Goal: Task Accomplishment & Management: Complete application form

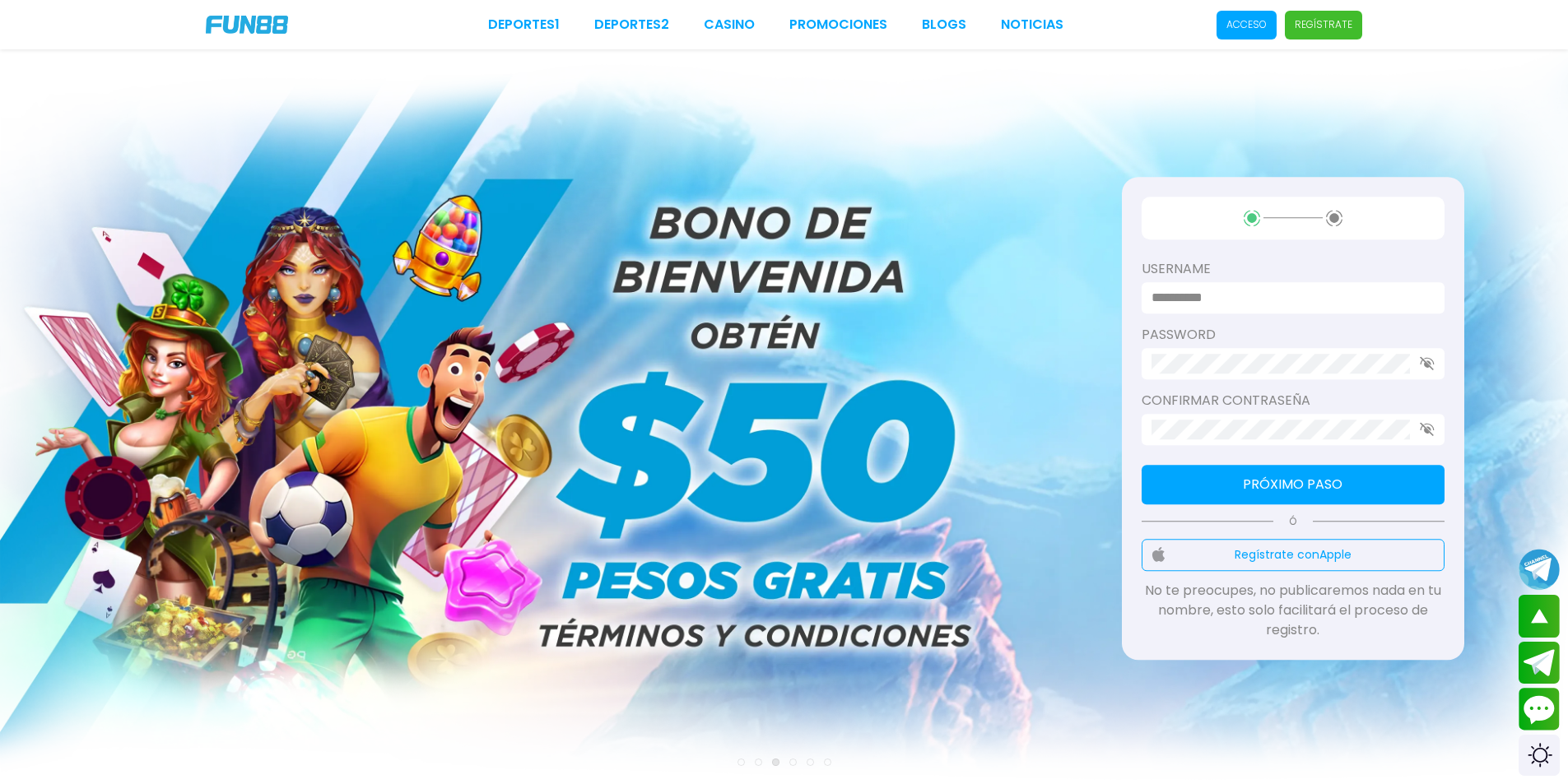
click at [1306, 276] on label "username" at bounding box center [1293, 269] width 303 height 20
click at [1305, 291] on input at bounding box center [1288, 298] width 273 height 20
type input "*********"
click at [1270, 377] on div at bounding box center [1293, 364] width 303 height 32
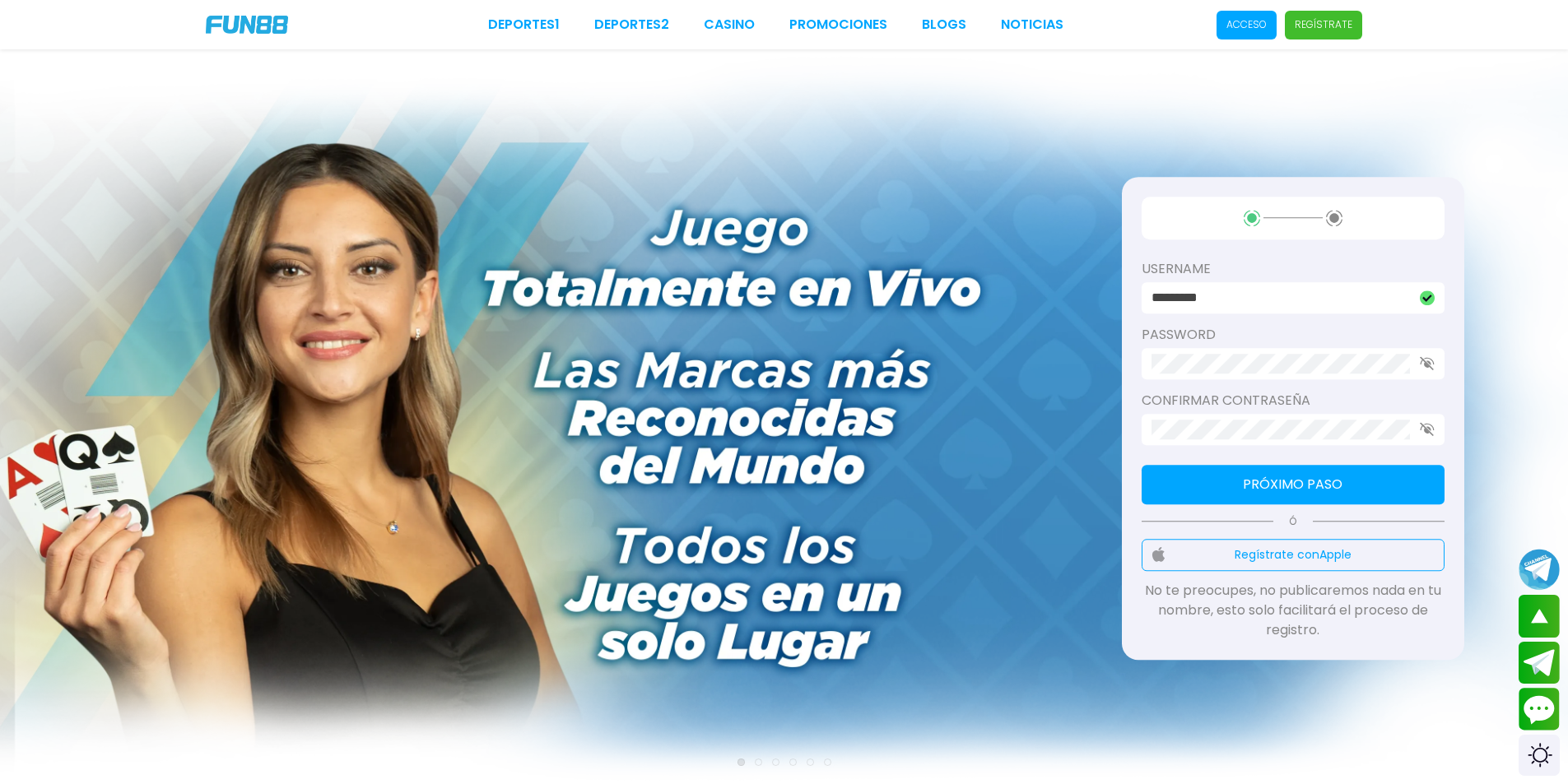
click at [1427, 423] on icon "button" at bounding box center [1427, 430] width 15 height 14
click at [1406, 472] on button "Próximo paso" at bounding box center [1293, 484] width 303 height 39
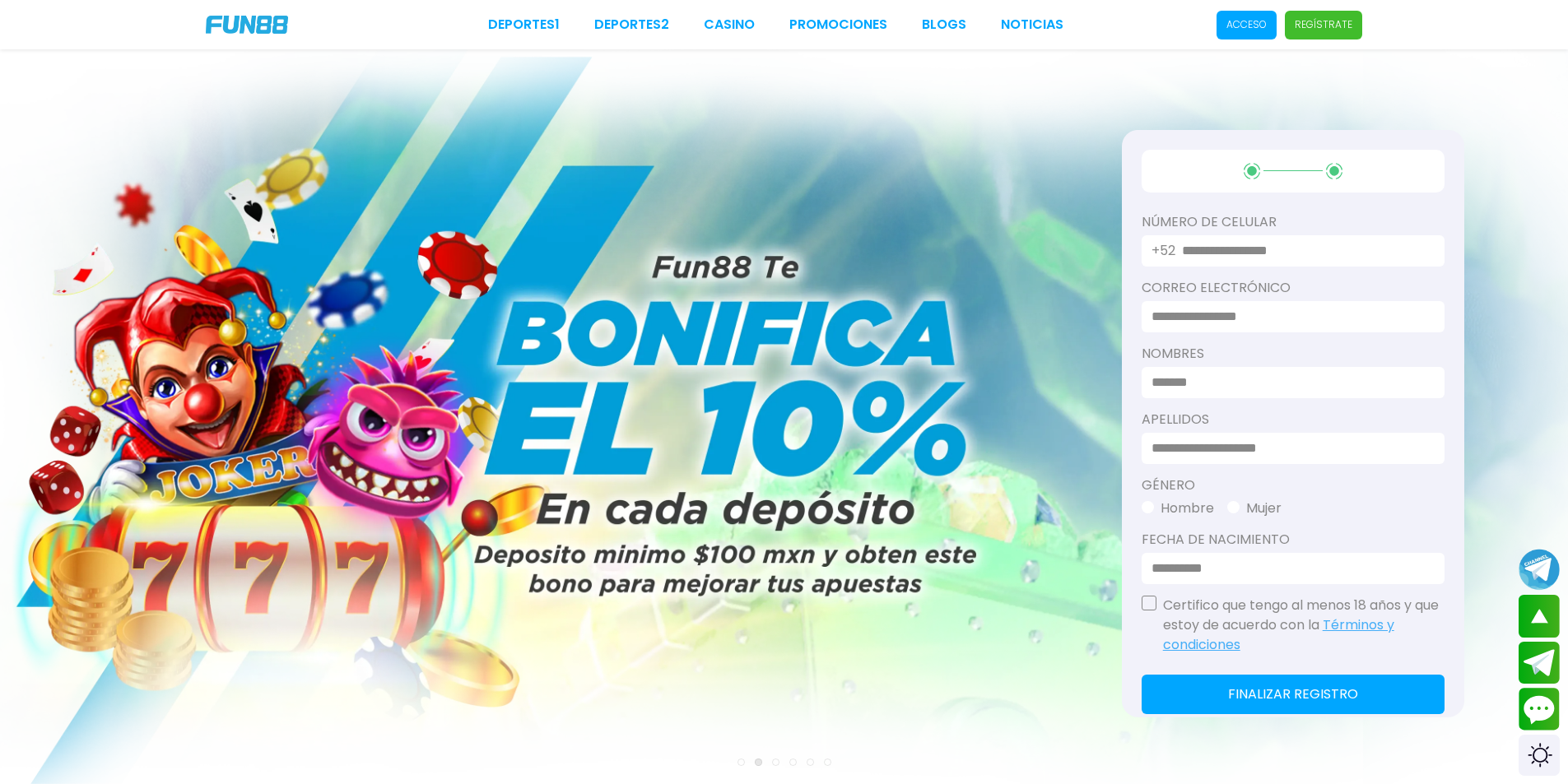
click at [1244, 256] on input "text" at bounding box center [1303, 250] width 242 height 20
type input "**********"
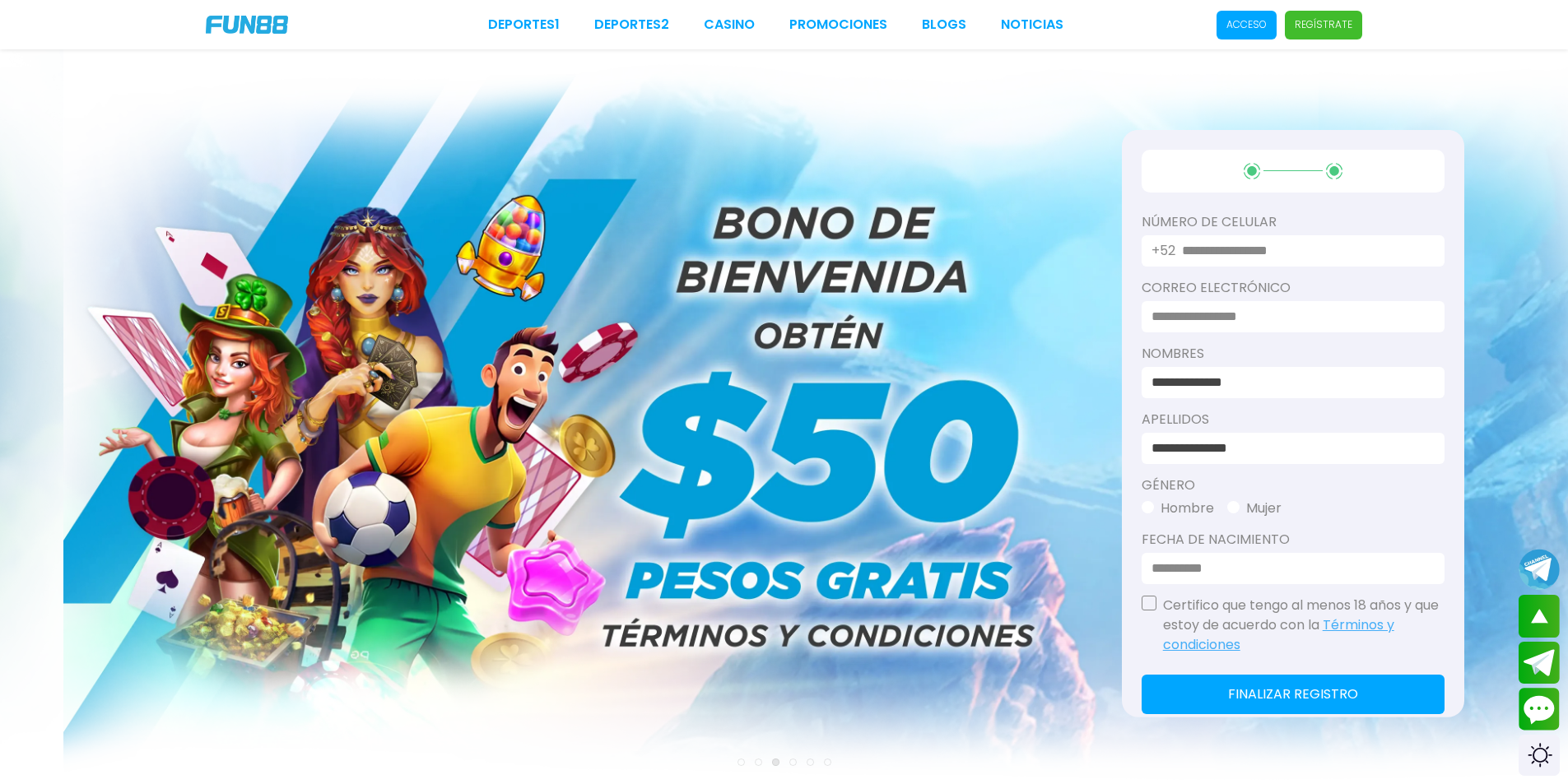
click at [1278, 311] on input at bounding box center [1288, 316] width 273 height 20
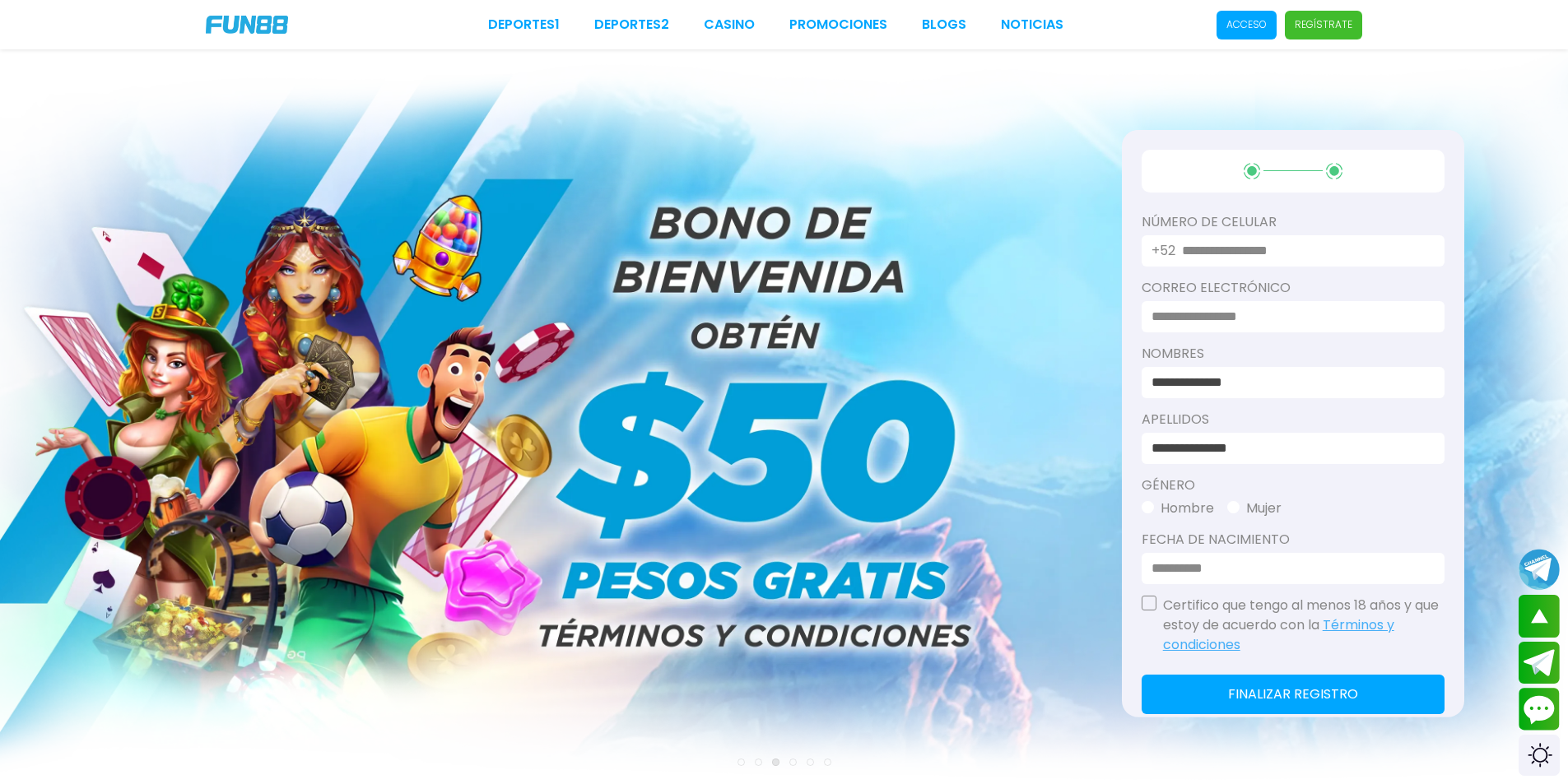
click at [1207, 312] on input at bounding box center [1288, 316] width 273 height 20
click at [1206, 312] on input at bounding box center [1288, 316] width 273 height 20
type input "**********"
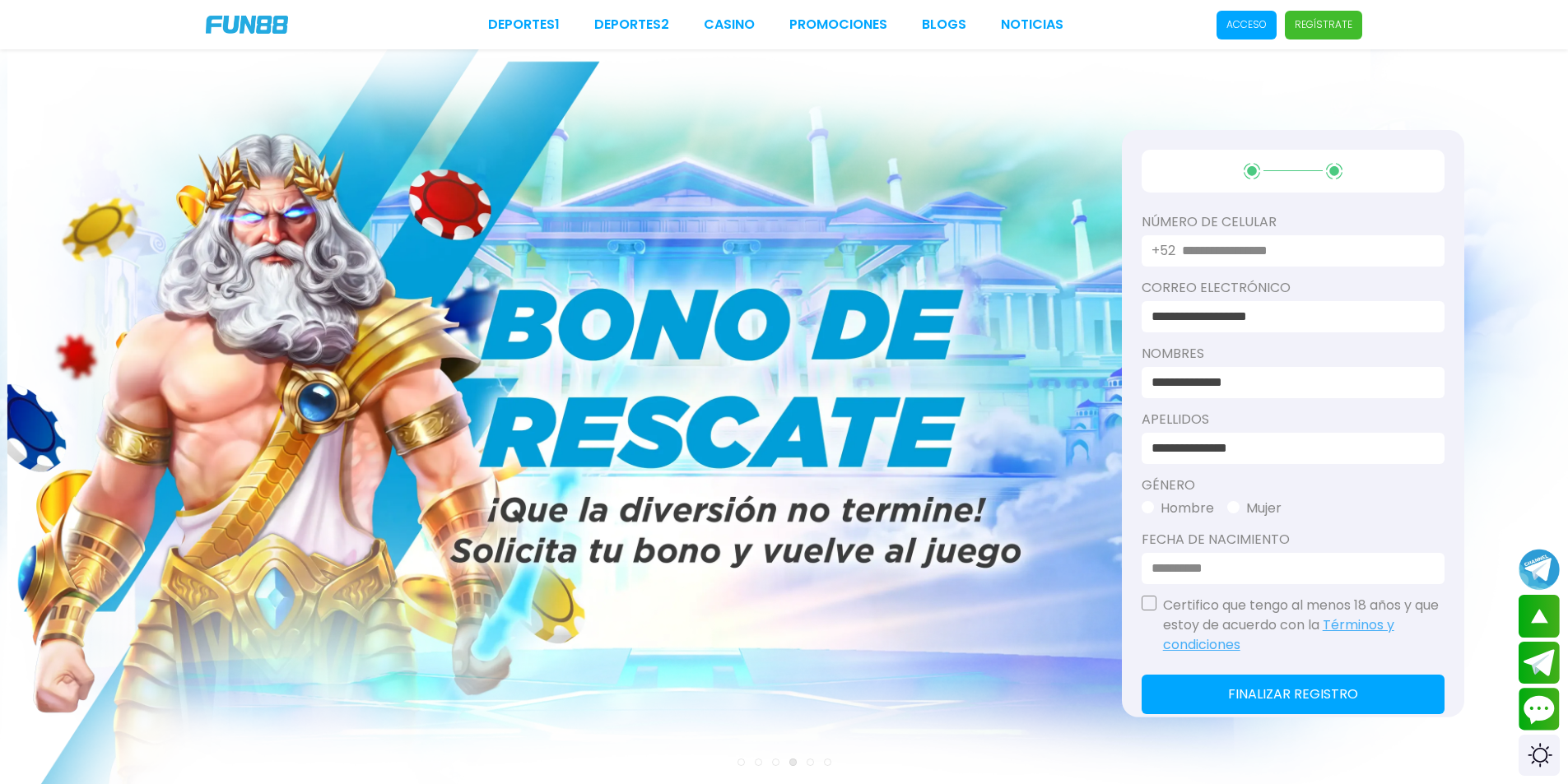
scroll to position [82, 0]
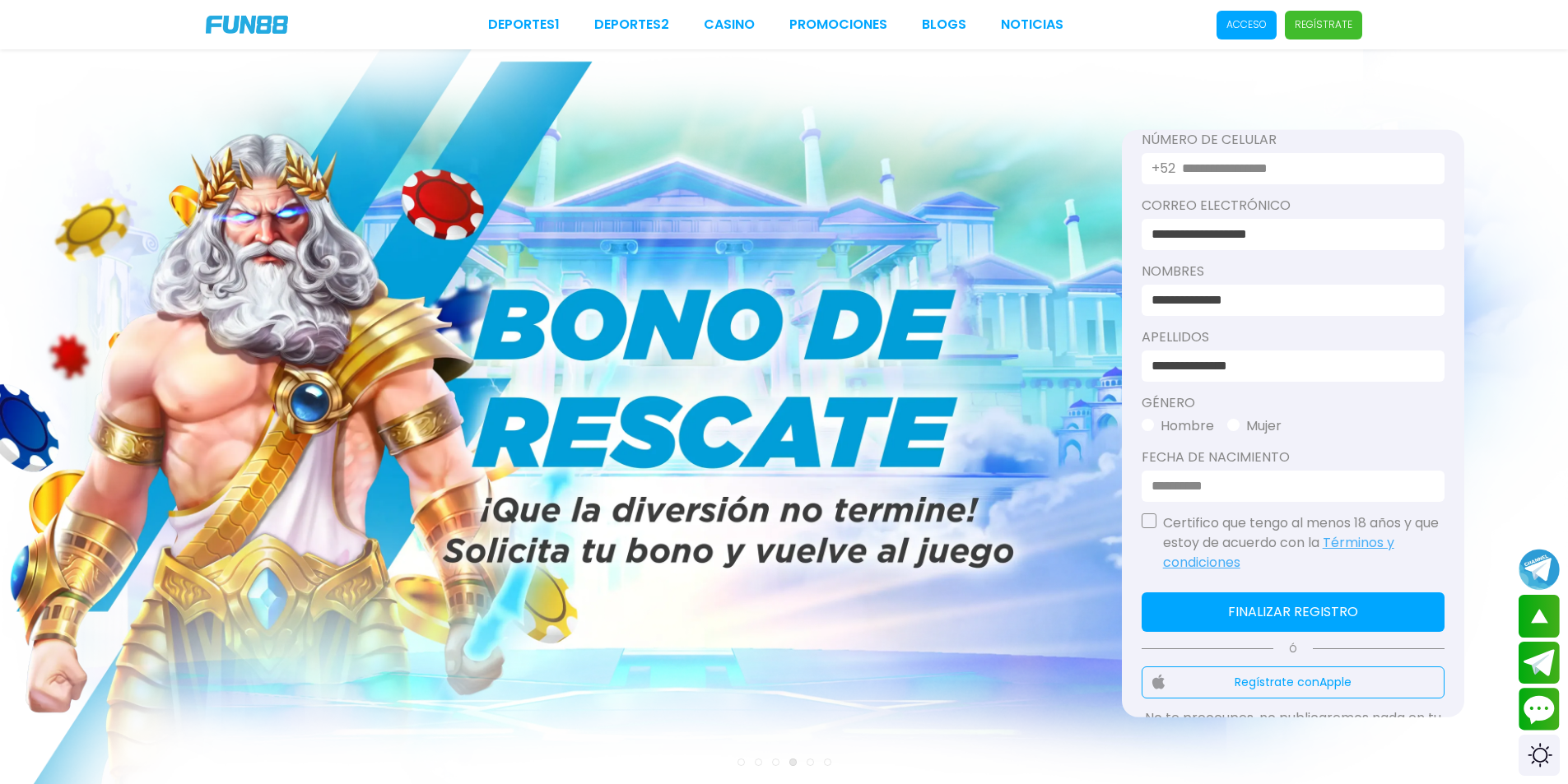
click at [1143, 421] on span "button" at bounding box center [1148, 425] width 12 height 12
click at [1159, 482] on input at bounding box center [1288, 486] width 273 height 20
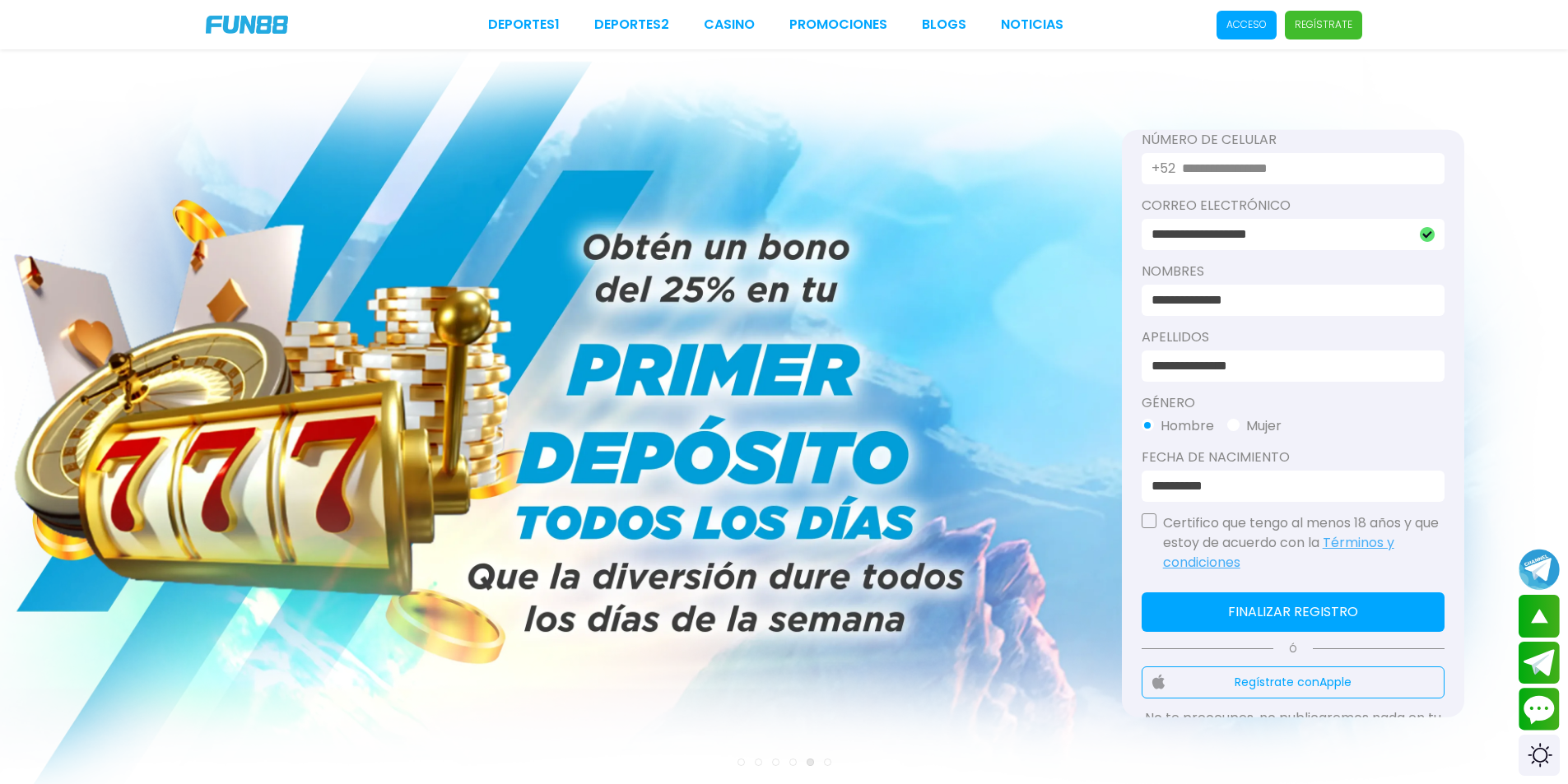
type input "**********"
click at [1138, 524] on div "**********" at bounding box center [1292, 424] width 342 height 589
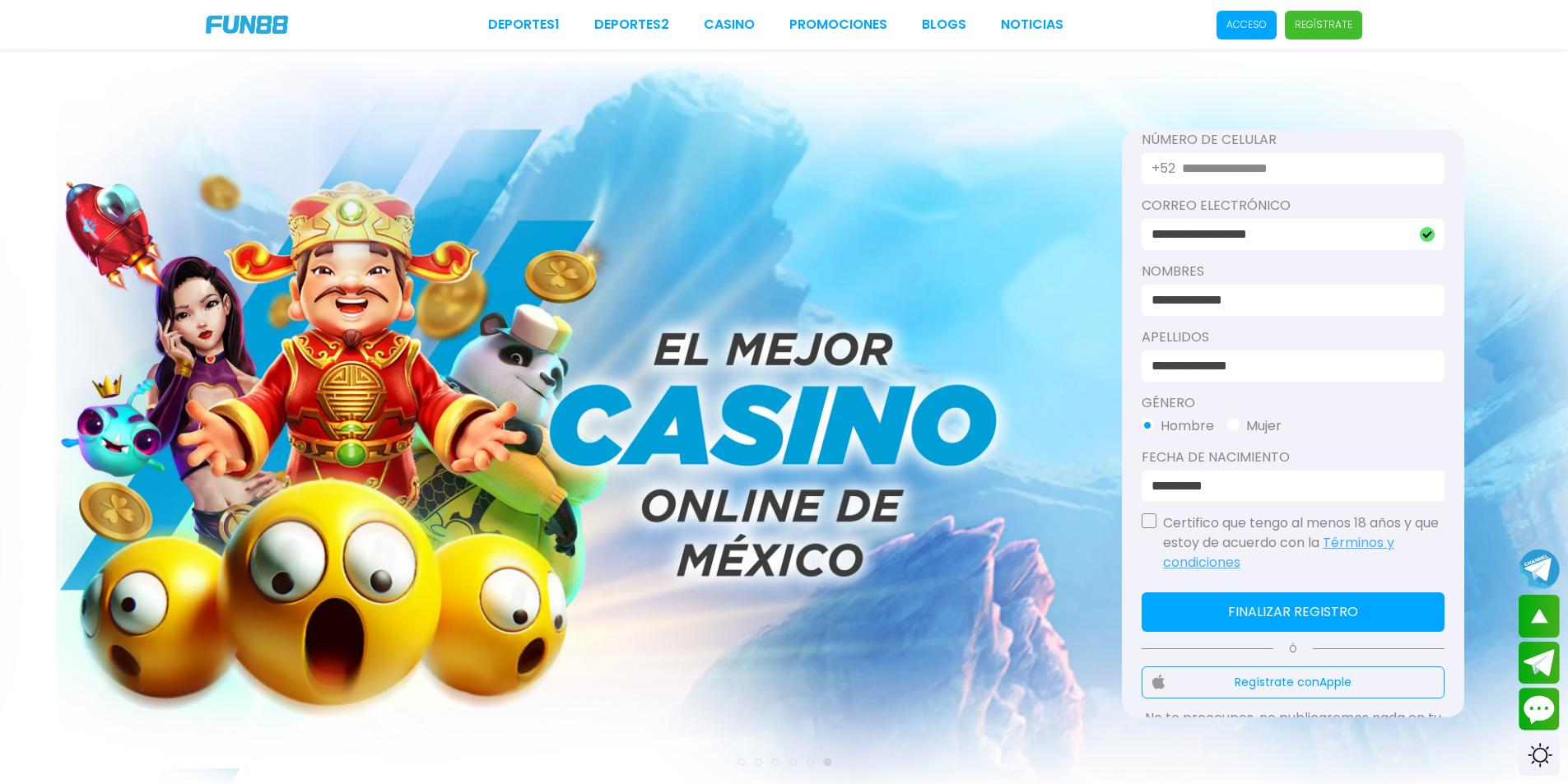
click at [1151, 521] on button "button" at bounding box center [1149, 520] width 15 height 15
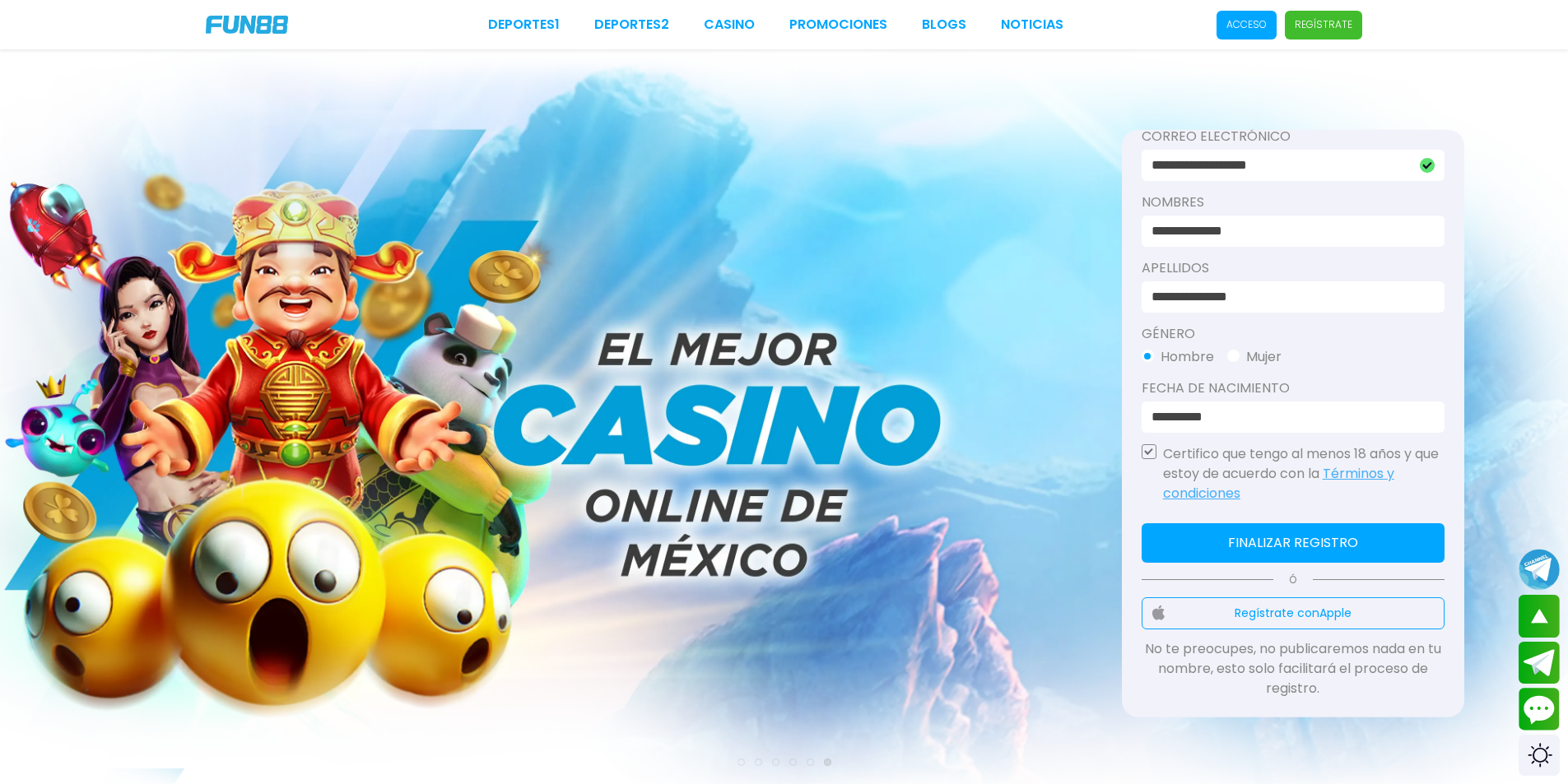
click at [1177, 528] on button "Finalizar registro" at bounding box center [1293, 542] width 303 height 39
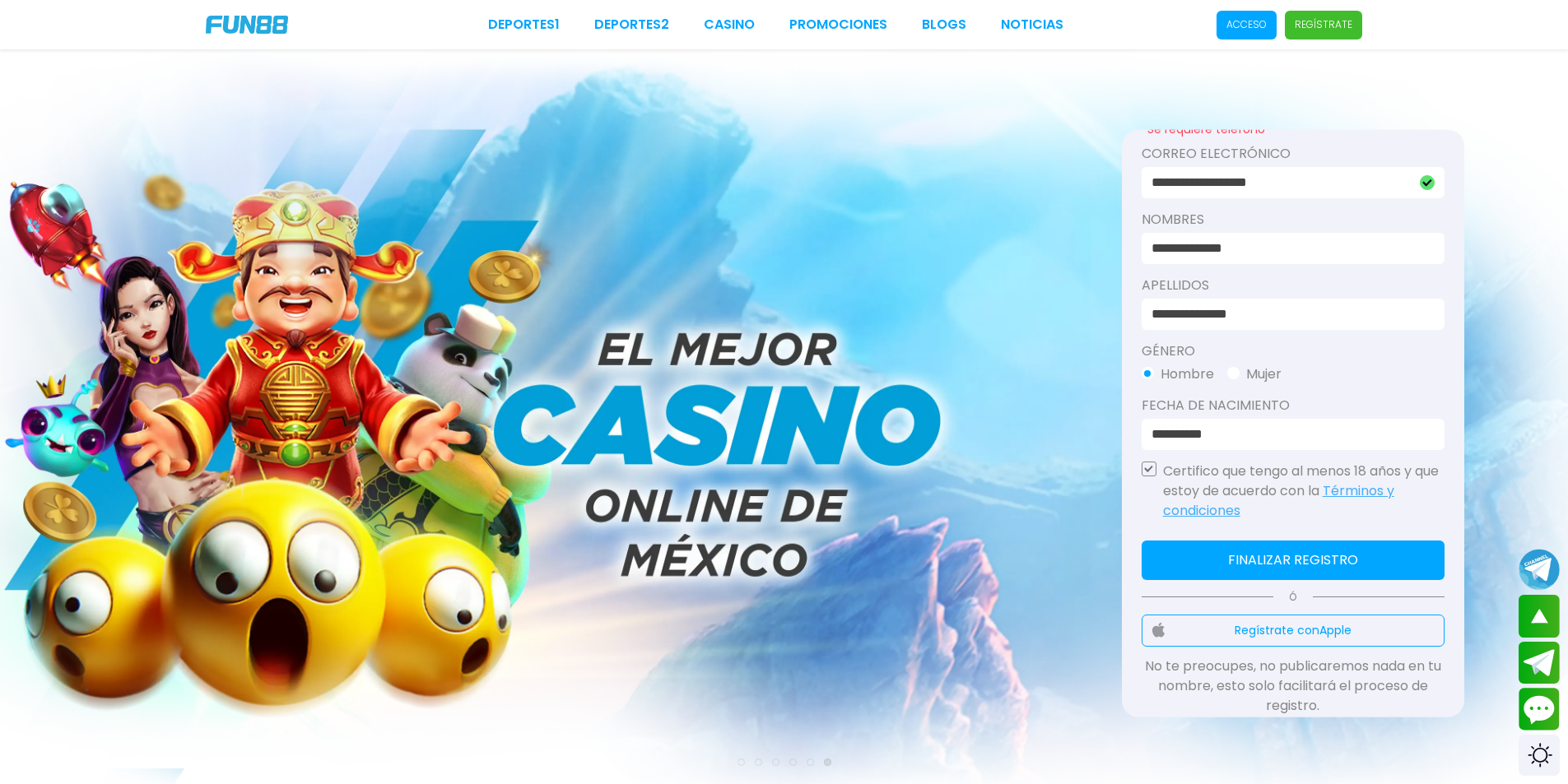
scroll to position [169, 0]
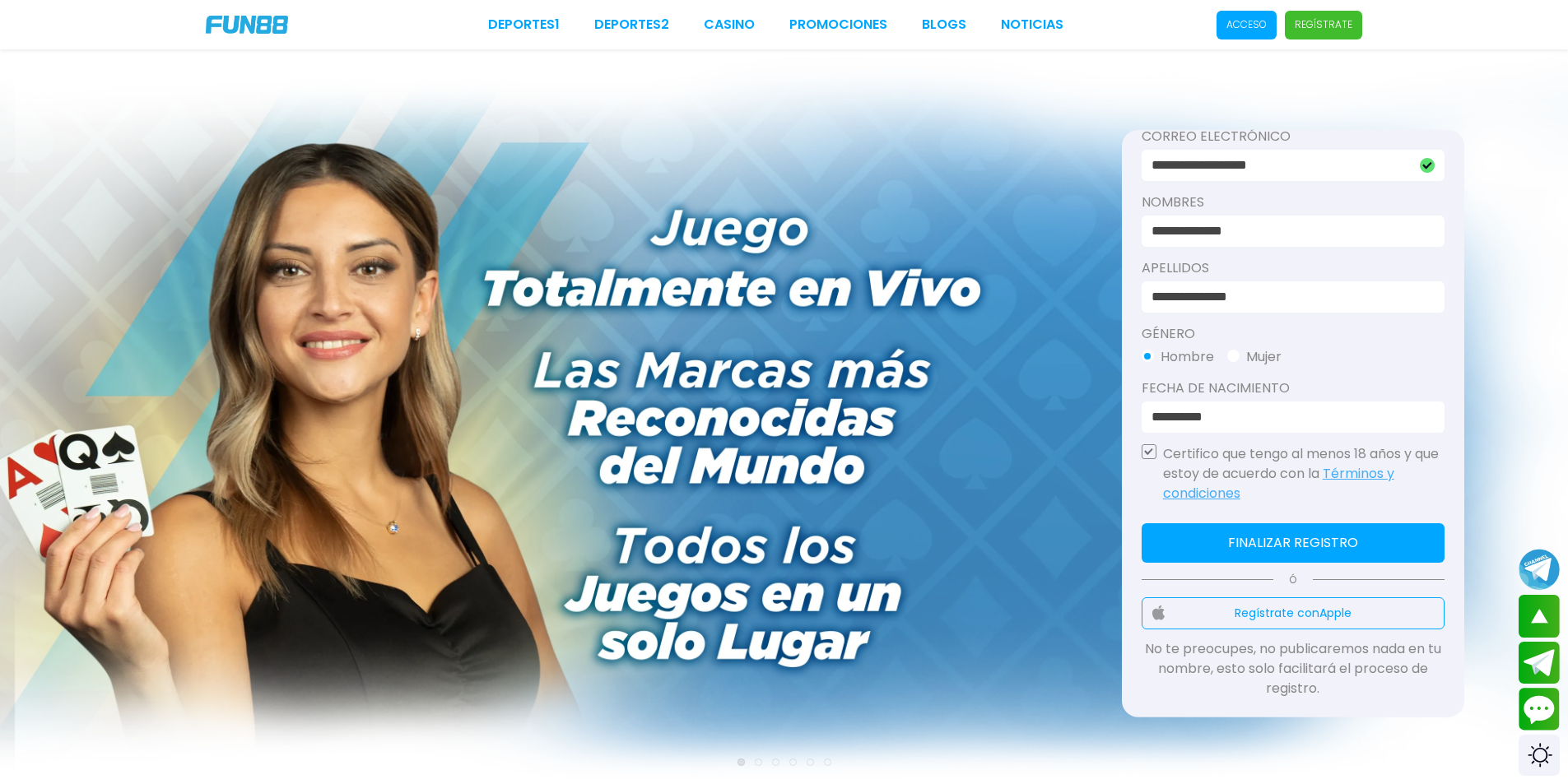
click at [1306, 527] on button "Finalizar registro" at bounding box center [1293, 542] width 303 height 39
click at [1298, 554] on button "Finalizar registro" at bounding box center [1293, 542] width 303 height 39
click at [1298, 554] on button "Finalizar registro" at bounding box center [1293, 542] width 303 height 39
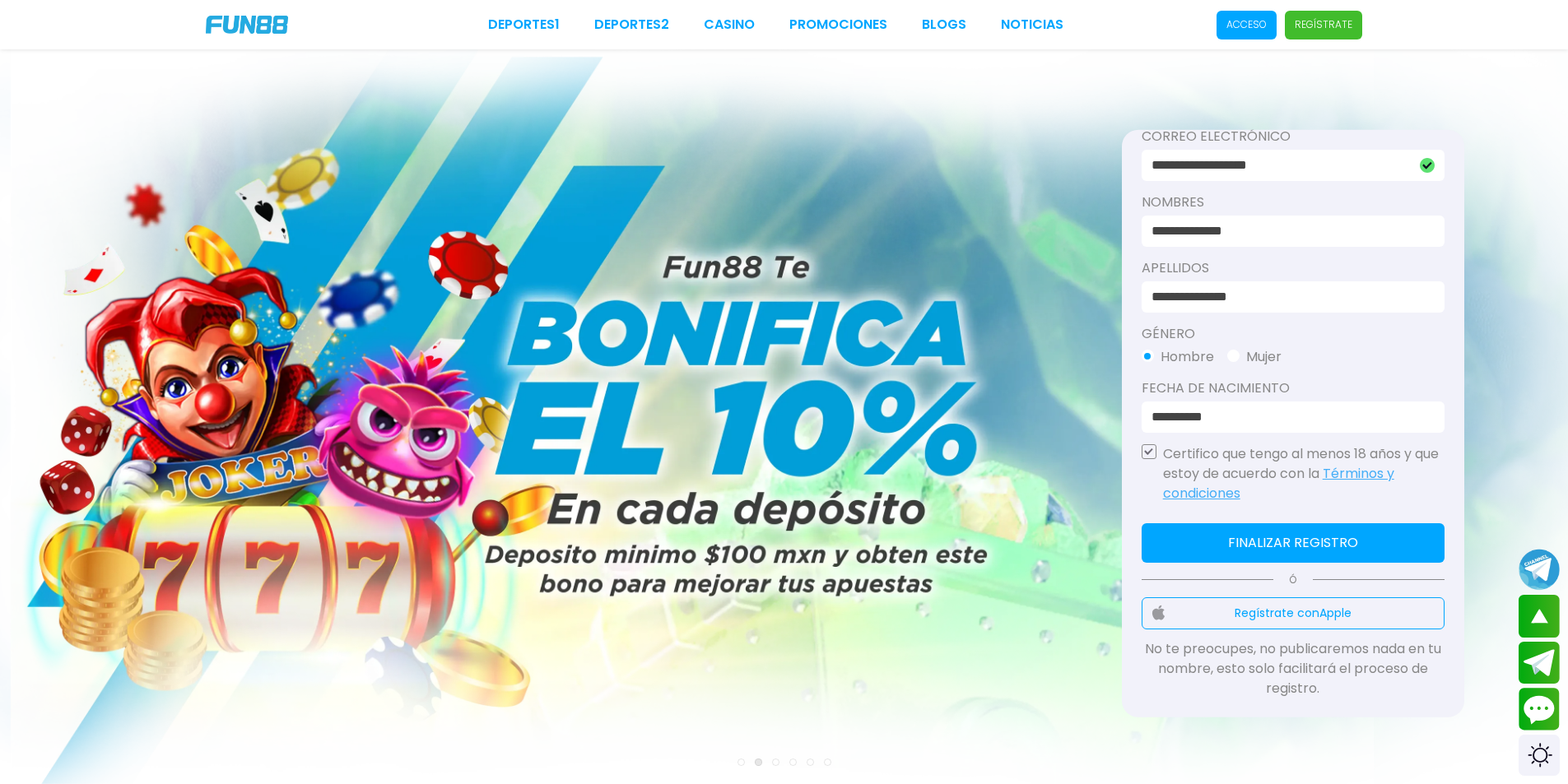
scroll to position [0, 0]
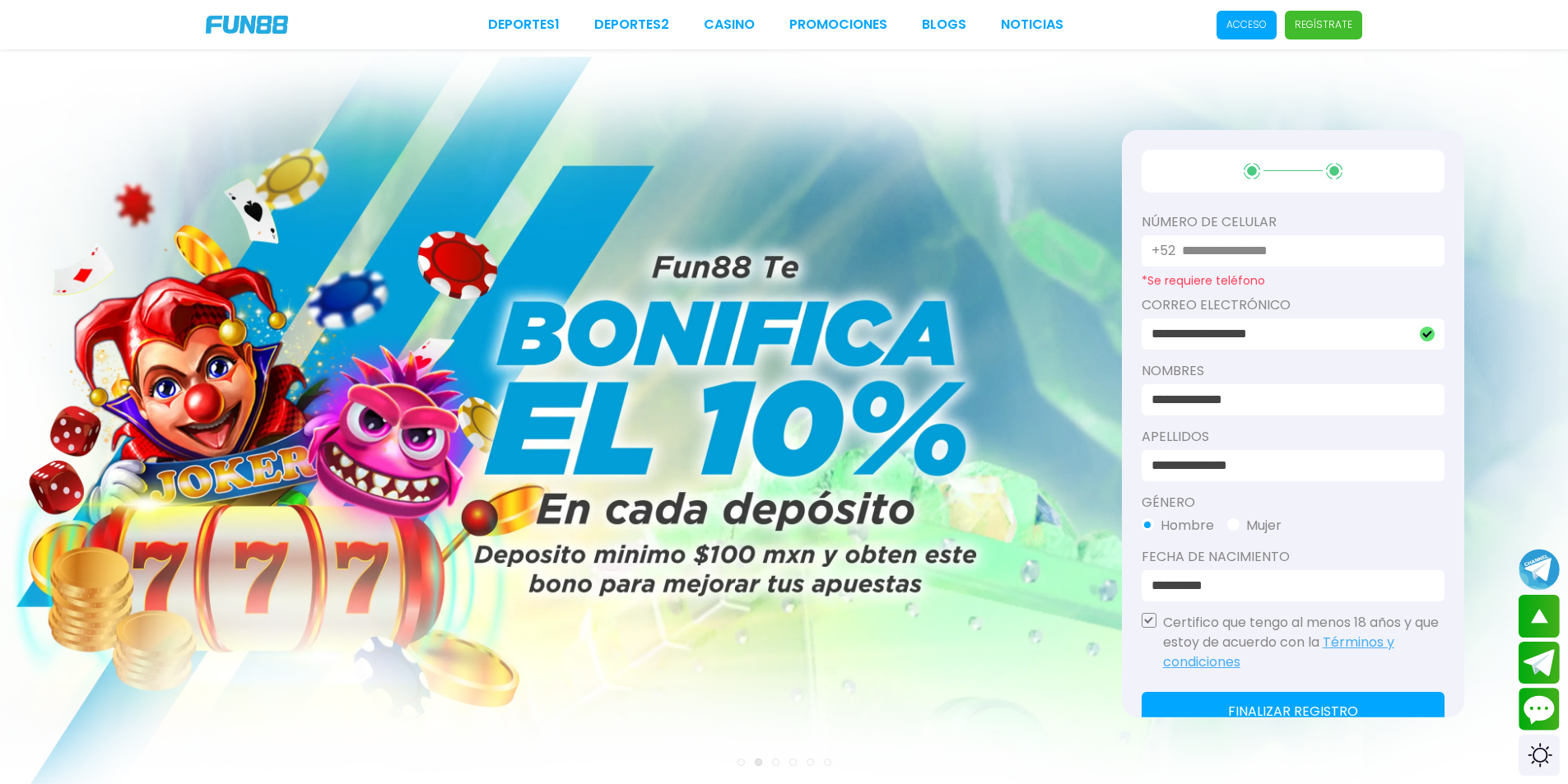
click at [1255, 270] on div "Número De Celular +52 *Se requiere teléfono" at bounding box center [1293, 249] width 303 height 75
click at [1259, 256] on input "text" at bounding box center [1303, 250] width 242 height 20
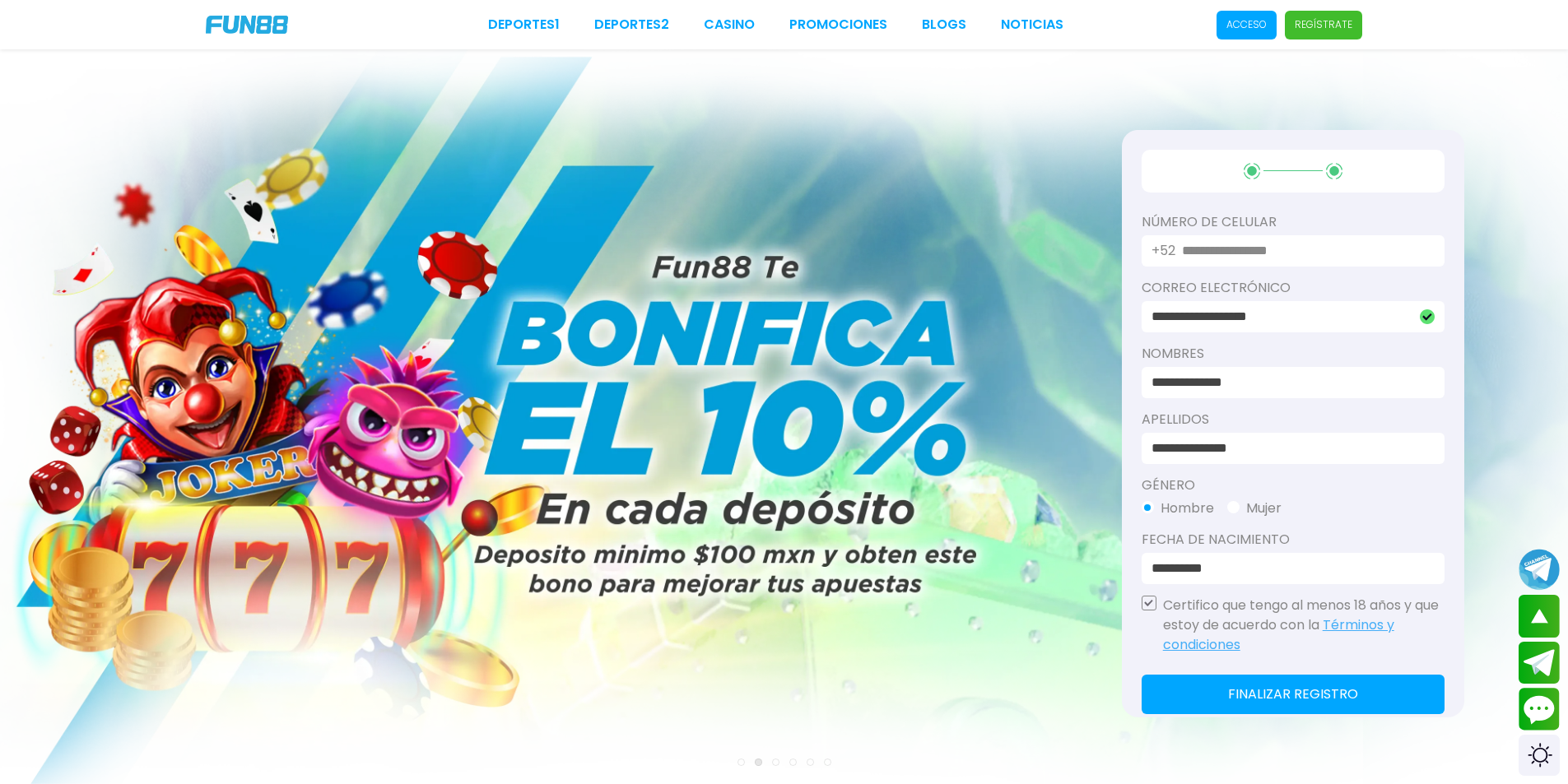
click at [1316, 246] on input "text" at bounding box center [1303, 250] width 242 height 20
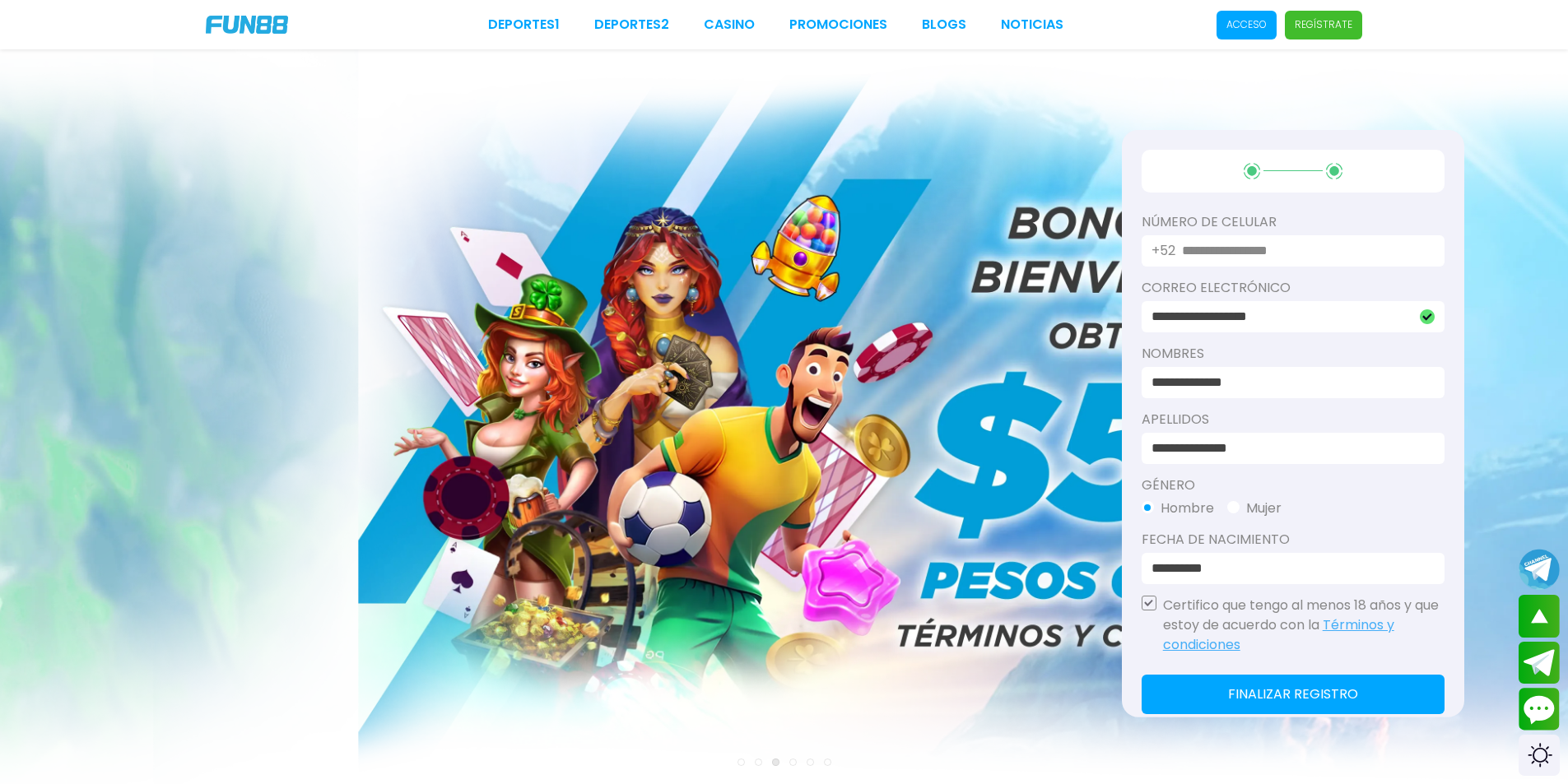
click at [1308, 242] on input "text" at bounding box center [1303, 250] width 242 height 20
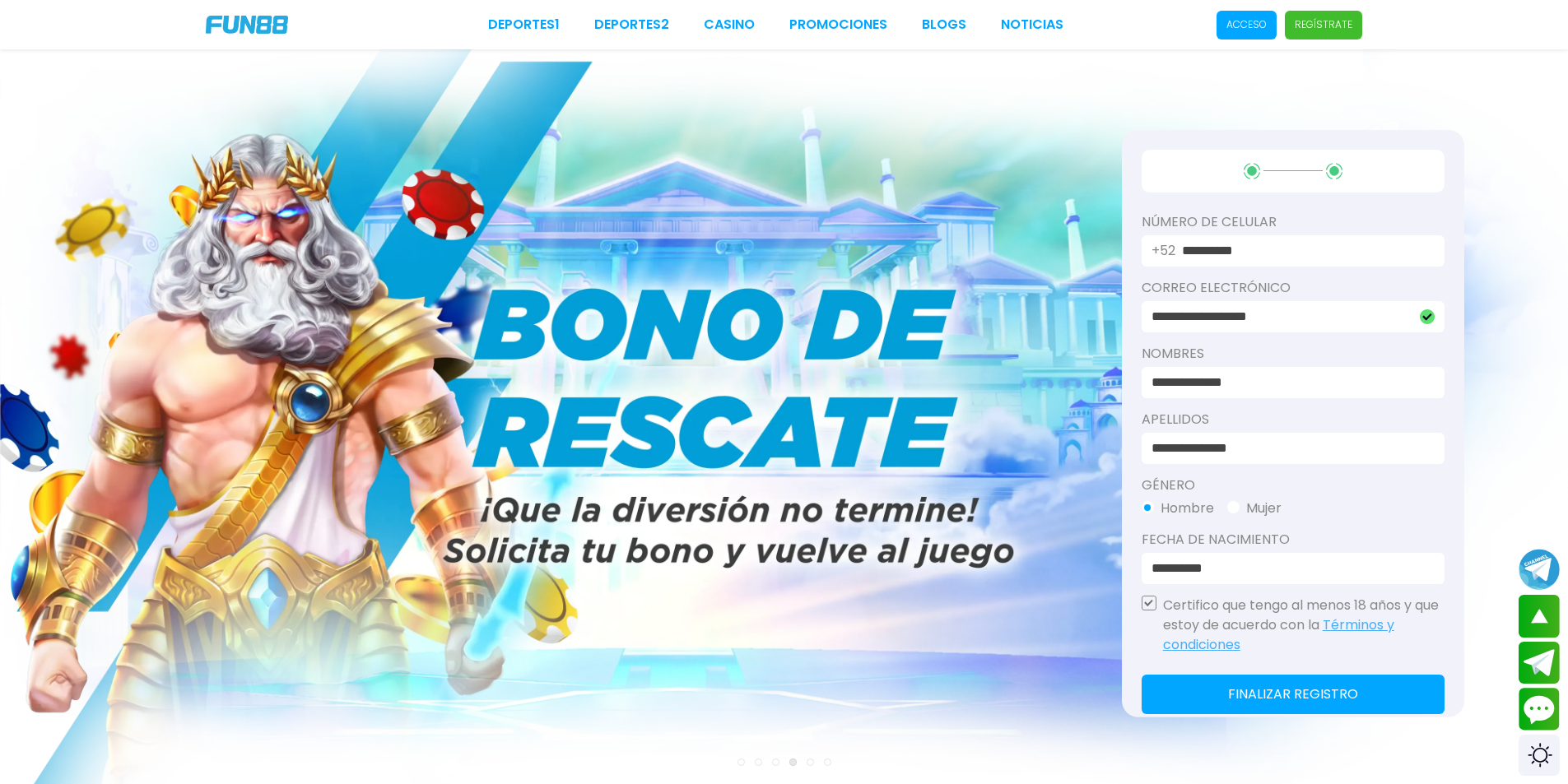
type input "**********"
click at [1189, 319] on input "**********" at bounding box center [1280, 316] width 258 height 20
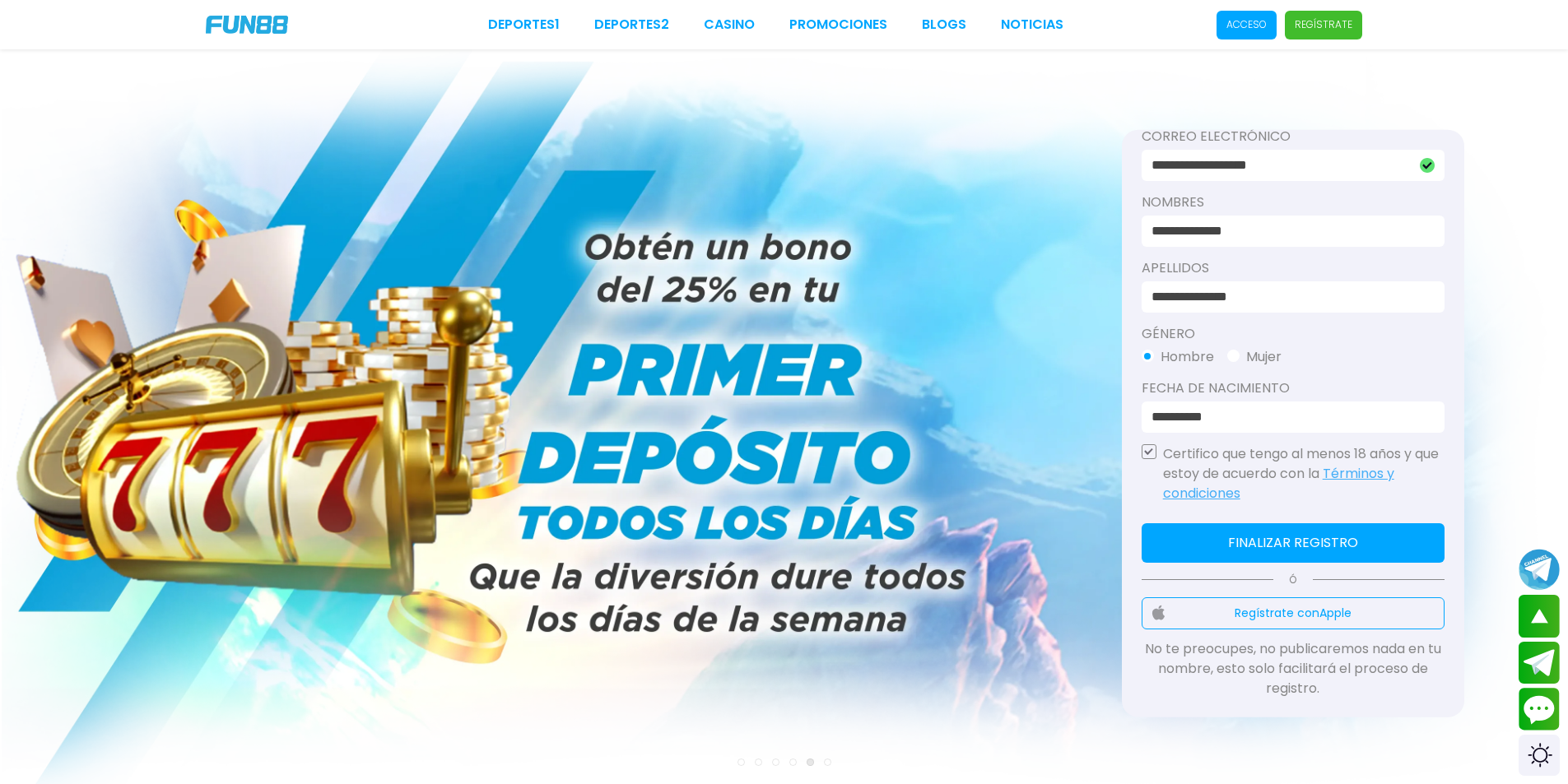
click at [1263, 545] on button "Finalizar registro" at bounding box center [1293, 542] width 303 height 39
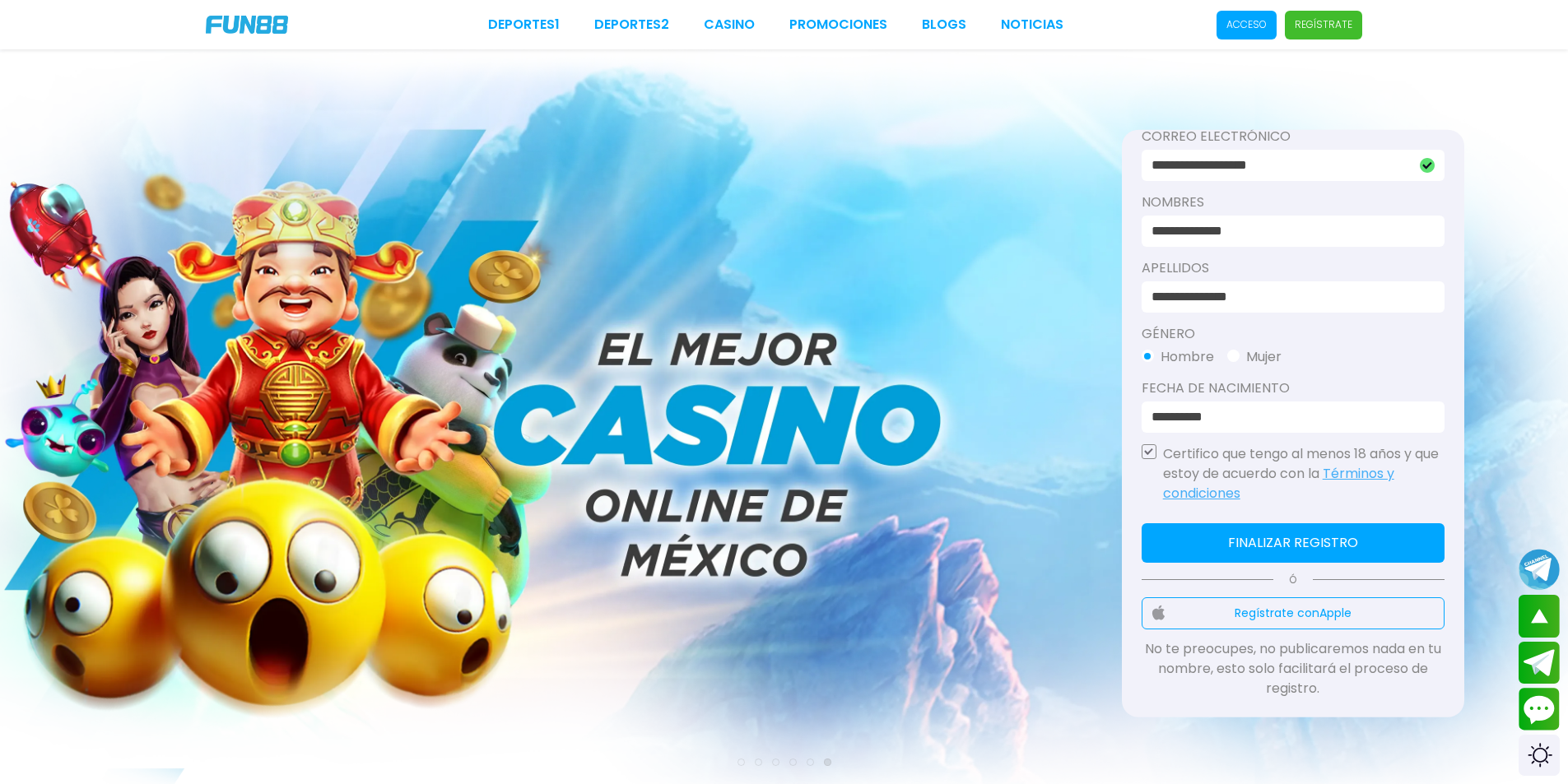
click at [1258, 522] on div "**********" at bounding box center [1292, 424] width 342 height 589
click at [1256, 533] on button "Finalizar registro" at bounding box center [1293, 542] width 303 height 39
click at [1256, 503] on p "Certifico que tengo al menos 18 años y que estoy de acuerdo con la Términos y c…" at bounding box center [1304, 473] width 282 height 60
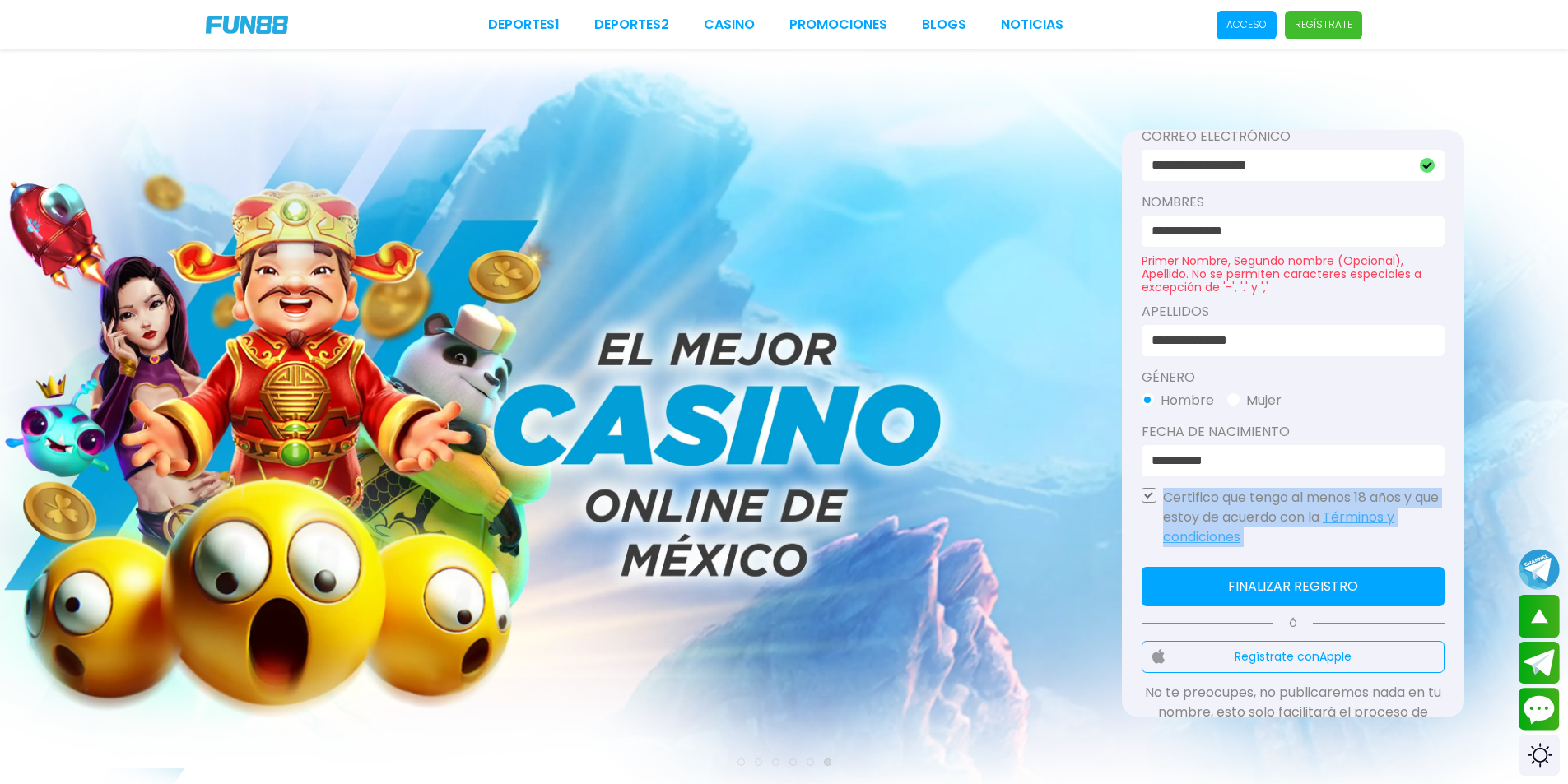
click at [1256, 533] on p "Certifico que tengo al menos 18 años y que estoy de acuerdo con la Términos y c…" at bounding box center [1304, 517] width 282 height 60
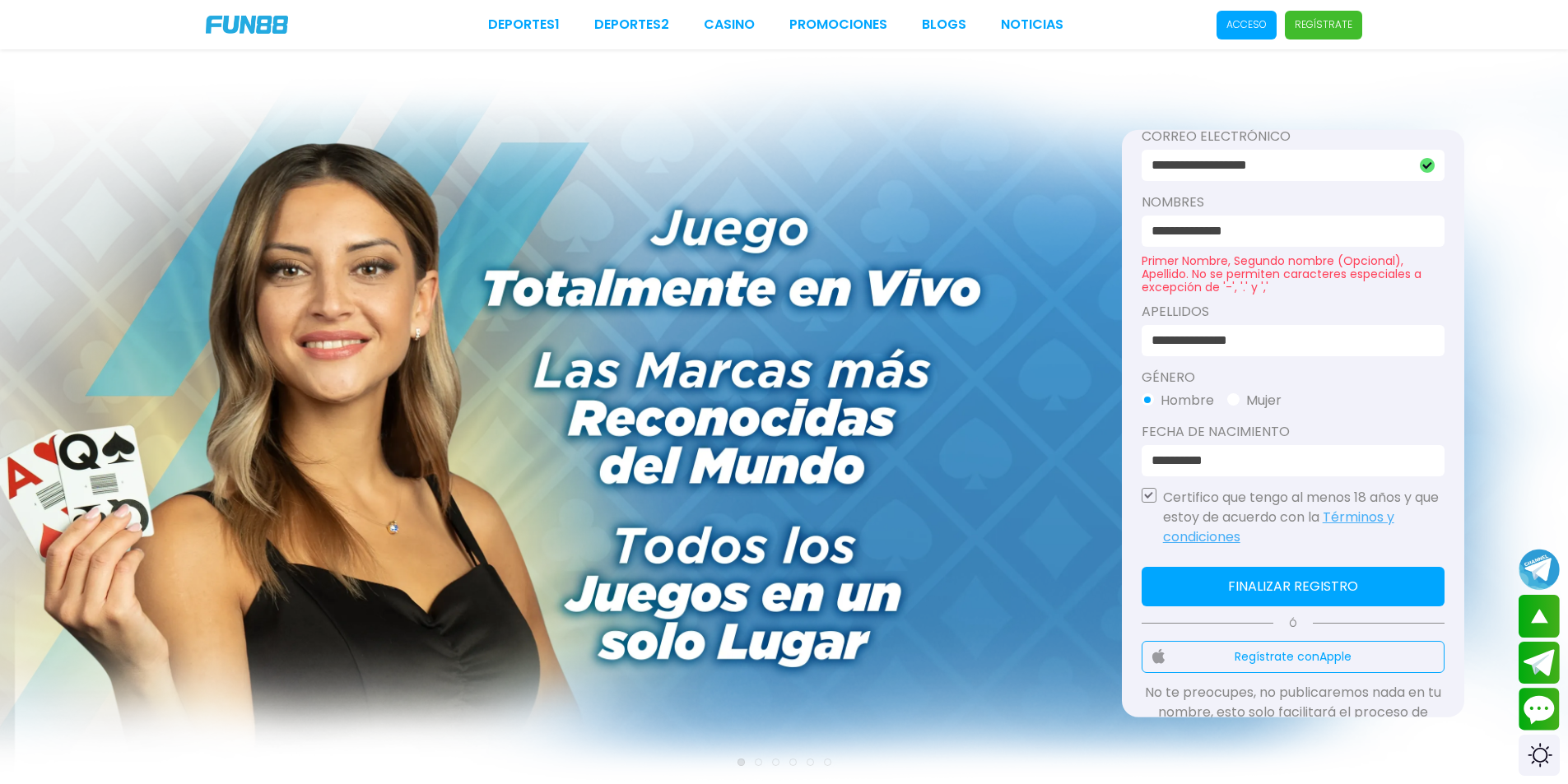
drag, startPoint x: 1292, startPoint y: 223, endPoint x: 834, endPoint y: 228, distance: 458.0
type input "*"
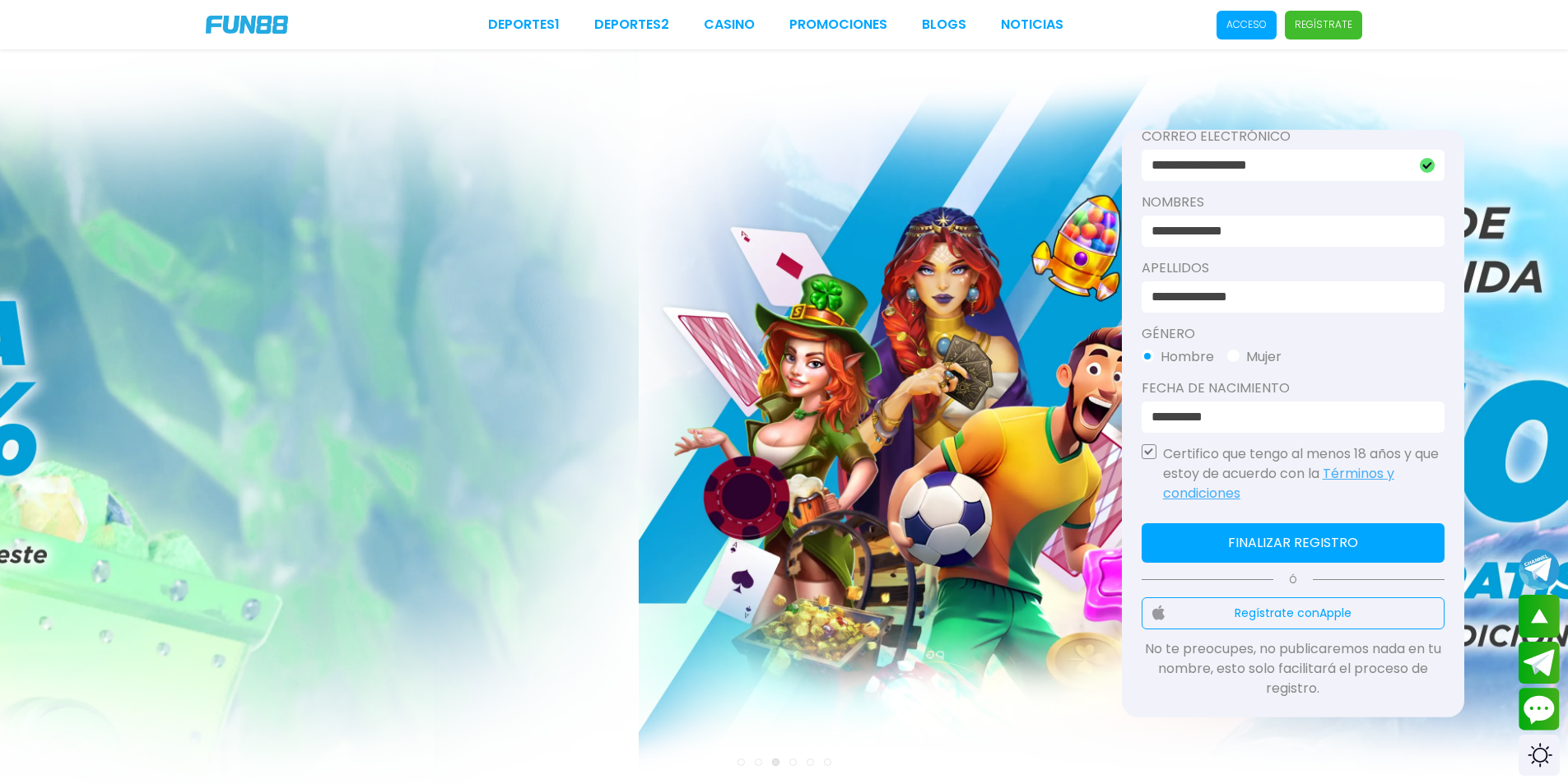
type input "**********"
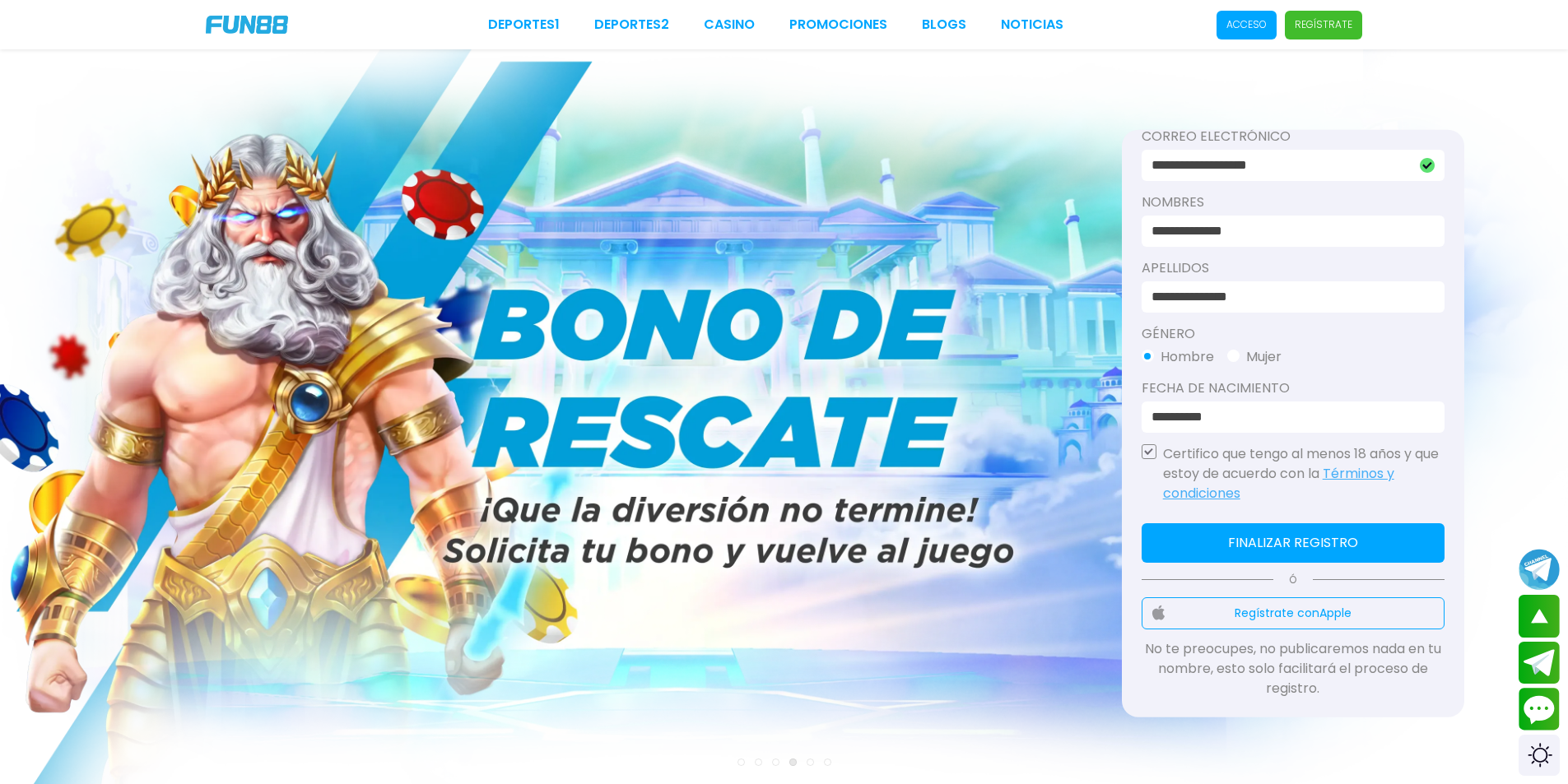
type input "**********"
click at [1222, 531] on button "Finalizar registro" at bounding box center [1293, 542] width 303 height 39
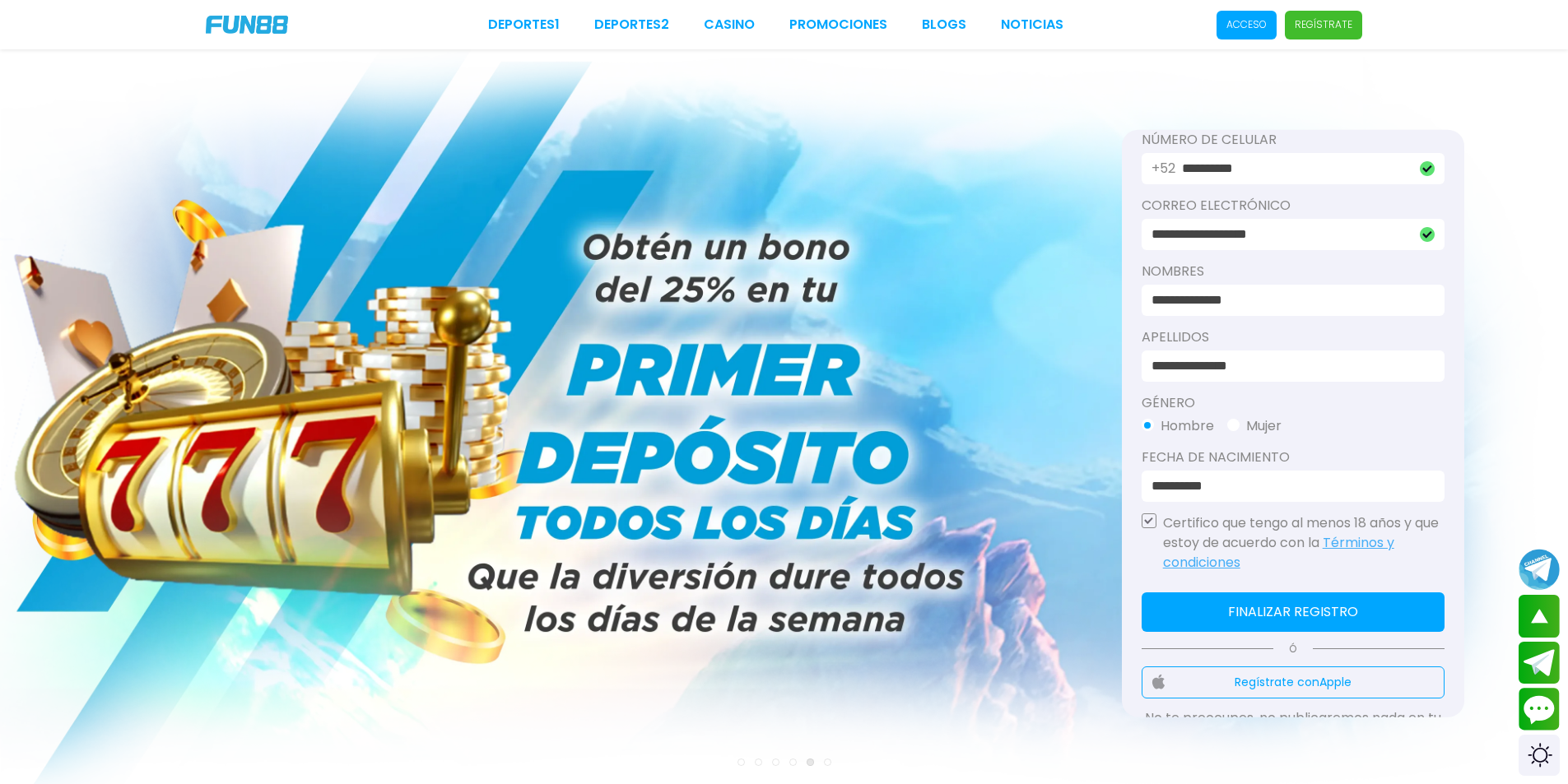
scroll to position [0, 0]
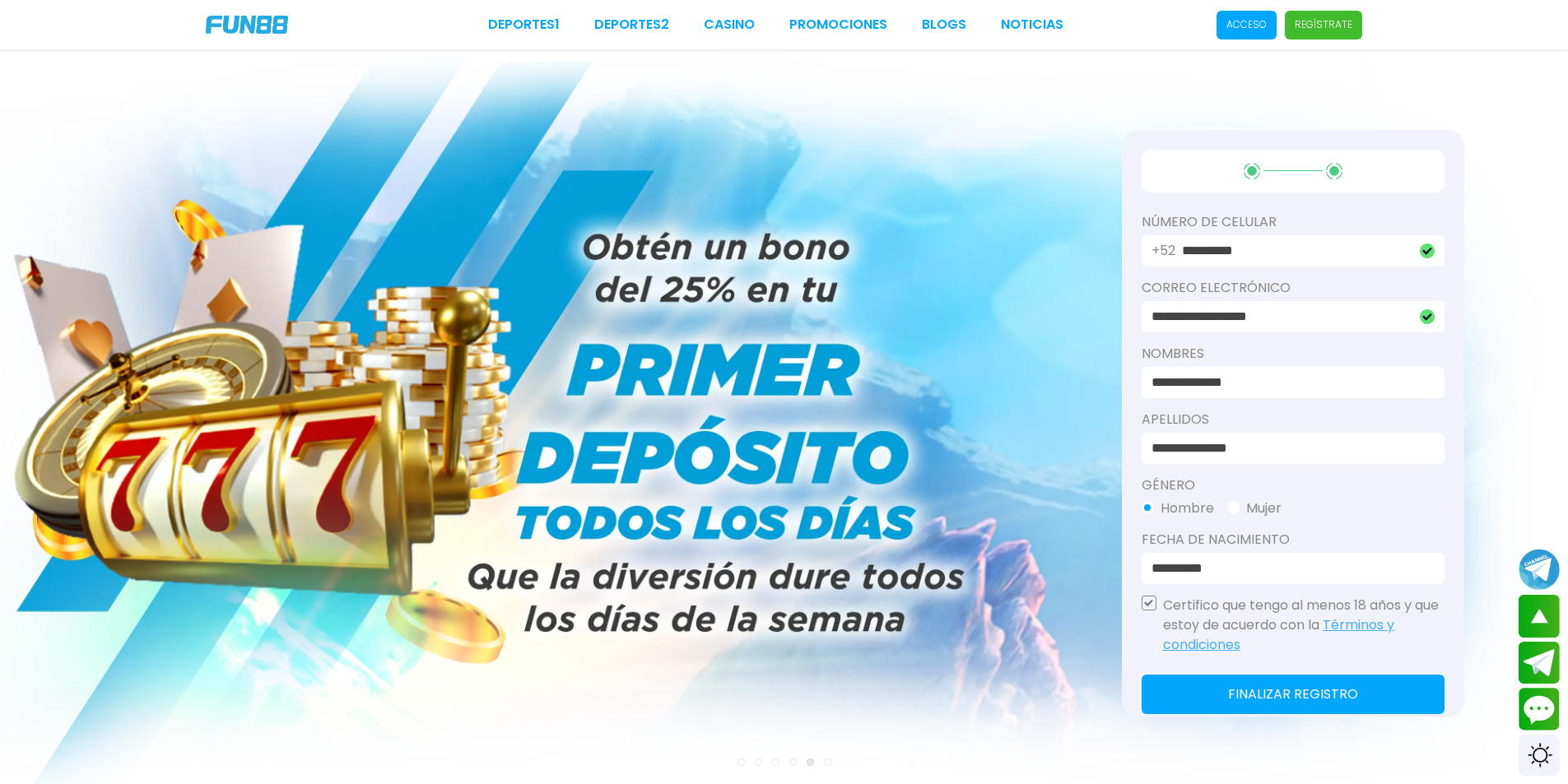
click at [1304, 672] on div "**********" at bounding box center [1292, 424] width 342 height 589
click at [1306, 686] on button "Finalizar registro" at bounding box center [1293, 693] width 303 height 39
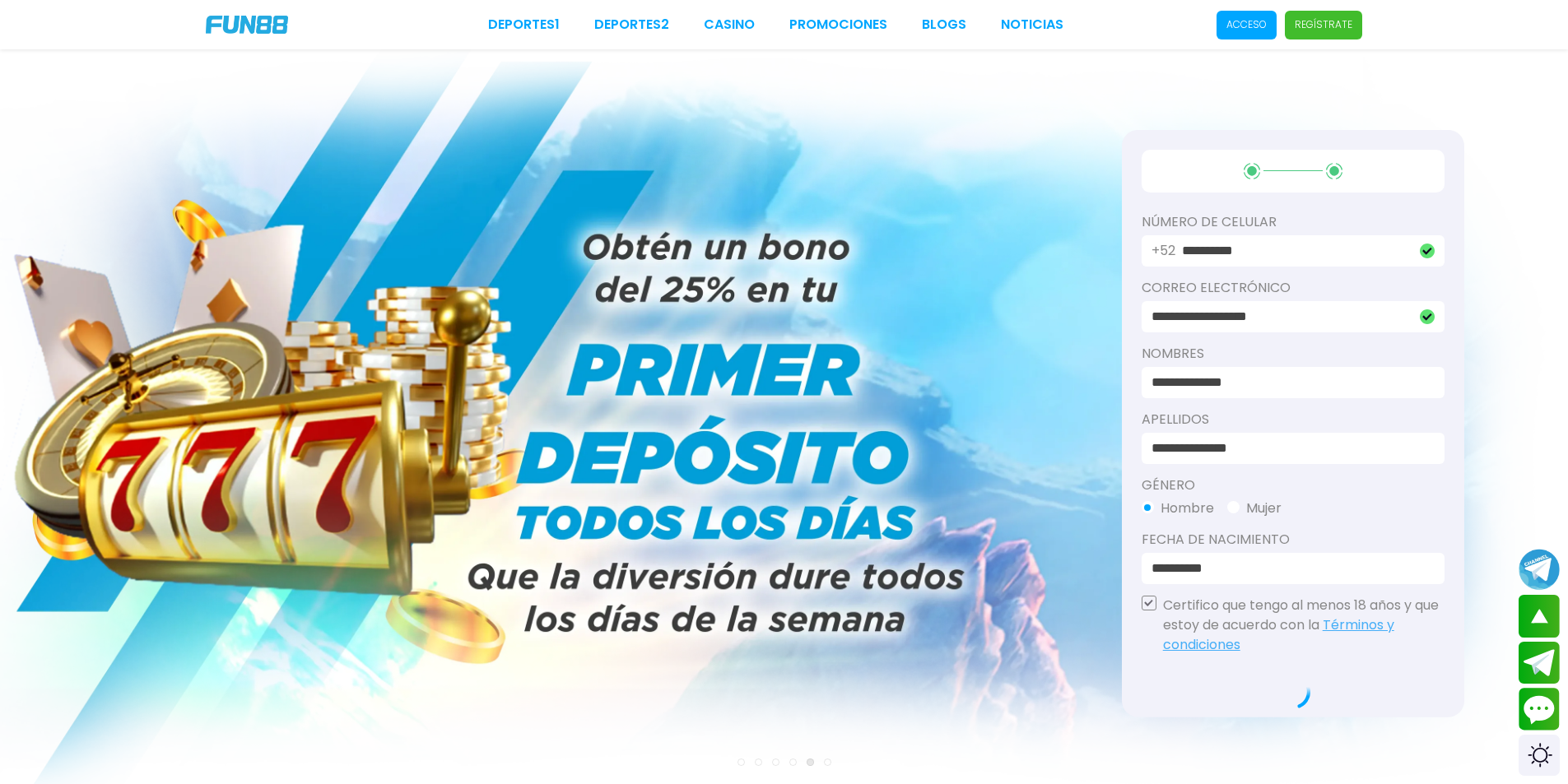
click at [1306, 686] on div at bounding box center [1293, 691] width 303 height 35
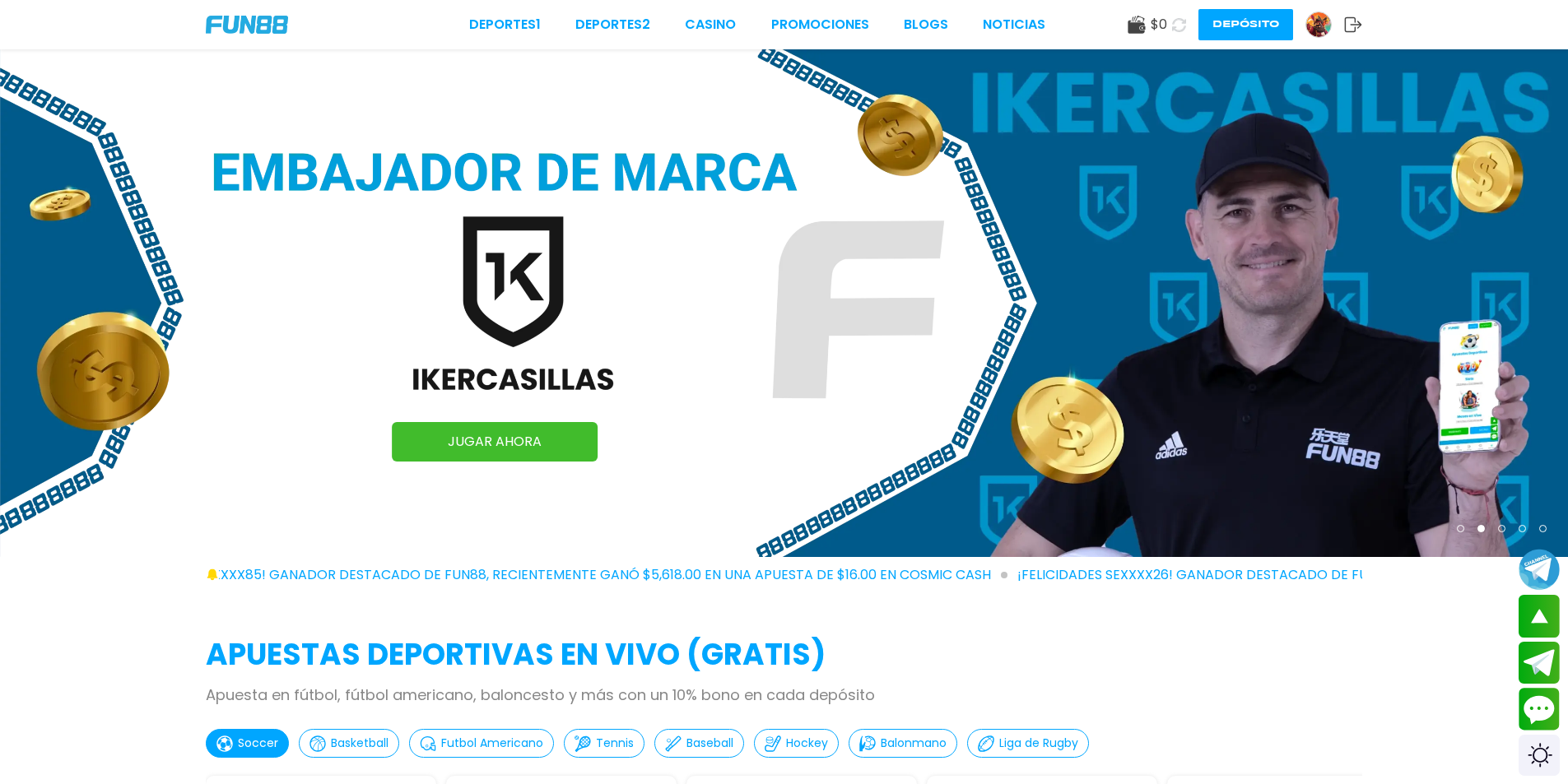
scroll to position [329, 0]
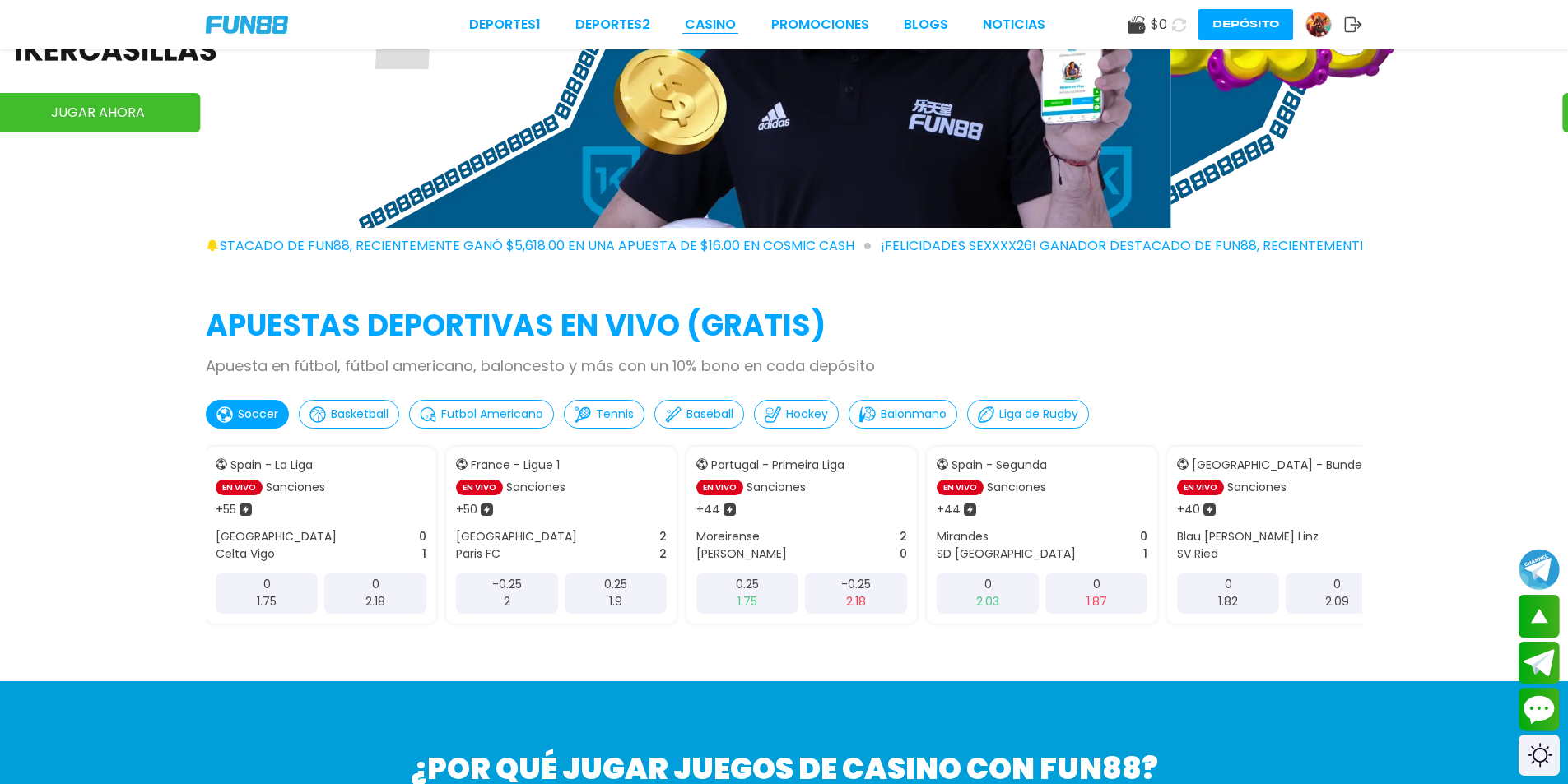
click at [689, 21] on link "CASINO" at bounding box center [710, 24] width 51 height 20
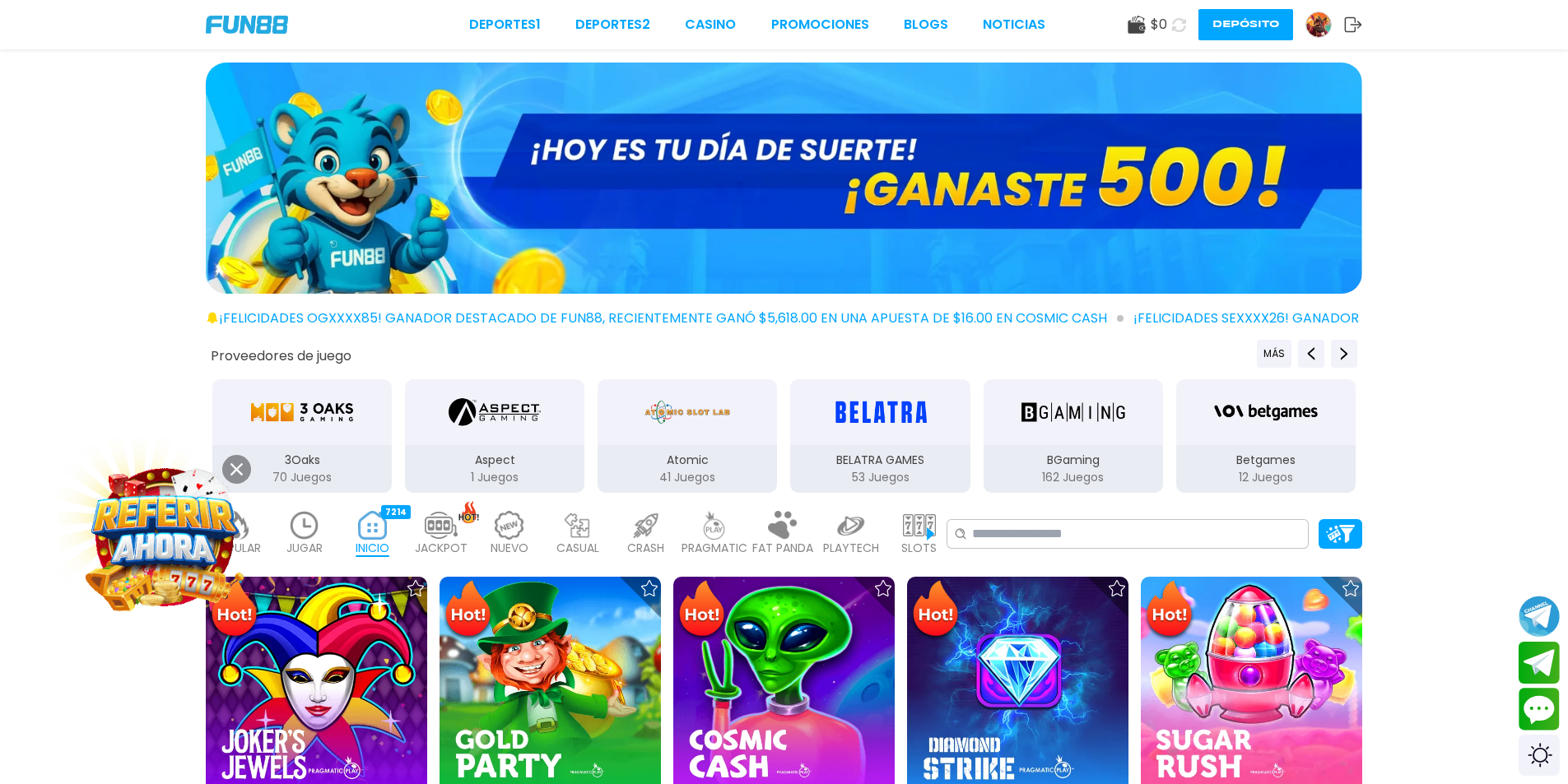
click at [1018, 130] on img at bounding box center [784, 178] width 1157 height 231
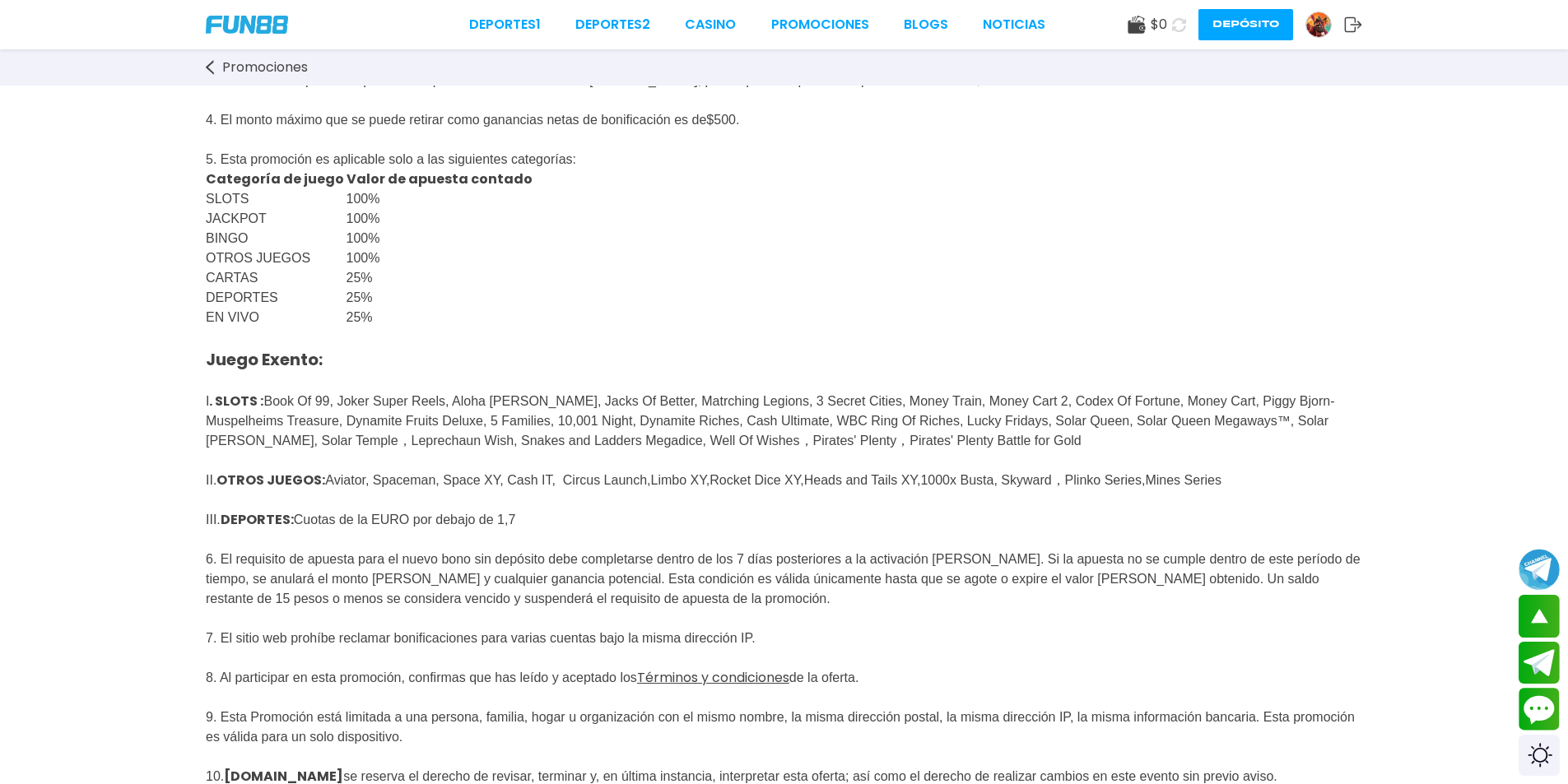
scroll to position [823, 0]
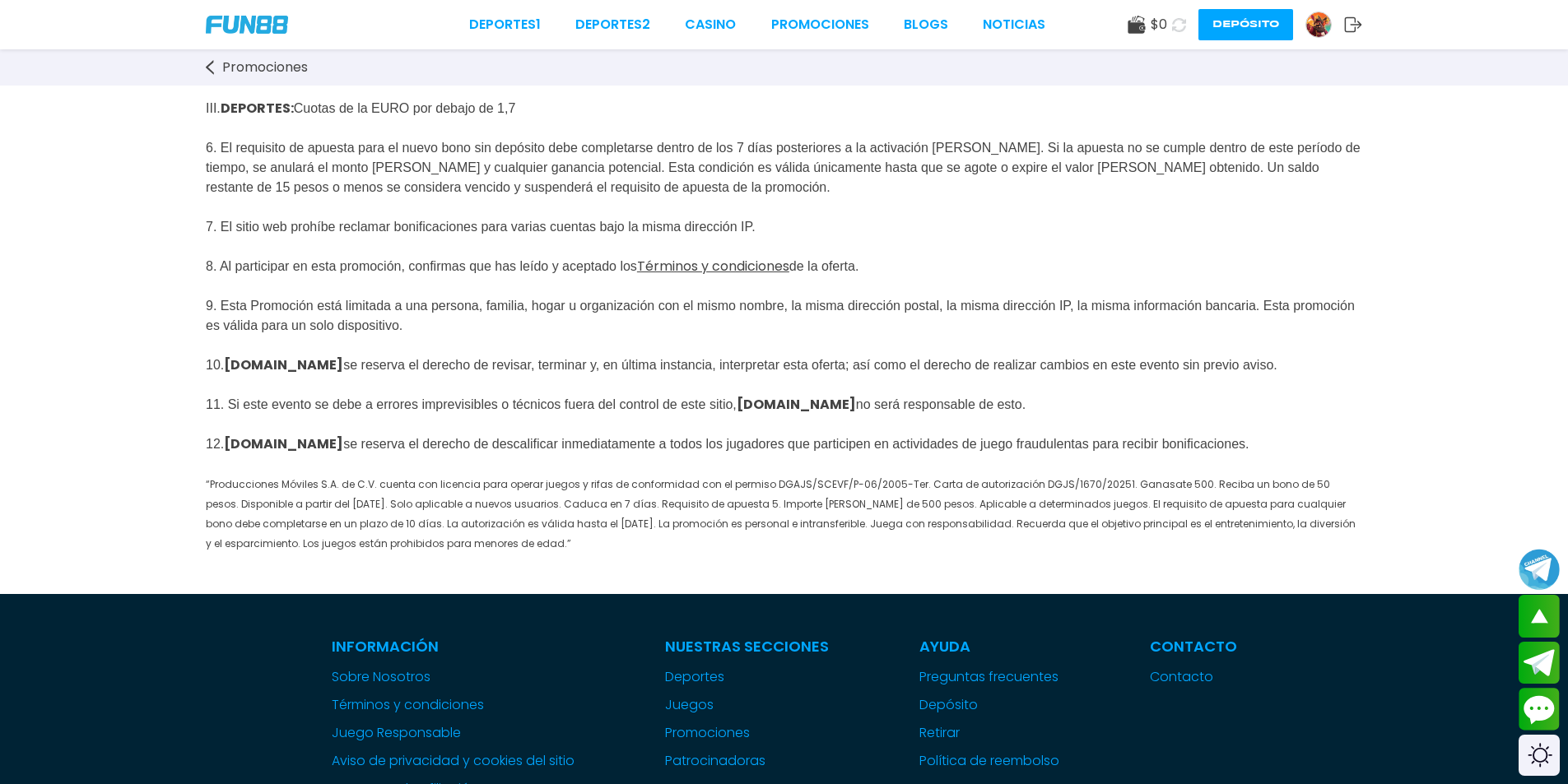
click at [1324, 24] on img at bounding box center [1319, 24] width 24 height 24
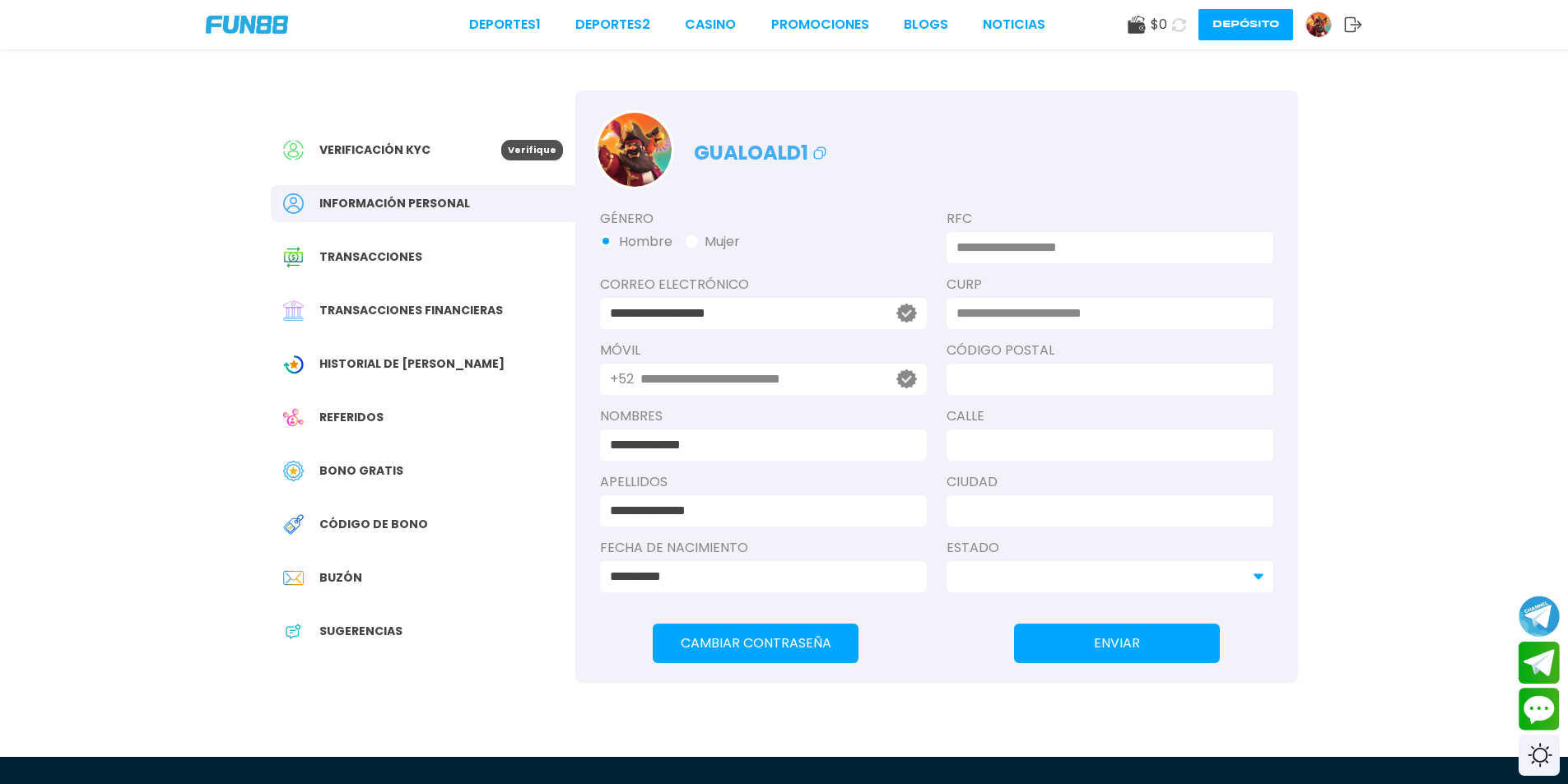
click at [403, 150] on span "Verificación KYC" at bounding box center [374, 150] width 111 height 18
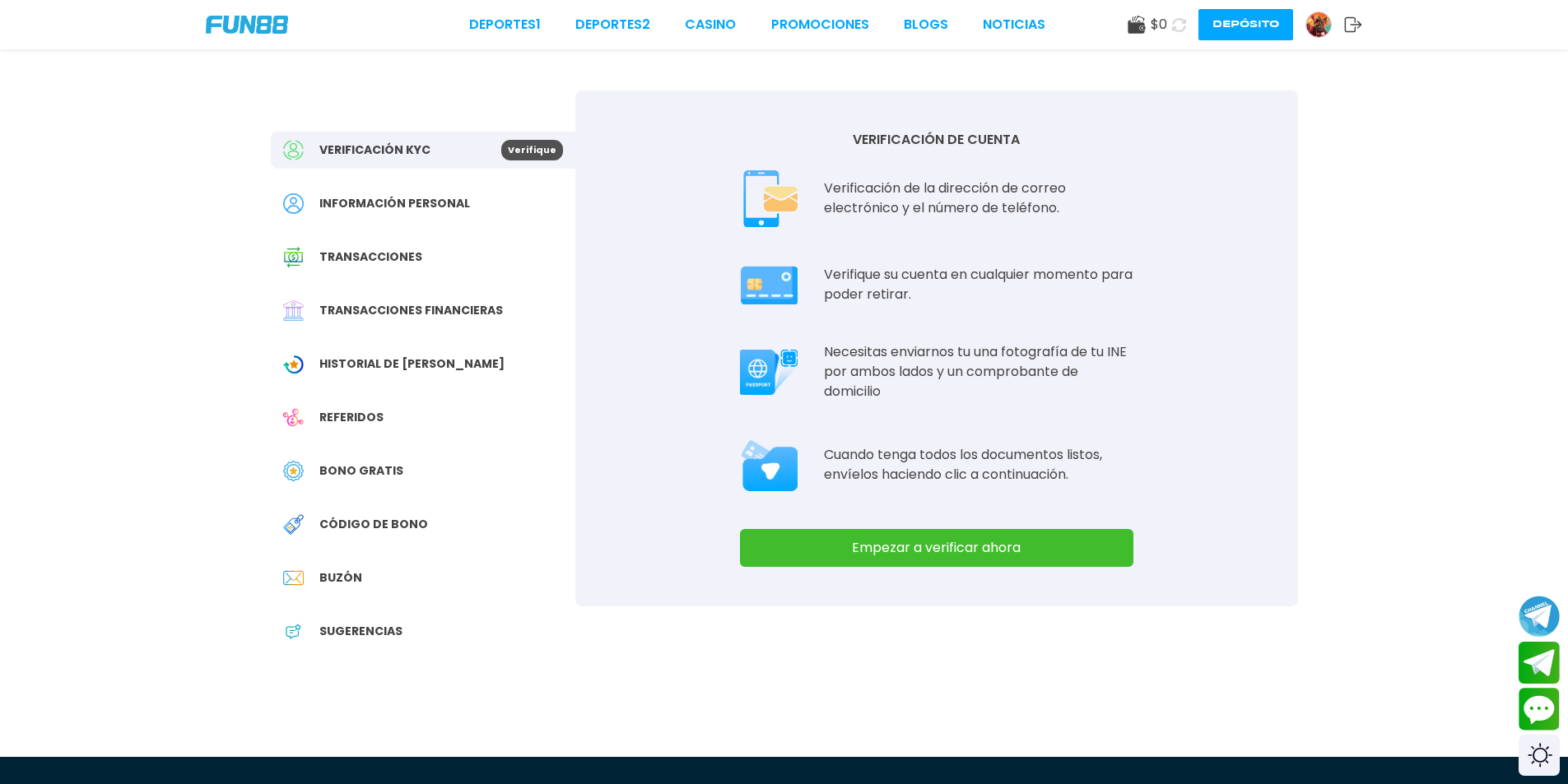
click at [942, 545] on button "Empezar a verificar ahora" at bounding box center [937, 548] width 394 height 38
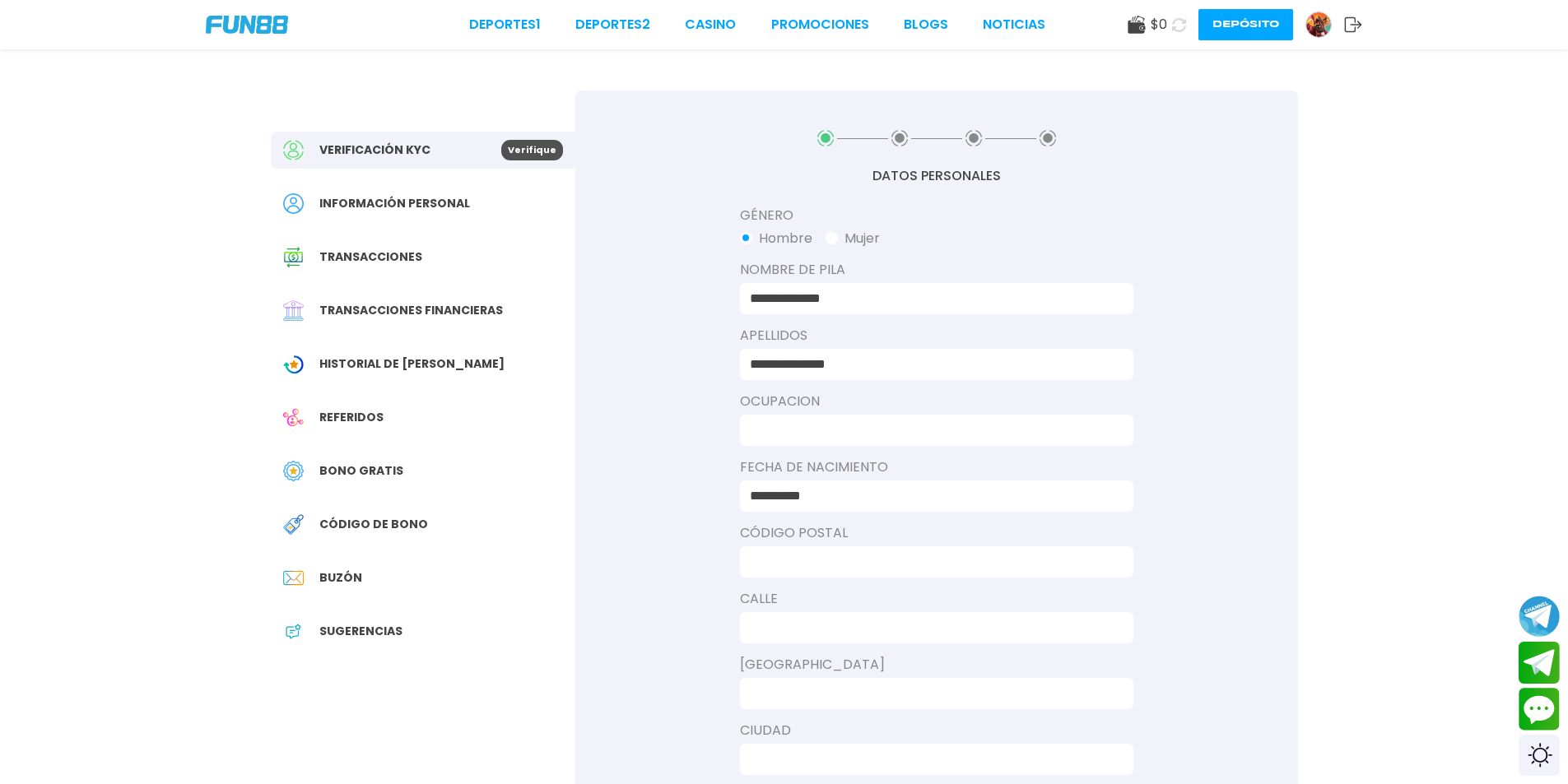
click at [883, 418] on div at bounding box center [937, 430] width 394 height 32
click at [888, 432] on input at bounding box center [932, 430] width 364 height 20
type input "*"
type input "**********"
type input "*****"
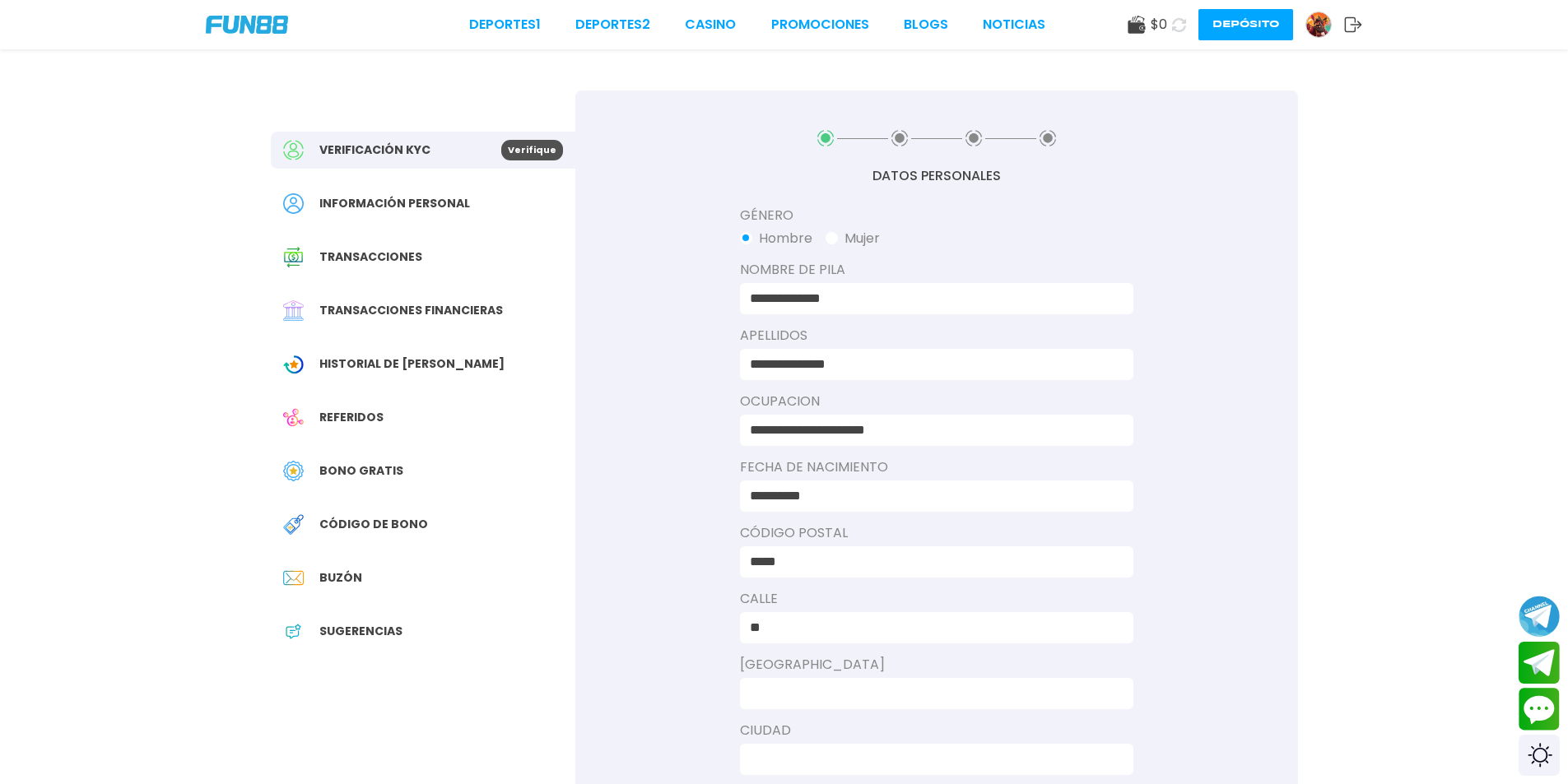
type input "*"
type input "*******"
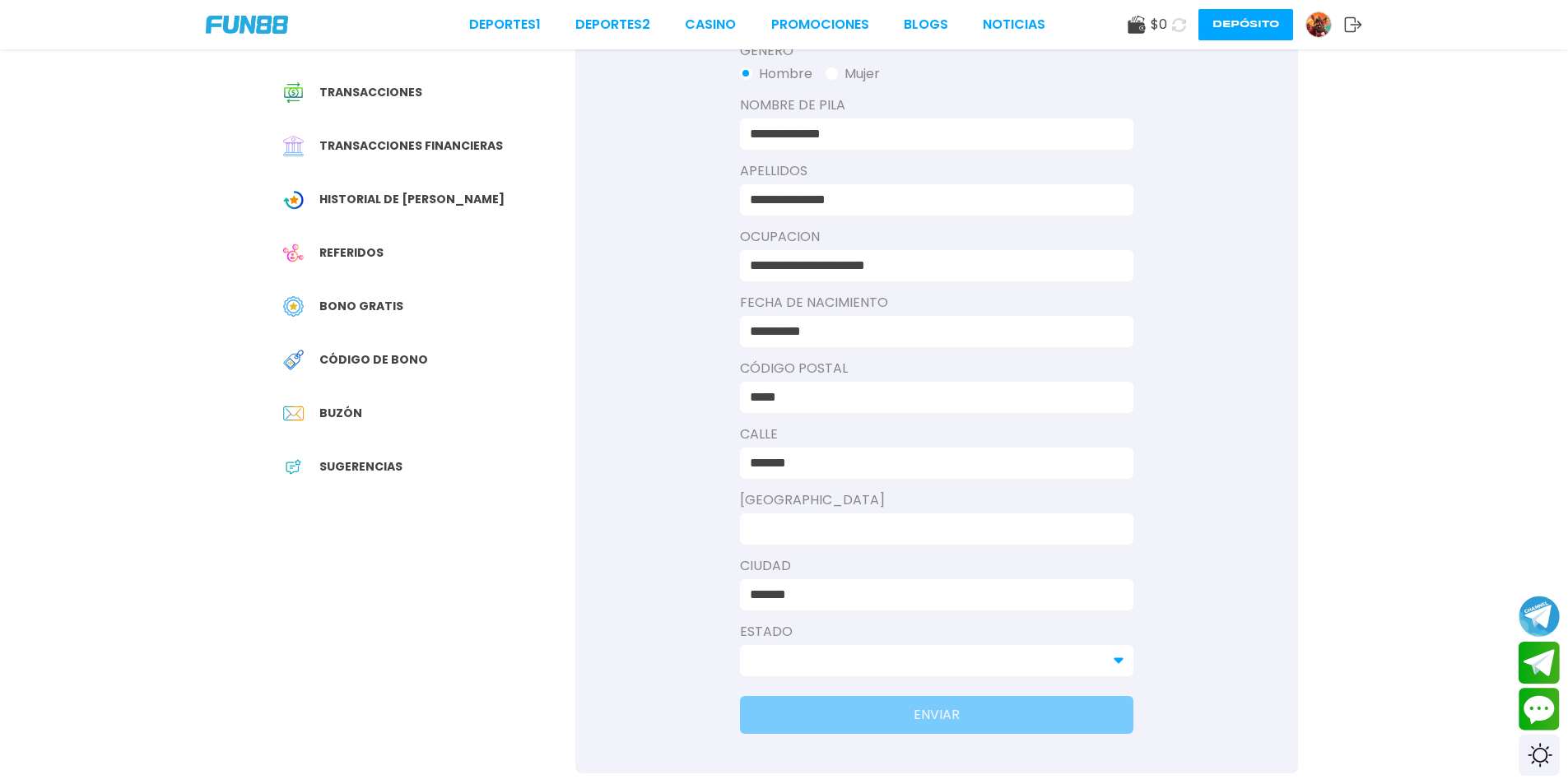
click at [816, 511] on div "[GEOGRAPHIC_DATA]" at bounding box center [937, 518] width 394 height 54
click at [817, 518] on div at bounding box center [937, 529] width 394 height 32
click at [821, 521] on input at bounding box center [932, 529] width 364 height 20
type input "**********"
click at [908, 679] on div "**********" at bounding box center [936, 349] width 723 height 848
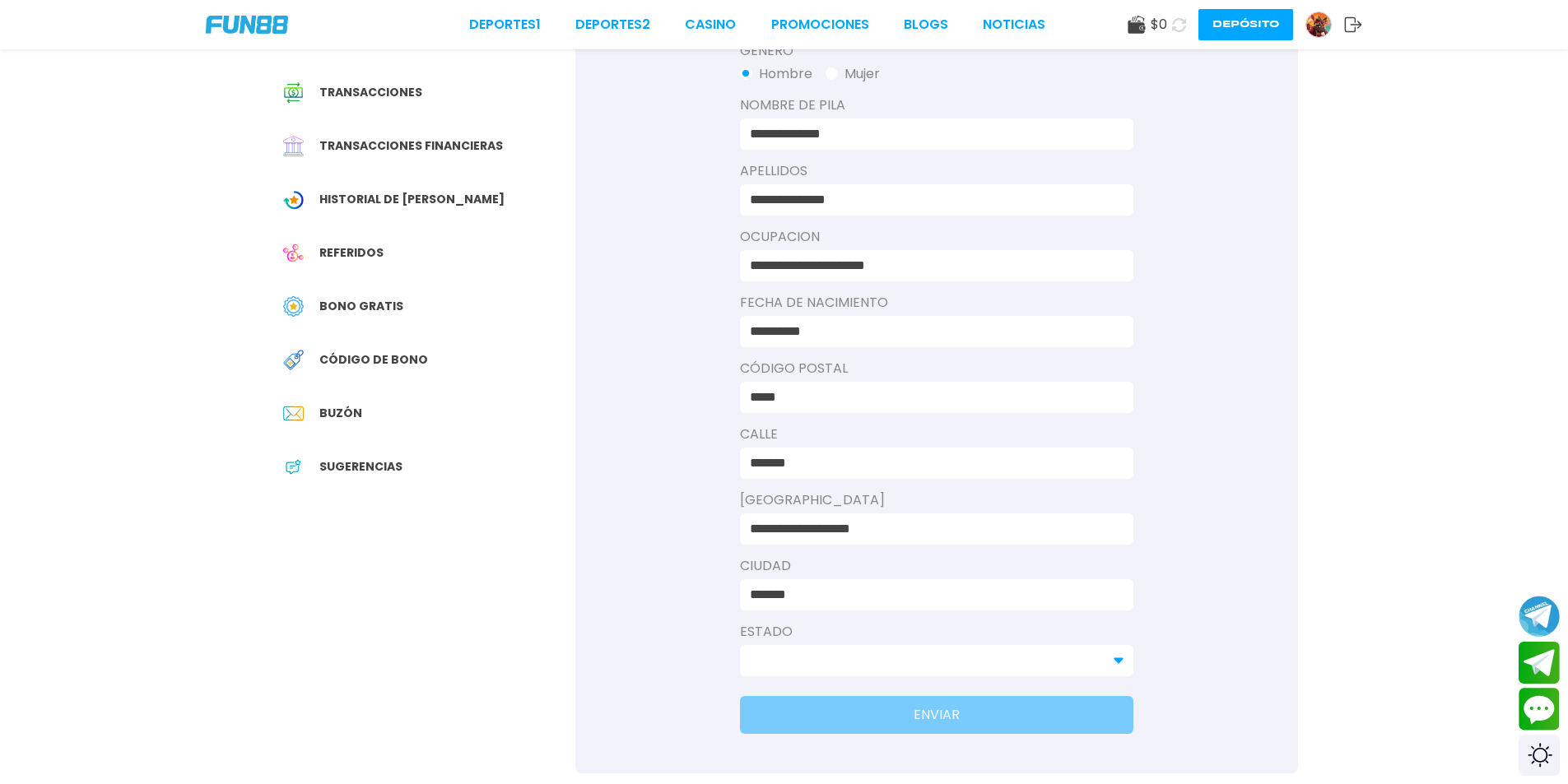
click at [916, 661] on input at bounding box center [927, 661] width 354 height 20
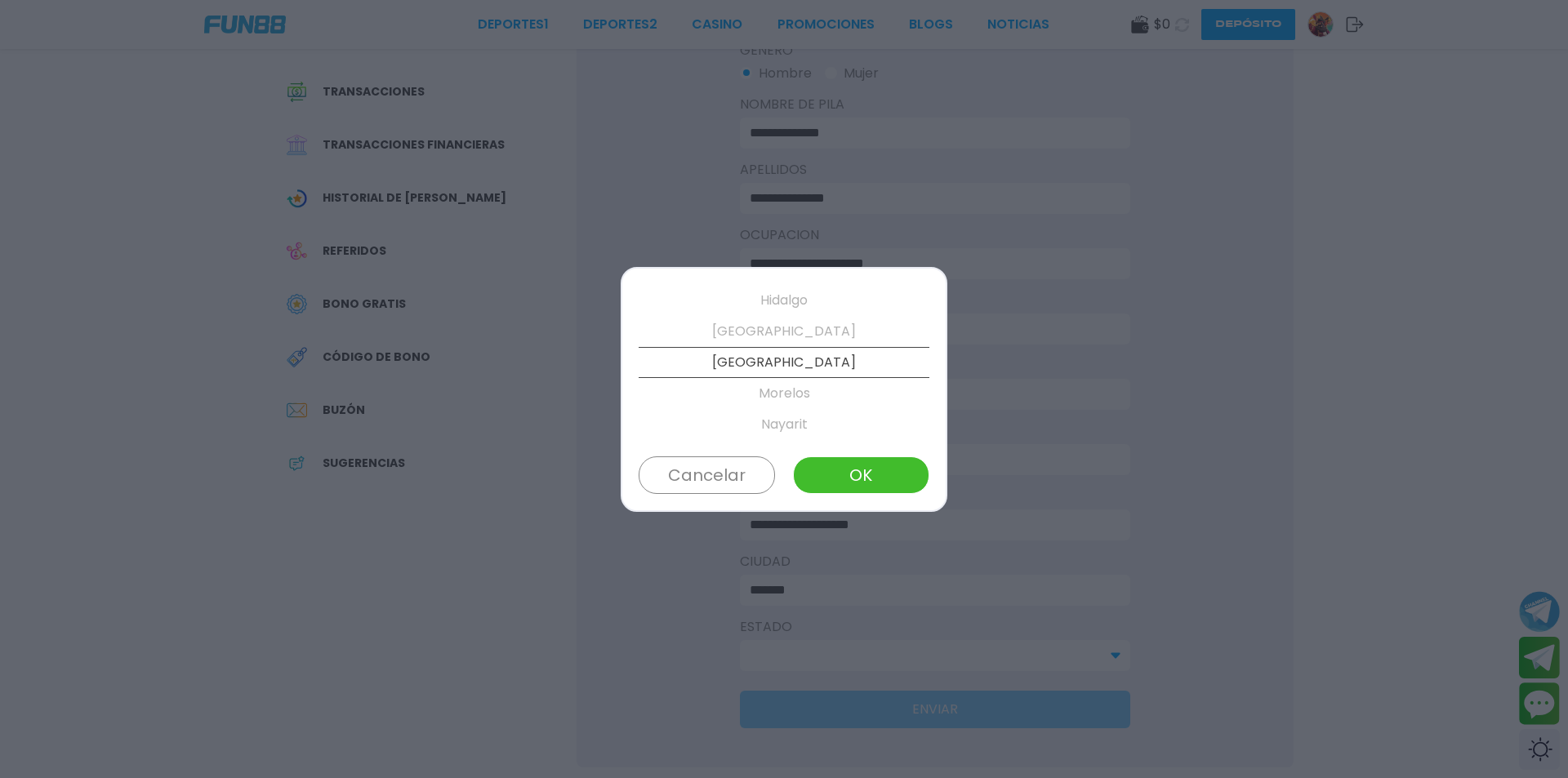
click at [781, 341] on p "[GEOGRAPHIC_DATA]" at bounding box center [784, 332] width 291 height 31
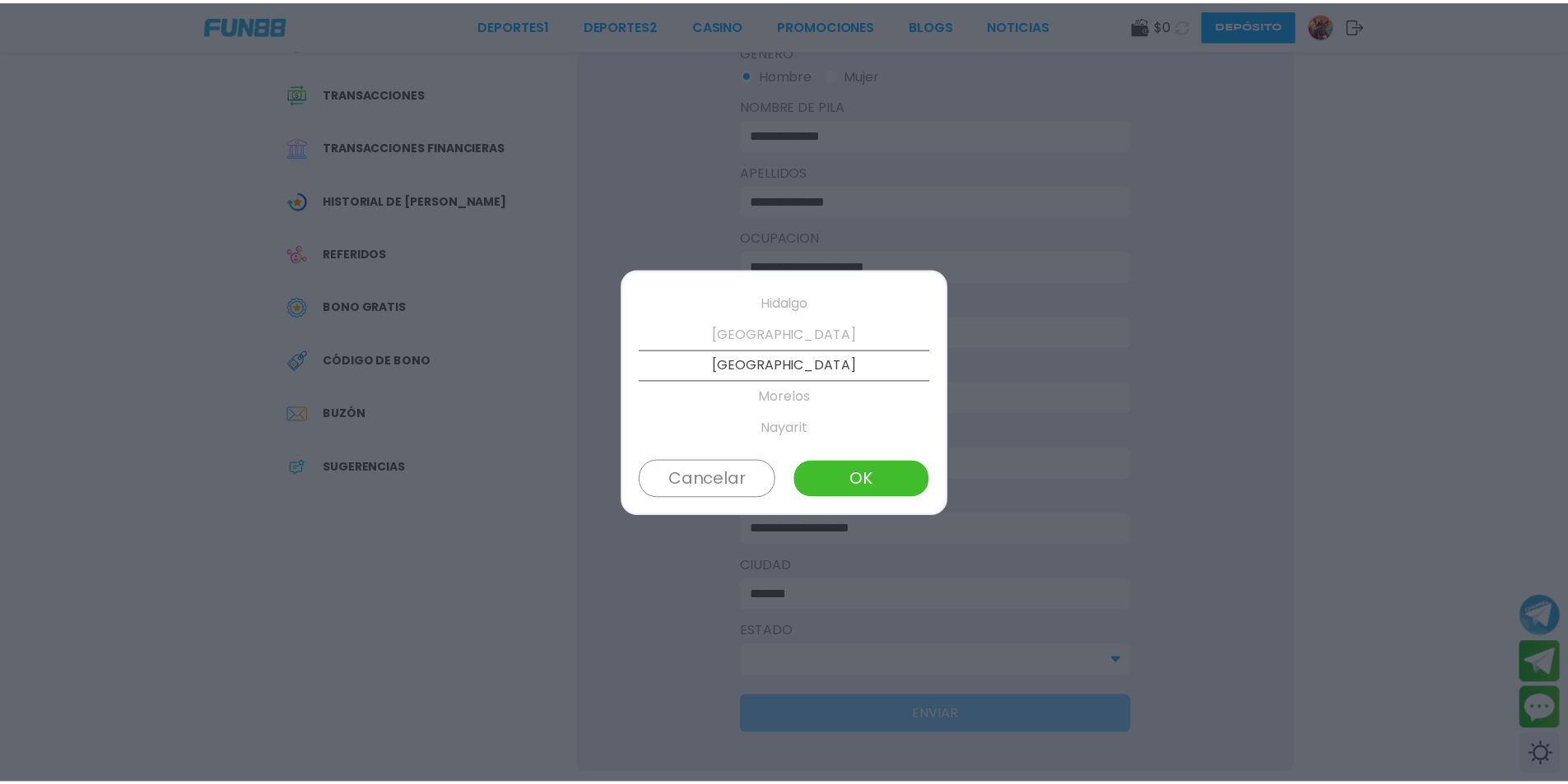
scroll to position [438, 0]
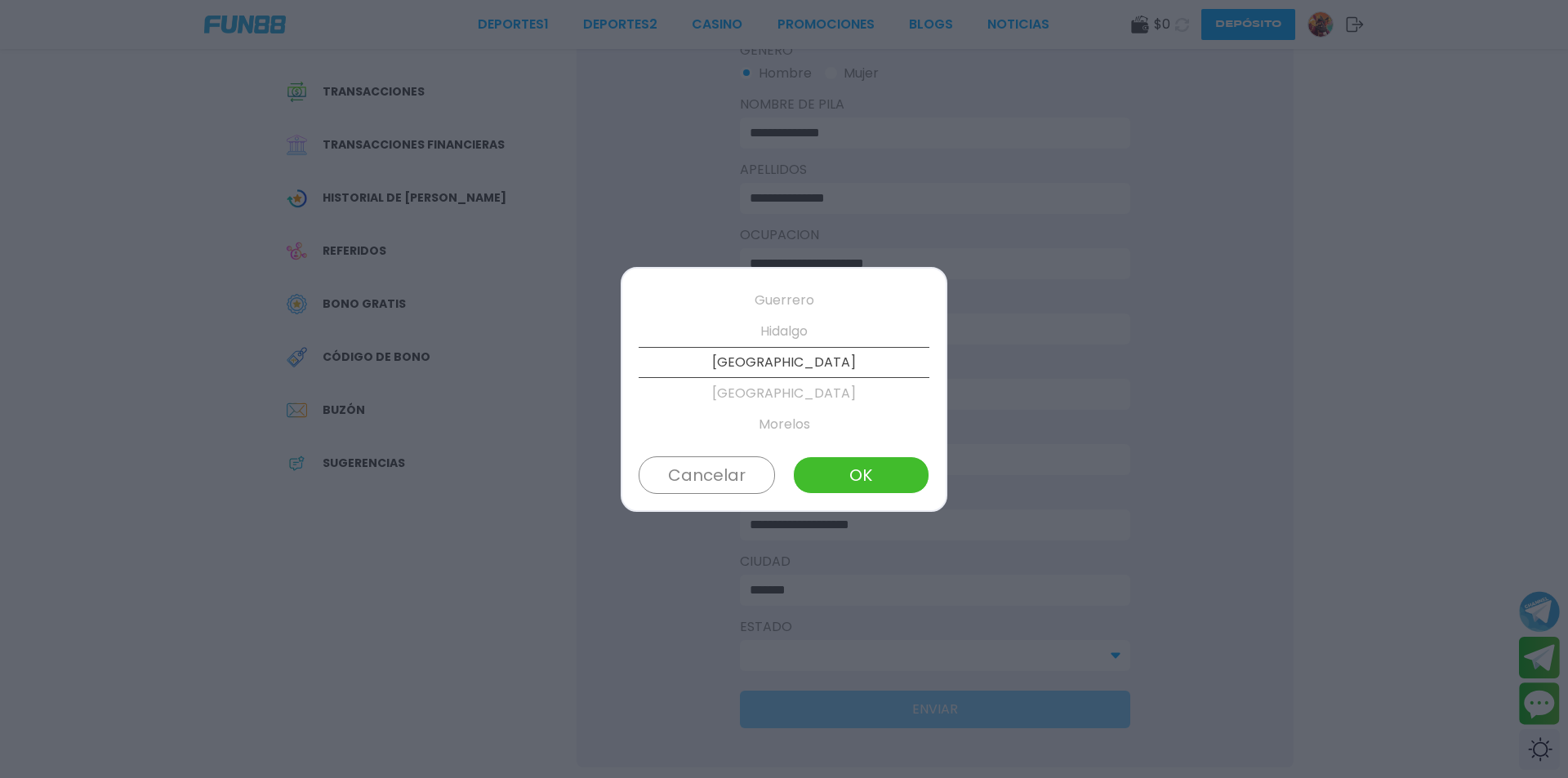
click at [783, 356] on p "[GEOGRAPHIC_DATA]" at bounding box center [784, 363] width 291 height 31
click at [858, 476] on button "OK" at bounding box center [860, 475] width 136 height 37
type input "*******"
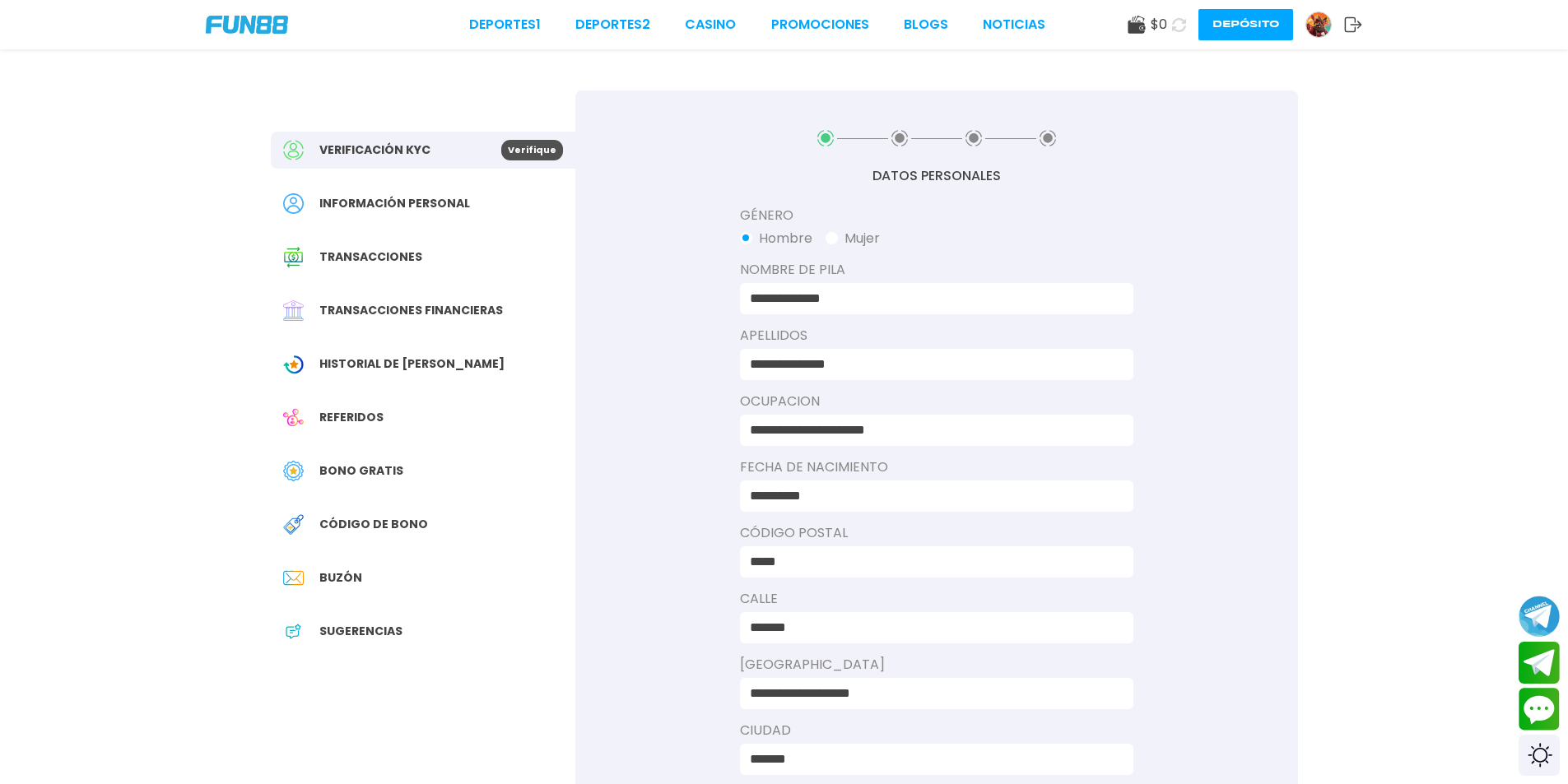
scroll to position [329, 0]
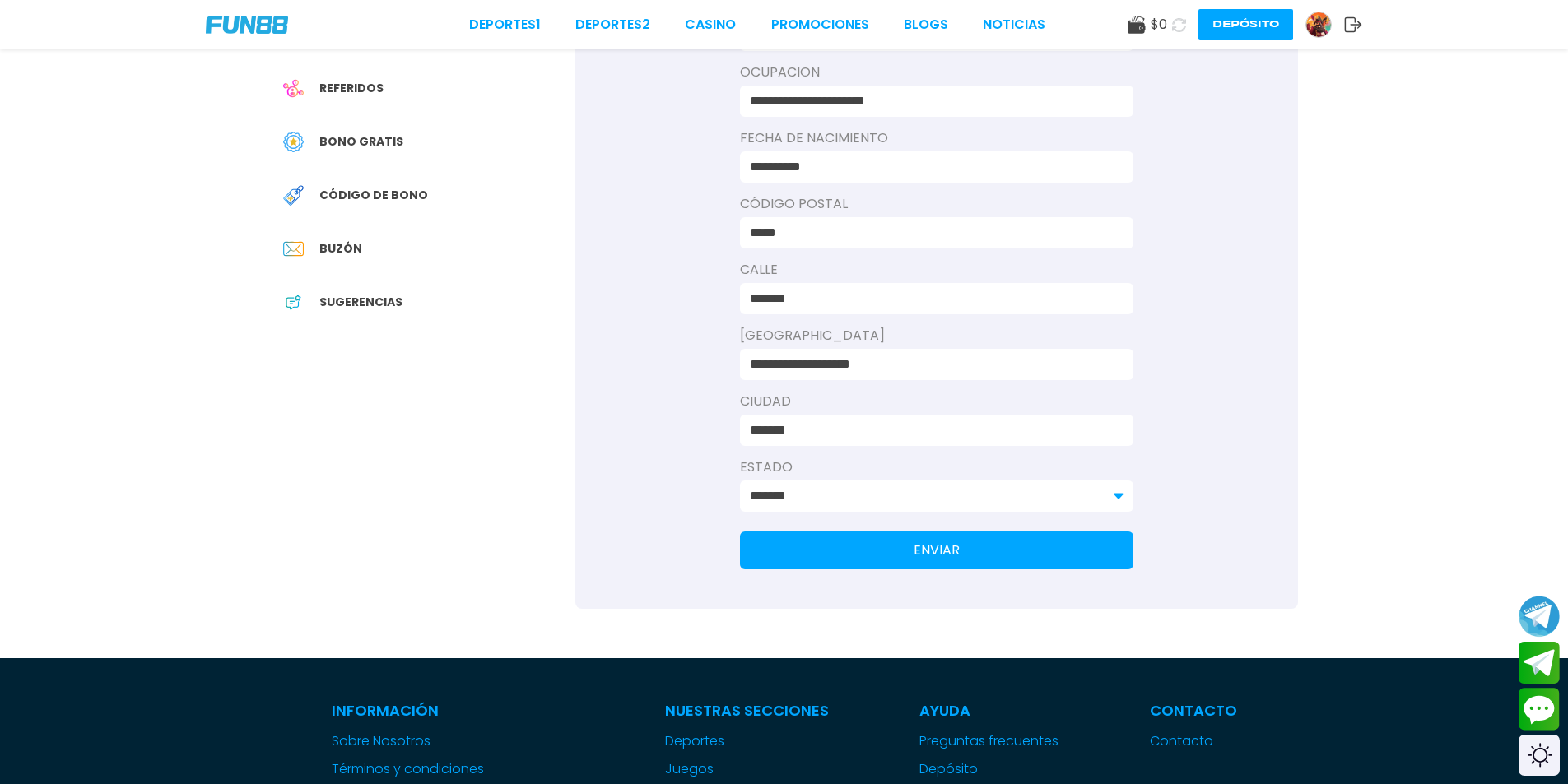
click at [891, 556] on button "ENVIAR" at bounding box center [937, 550] width 394 height 38
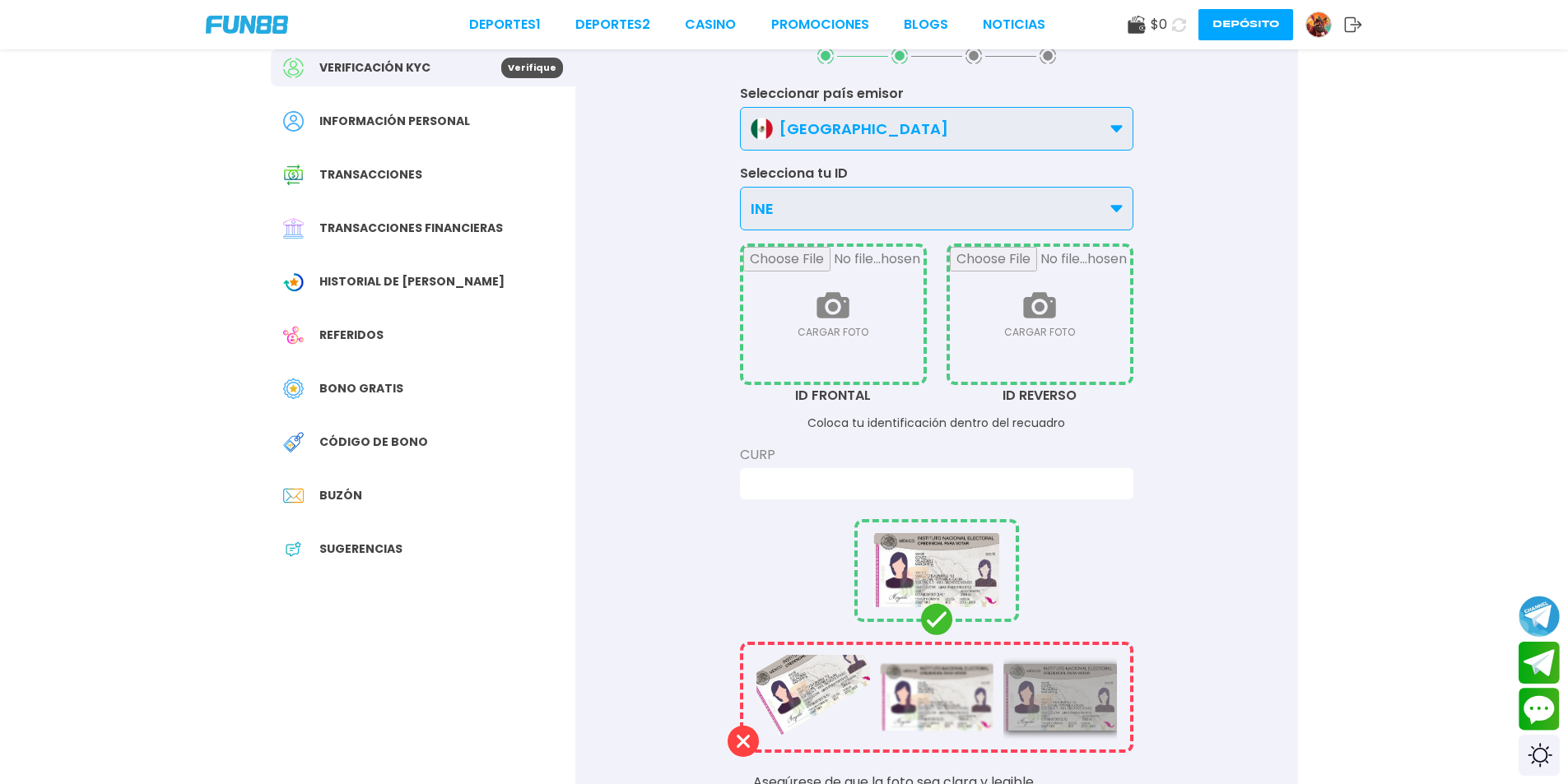
scroll to position [0, 0]
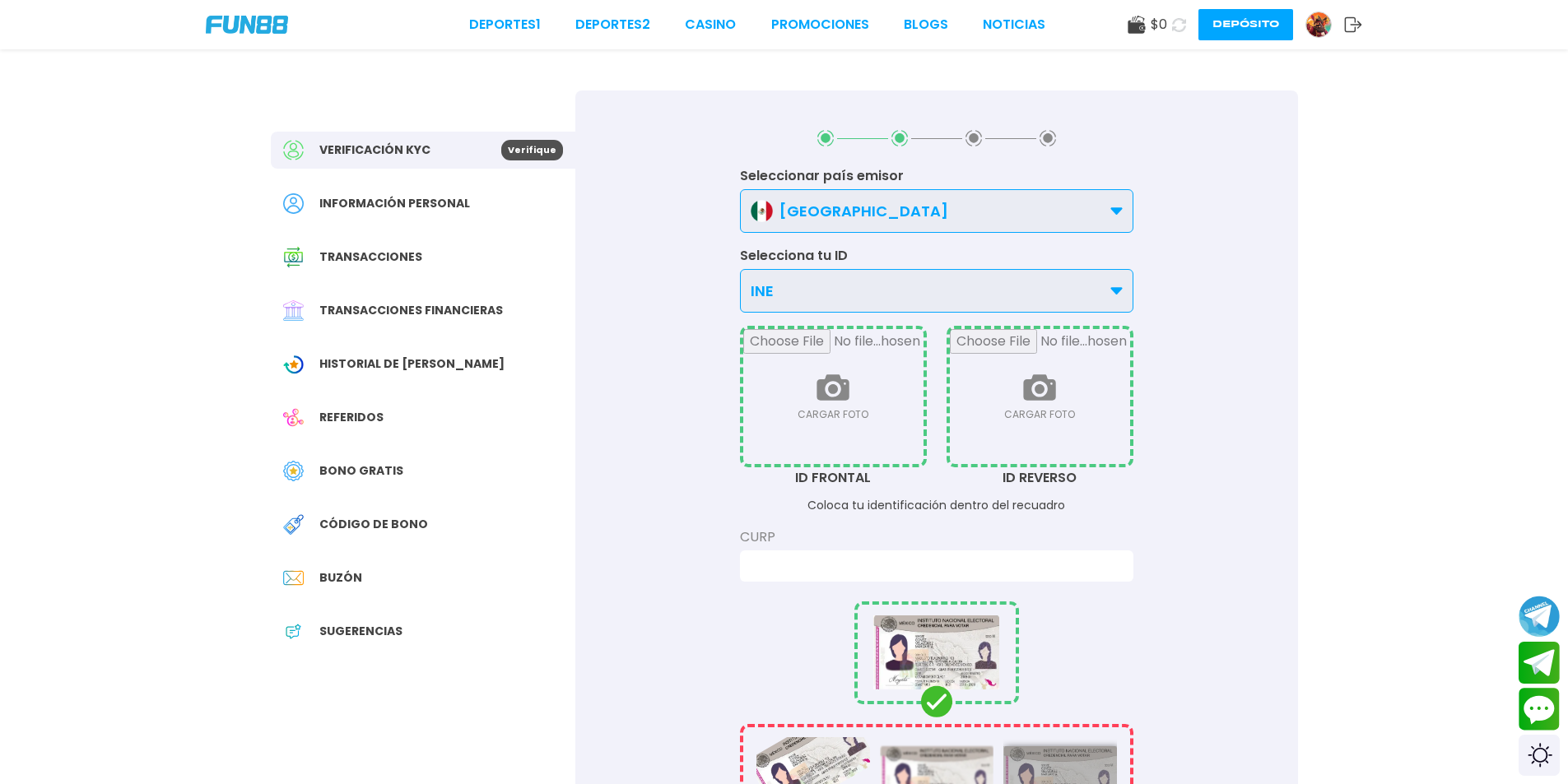
click at [881, 353] on input "file" at bounding box center [833, 396] width 180 height 135
type input "**********"
click at [1032, 410] on input "file" at bounding box center [1040, 396] width 180 height 135
click at [1046, 392] on input "file" at bounding box center [1040, 396] width 180 height 135
type input "**********"
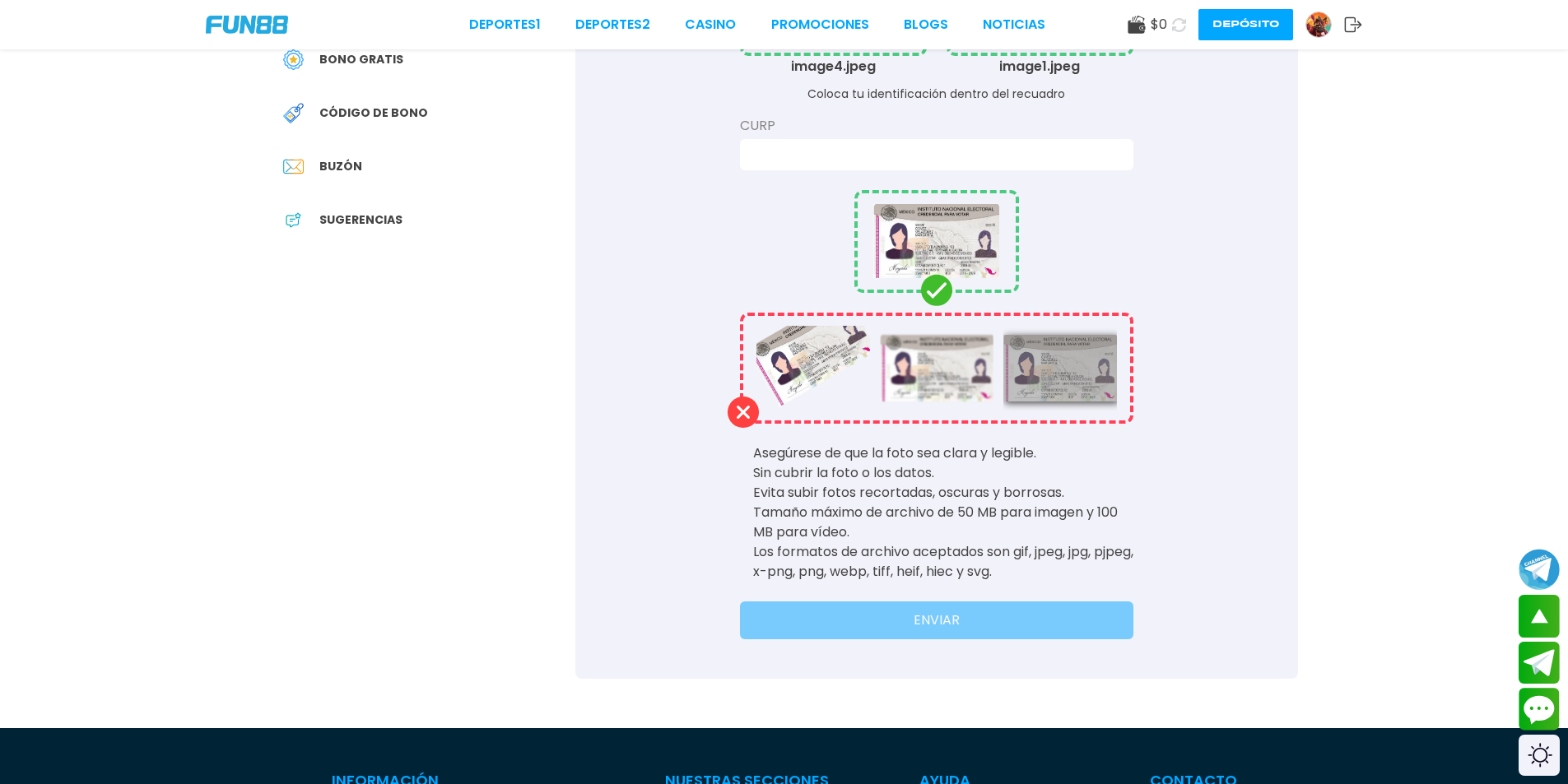
scroll to position [164, 0]
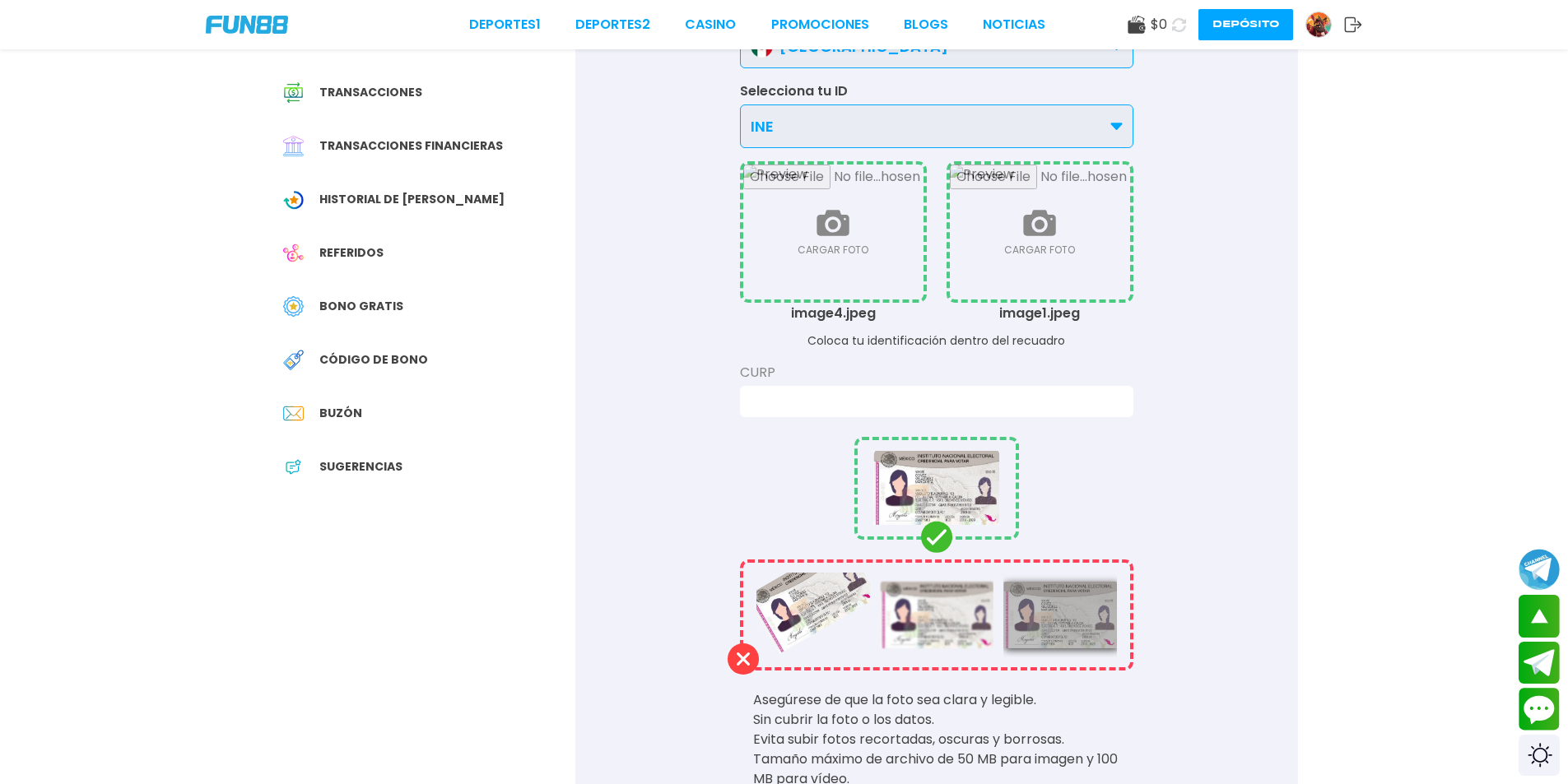
click at [926, 403] on input at bounding box center [932, 402] width 364 height 20
click at [919, 395] on input at bounding box center [932, 402] width 364 height 20
type input "*"
type input "**********"
click at [1029, 441] on div "**********" at bounding box center [936, 425] width 723 height 1000
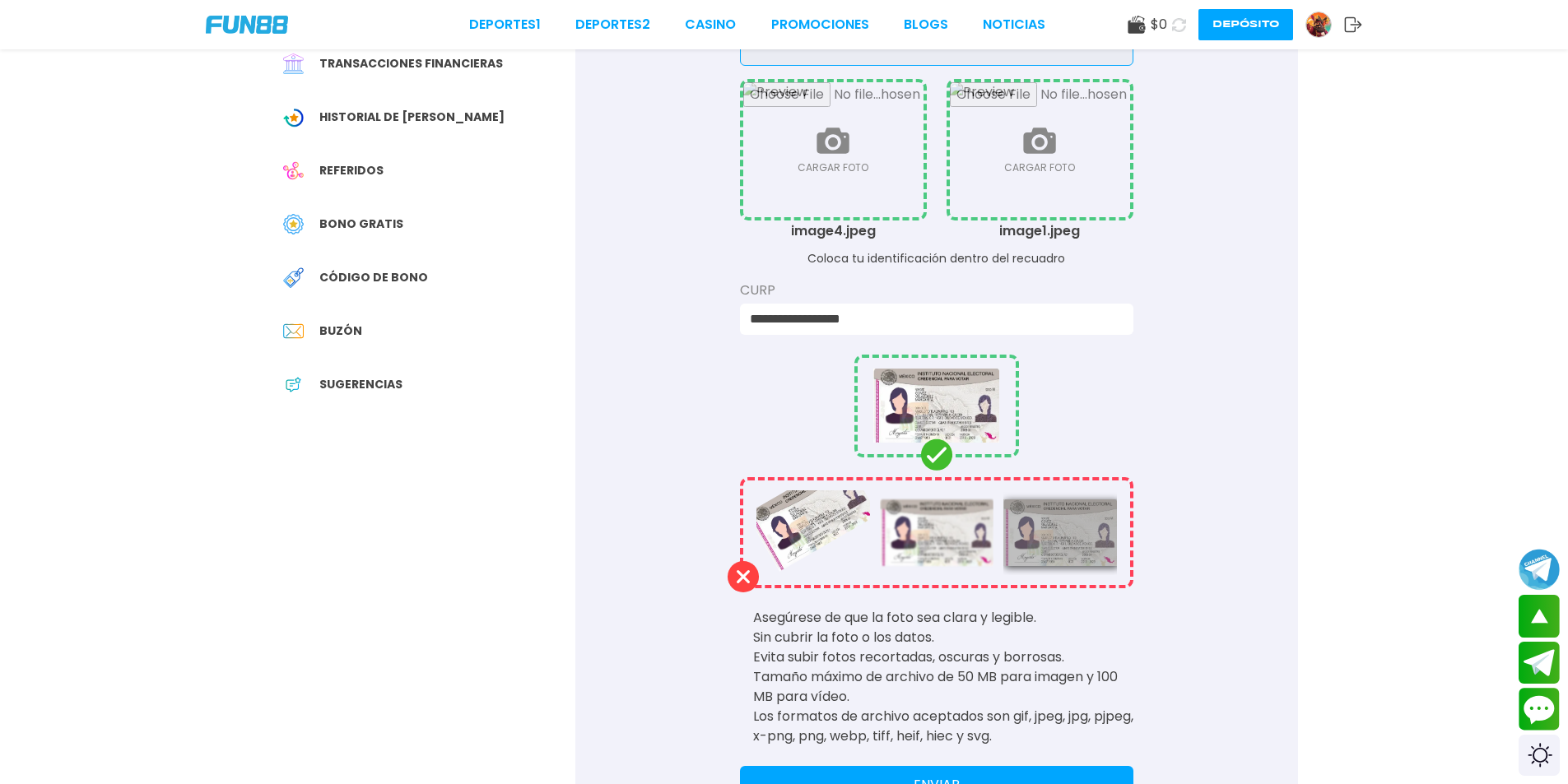
scroll to position [576, 0]
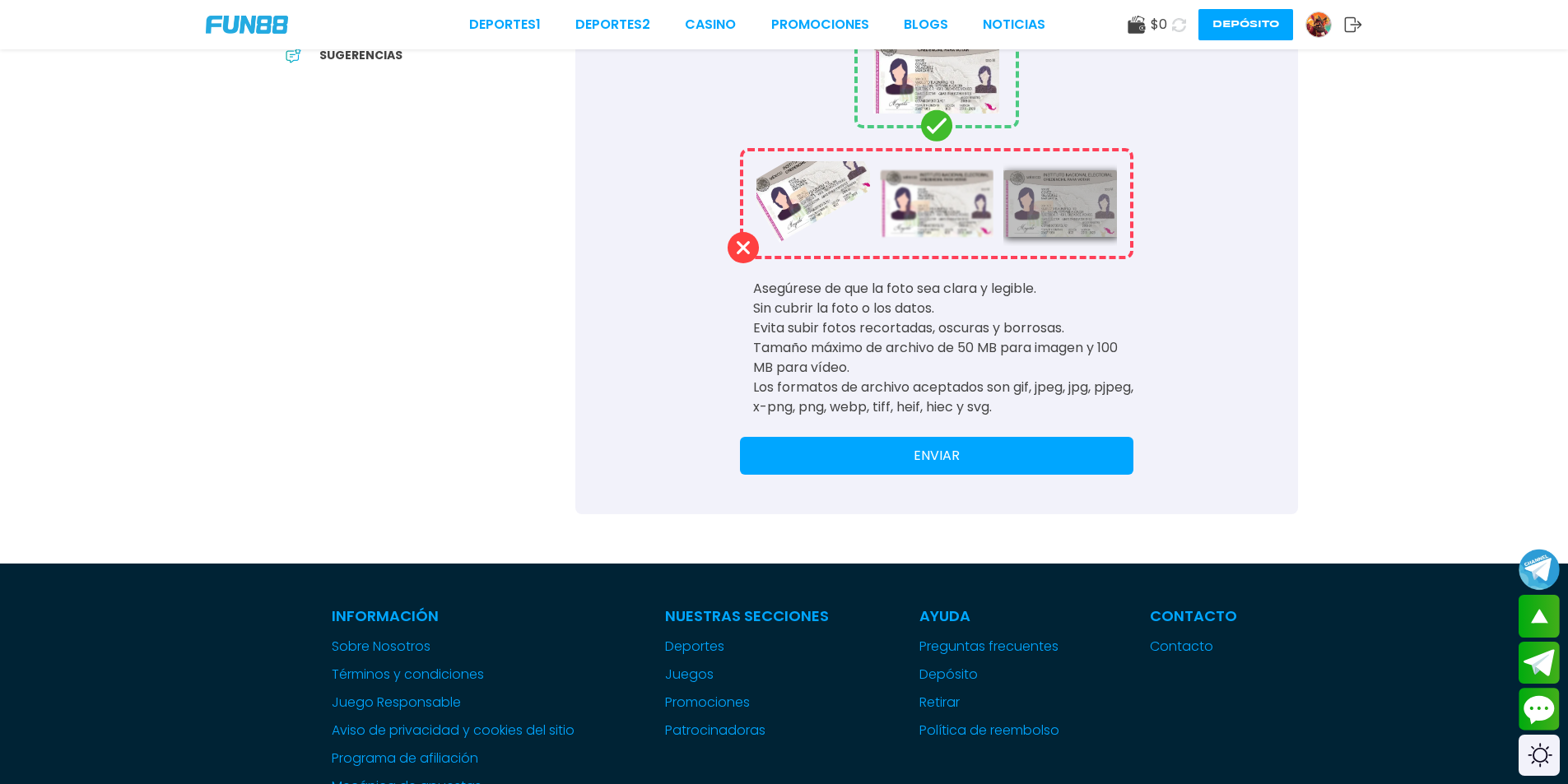
click at [922, 444] on button "ENVIAR" at bounding box center [937, 455] width 394 height 38
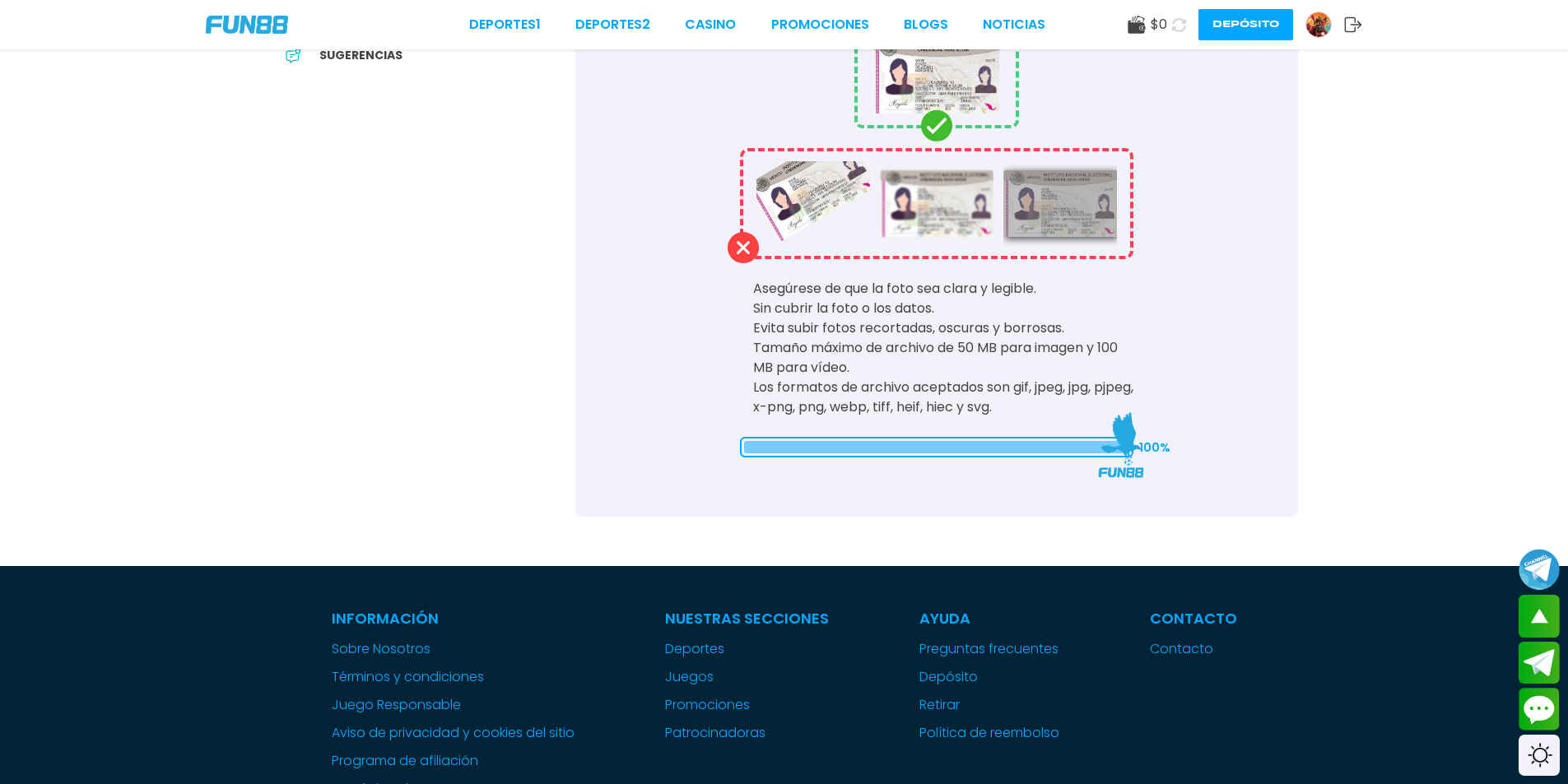
scroll to position [0, 0]
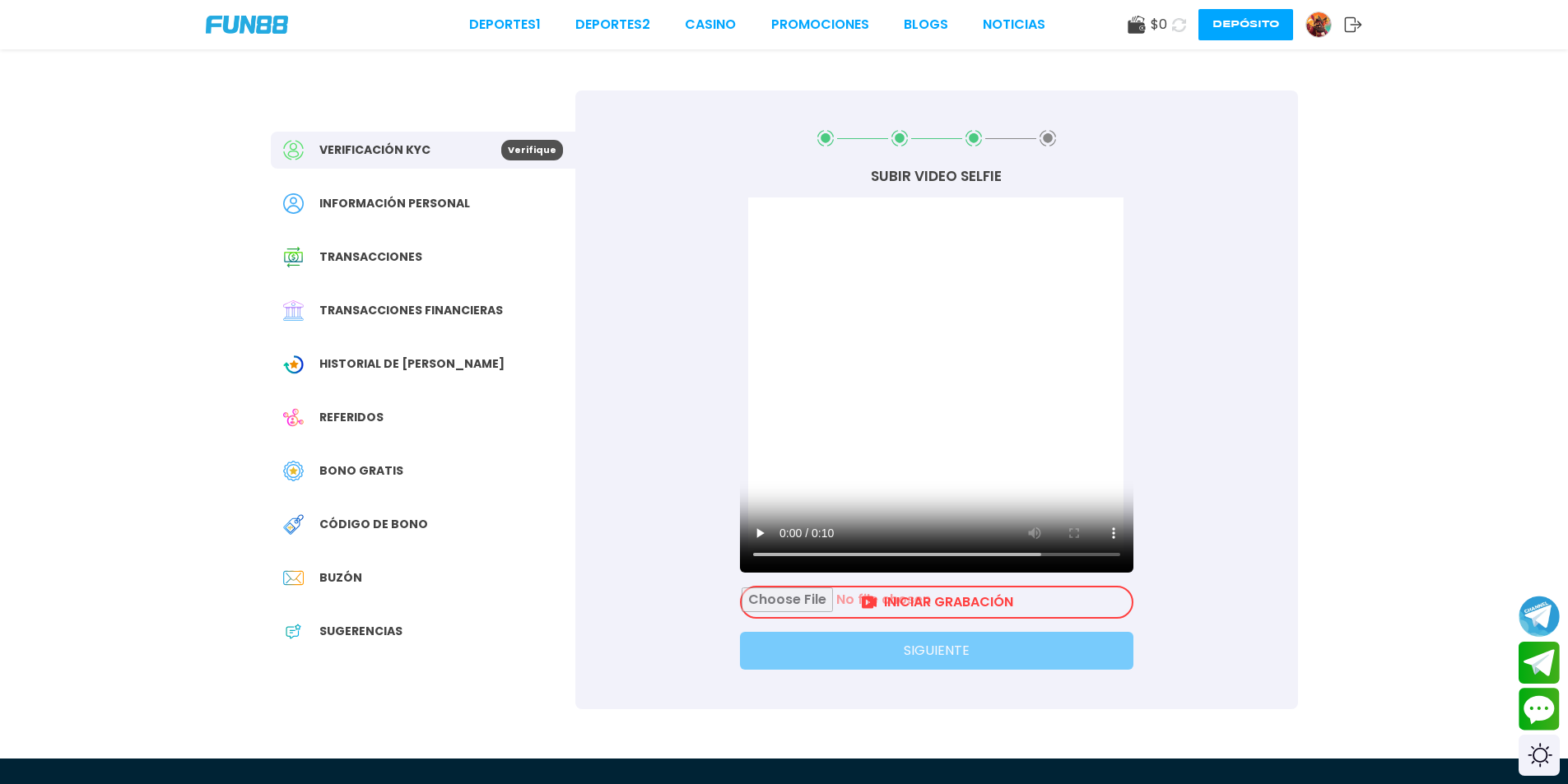
click at [1026, 611] on input "file" at bounding box center [936, 603] width 390 height 30
click at [884, 598] on input "file" at bounding box center [936, 603] width 390 height 30
click at [907, 604] on input "file" at bounding box center [936, 603] width 390 height 30
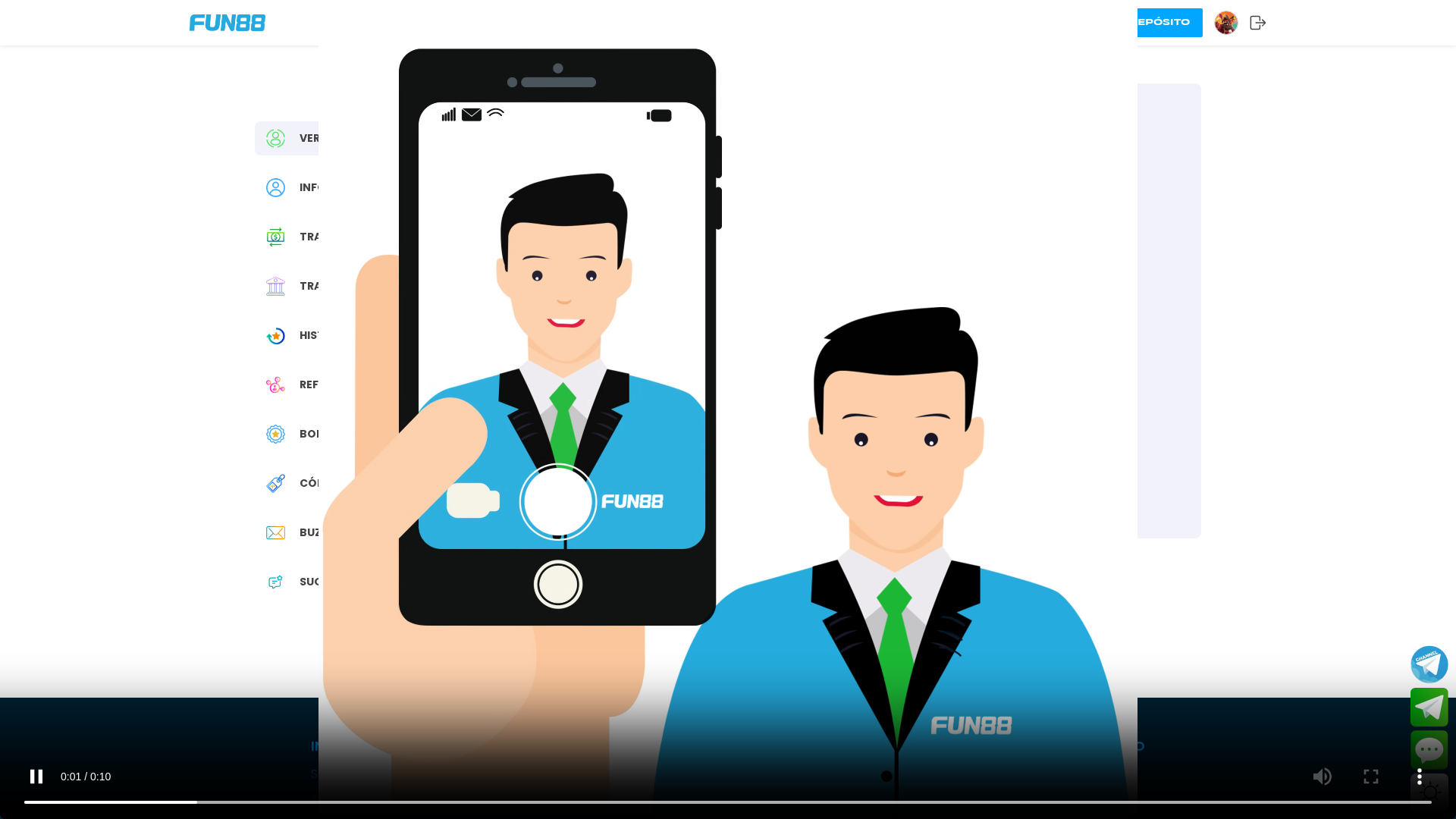
click at [733, 468] on video "Su navegador no soporta la etiqueta de vídeo." at bounding box center [728, 410] width 1456 height 819
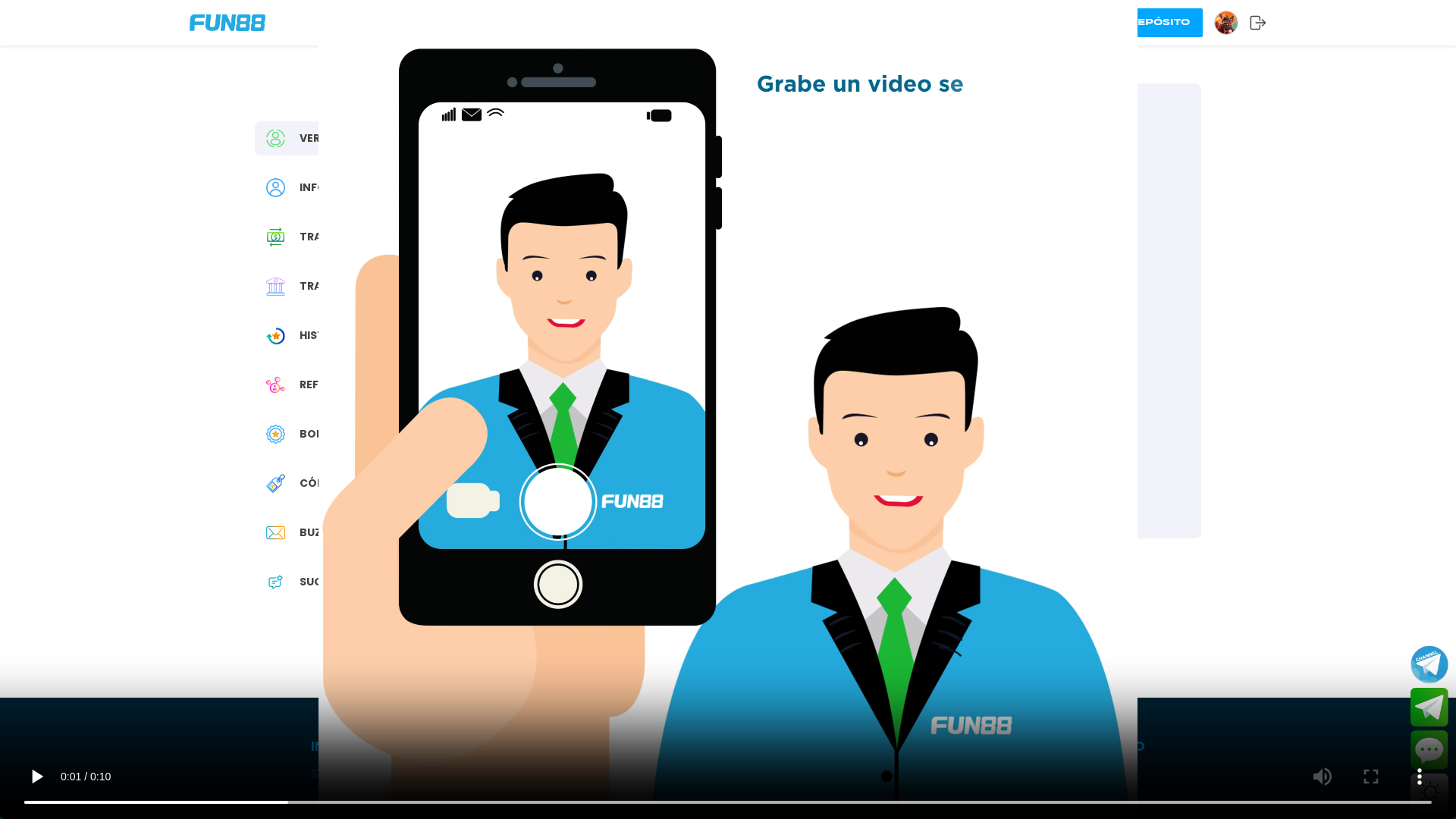
click at [733, 468] on video "Su navegador no soporta la etiqueta de vídeo." at bounding box center [728, 410] width 1456 height 819
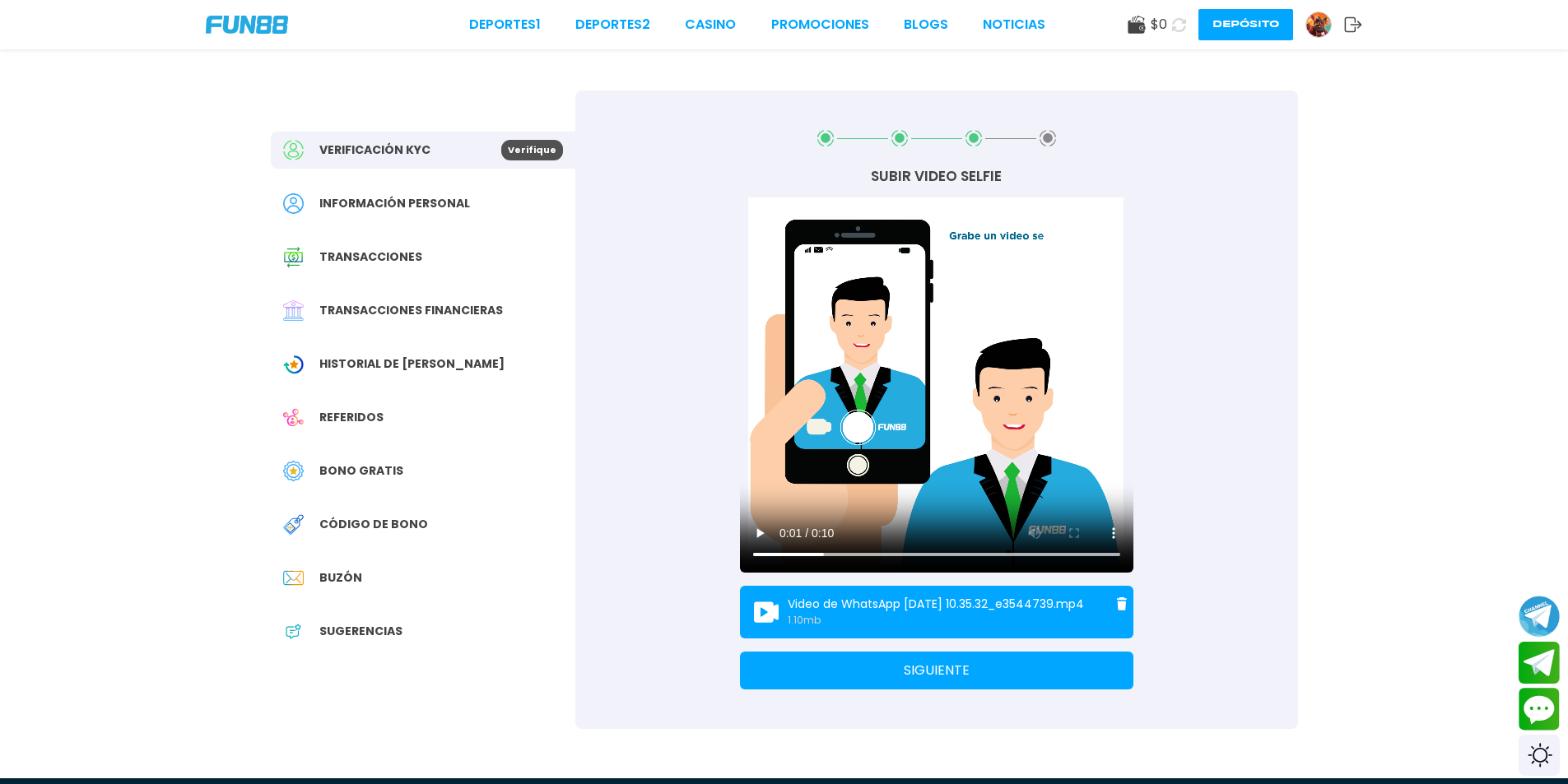
click at [833, 683] on button "SIGUIENTE" at bounding box center [937, 670] width 394 height 38
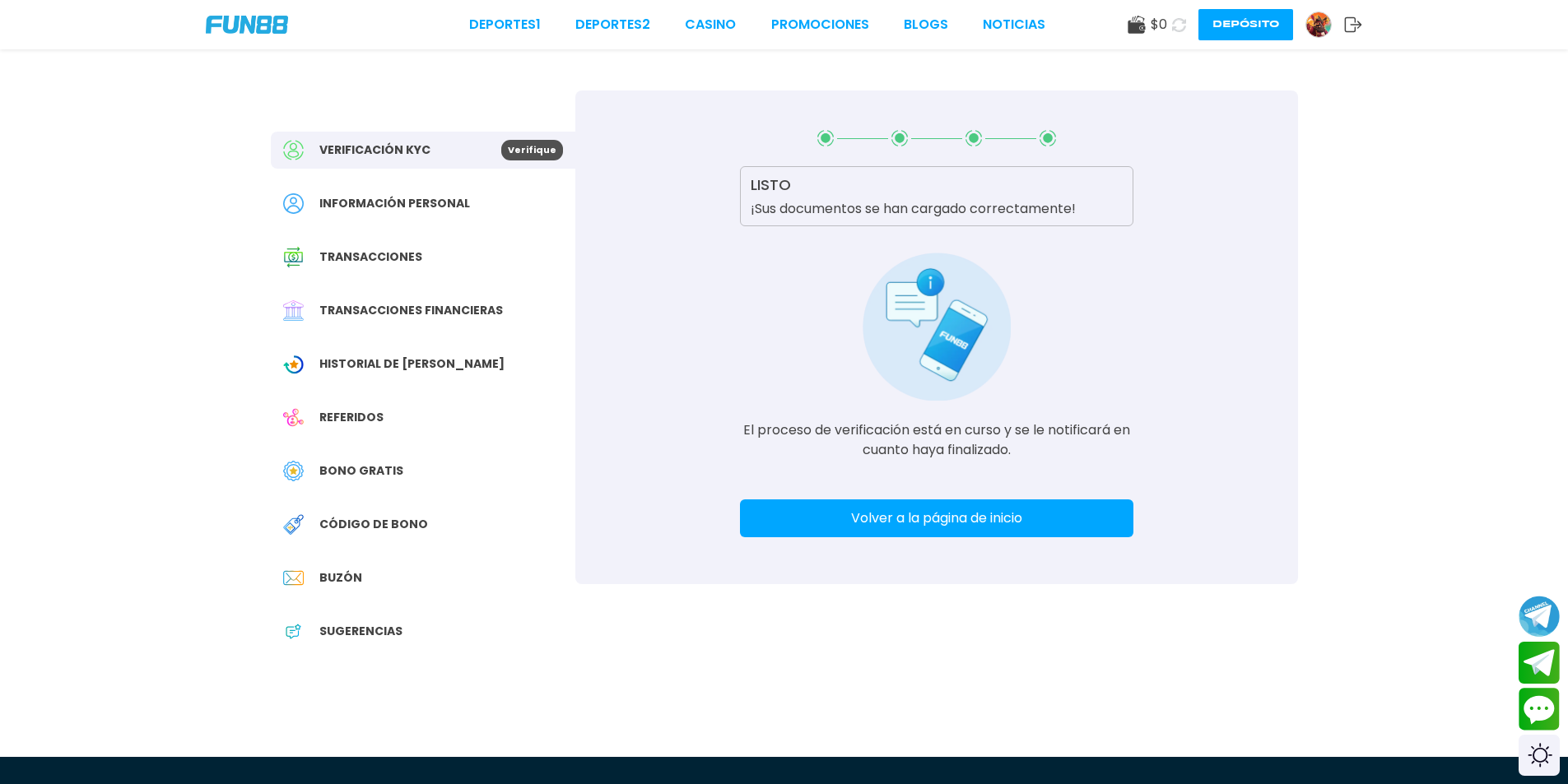
click at [946, 513] on button "Volver a la página de inicio" at bounding box center [937, 518] width 394 height 38
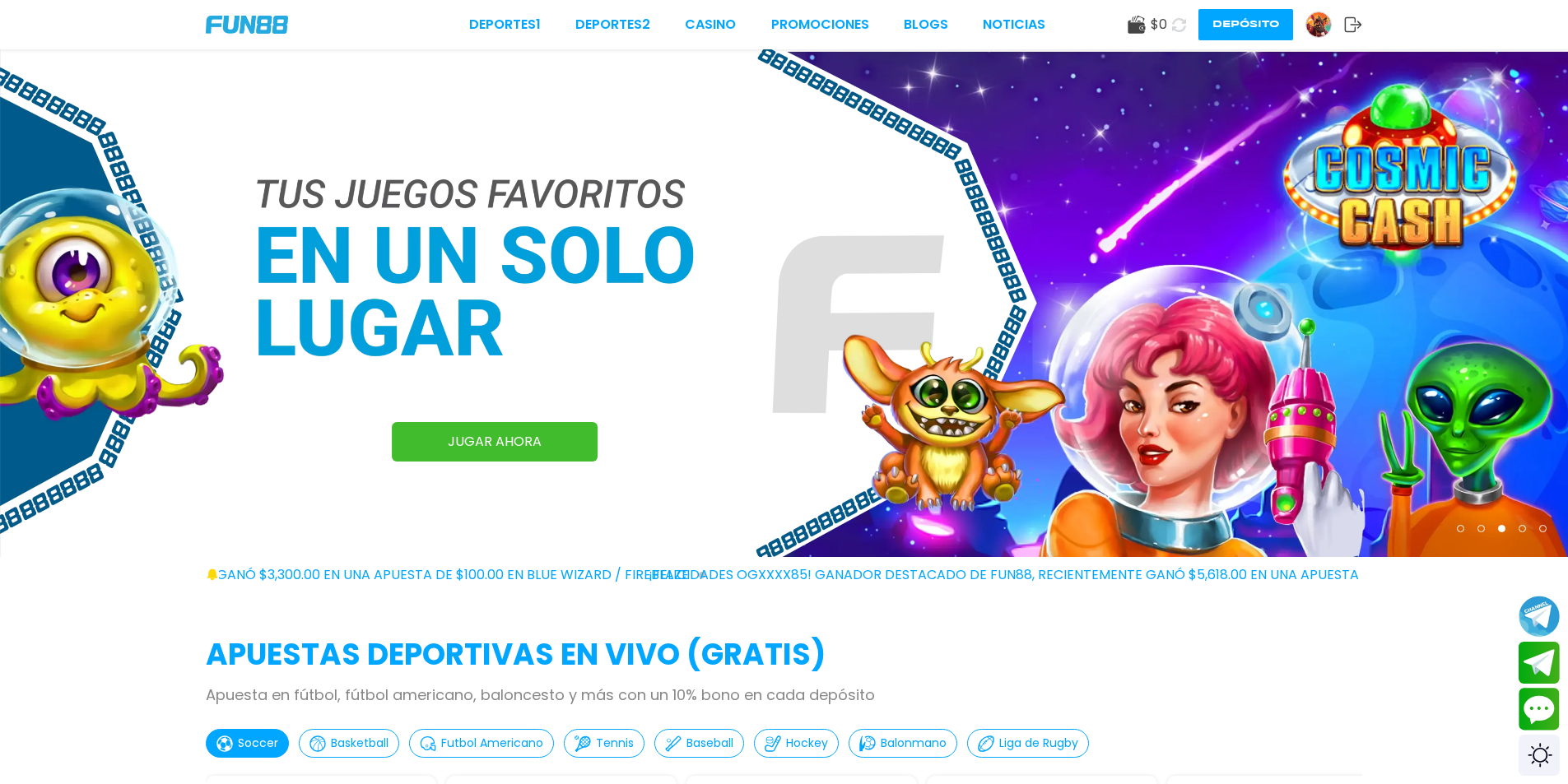
click at [1319, 22] on img at bounding box center [1319, 24] width 24 height 24
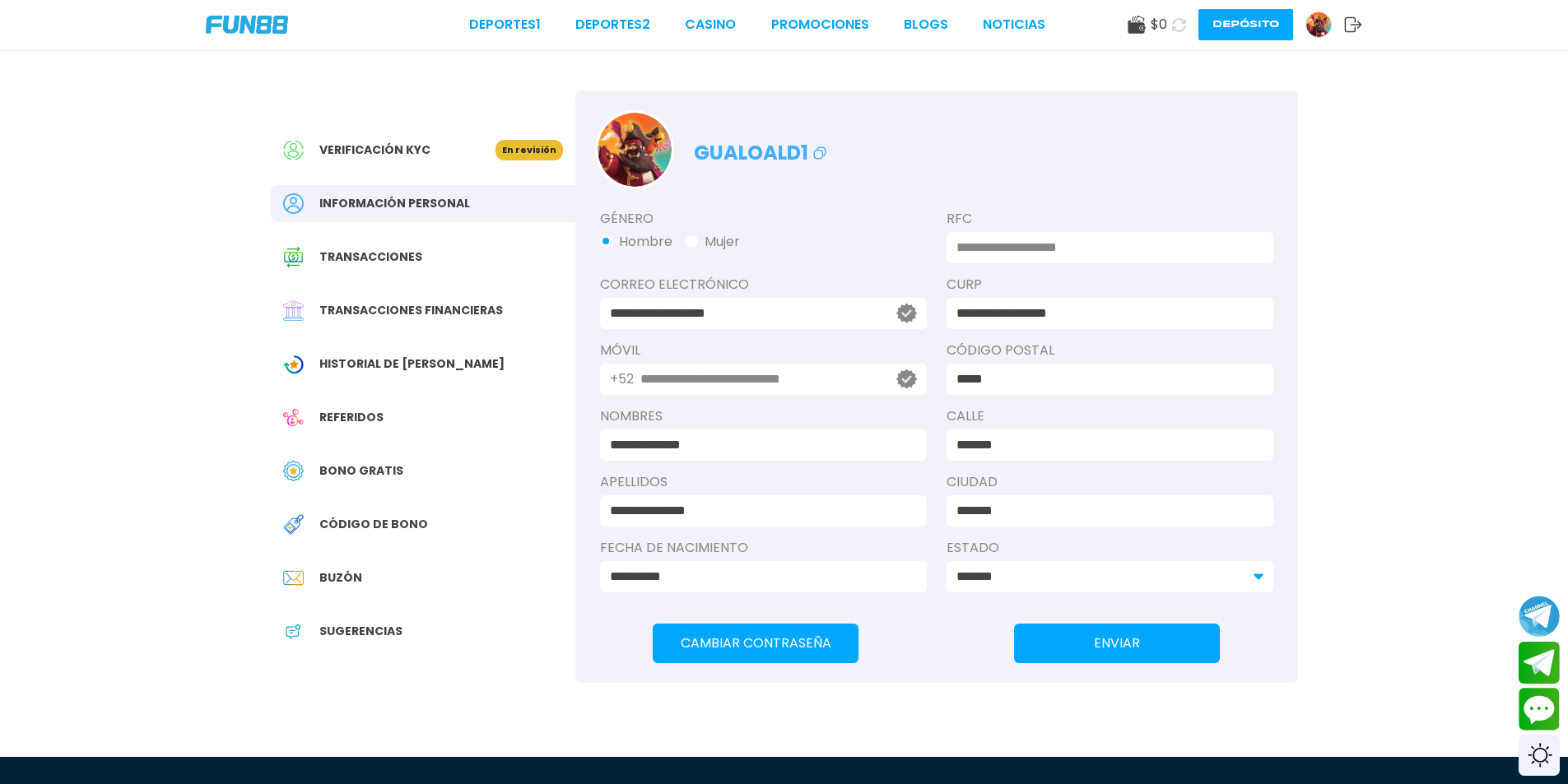
click at [472, 145] on div "Verificación KYC" at bounding box center [389, 150] width 213 height 21
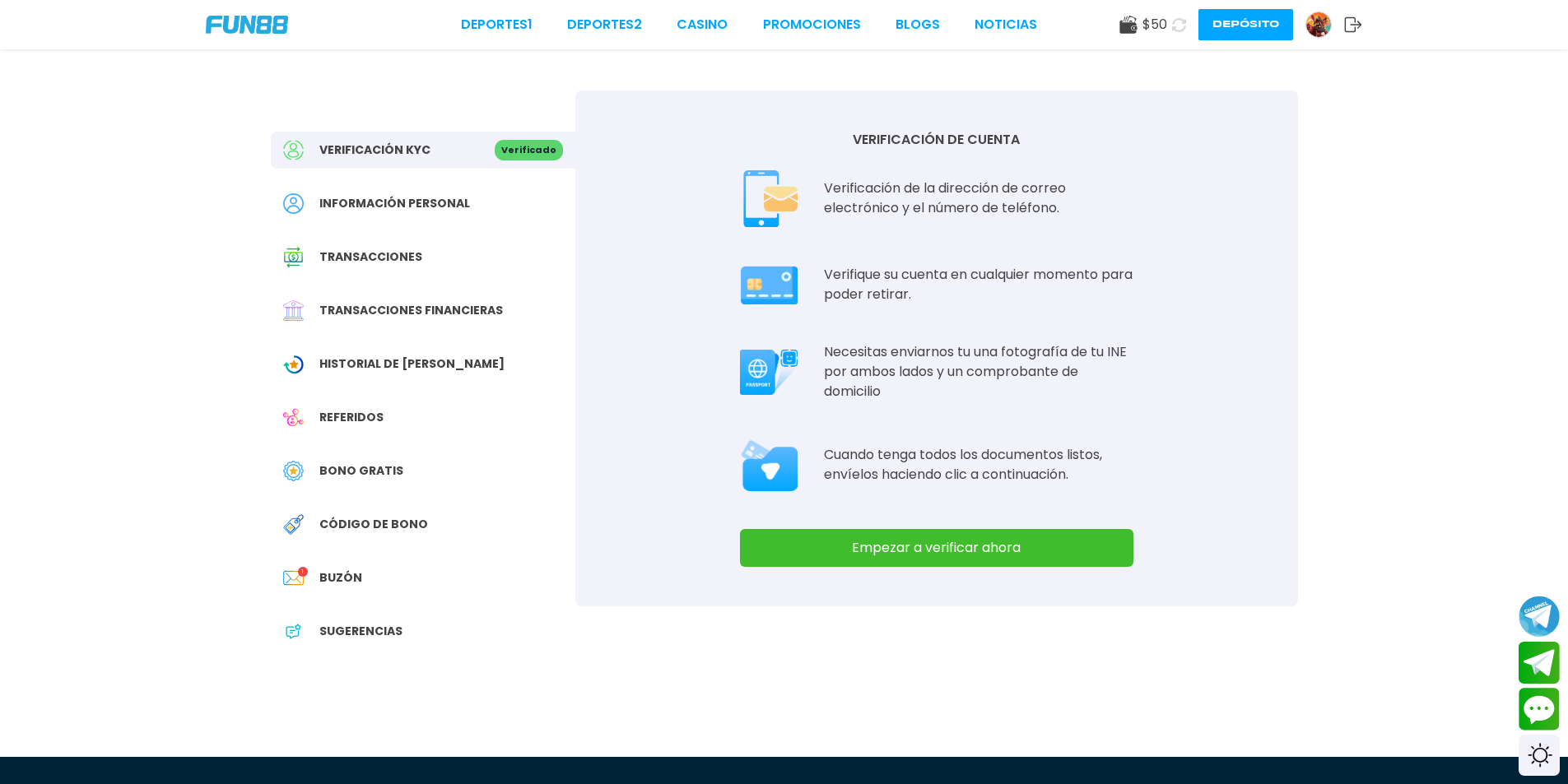
scroll to position [82, 0]
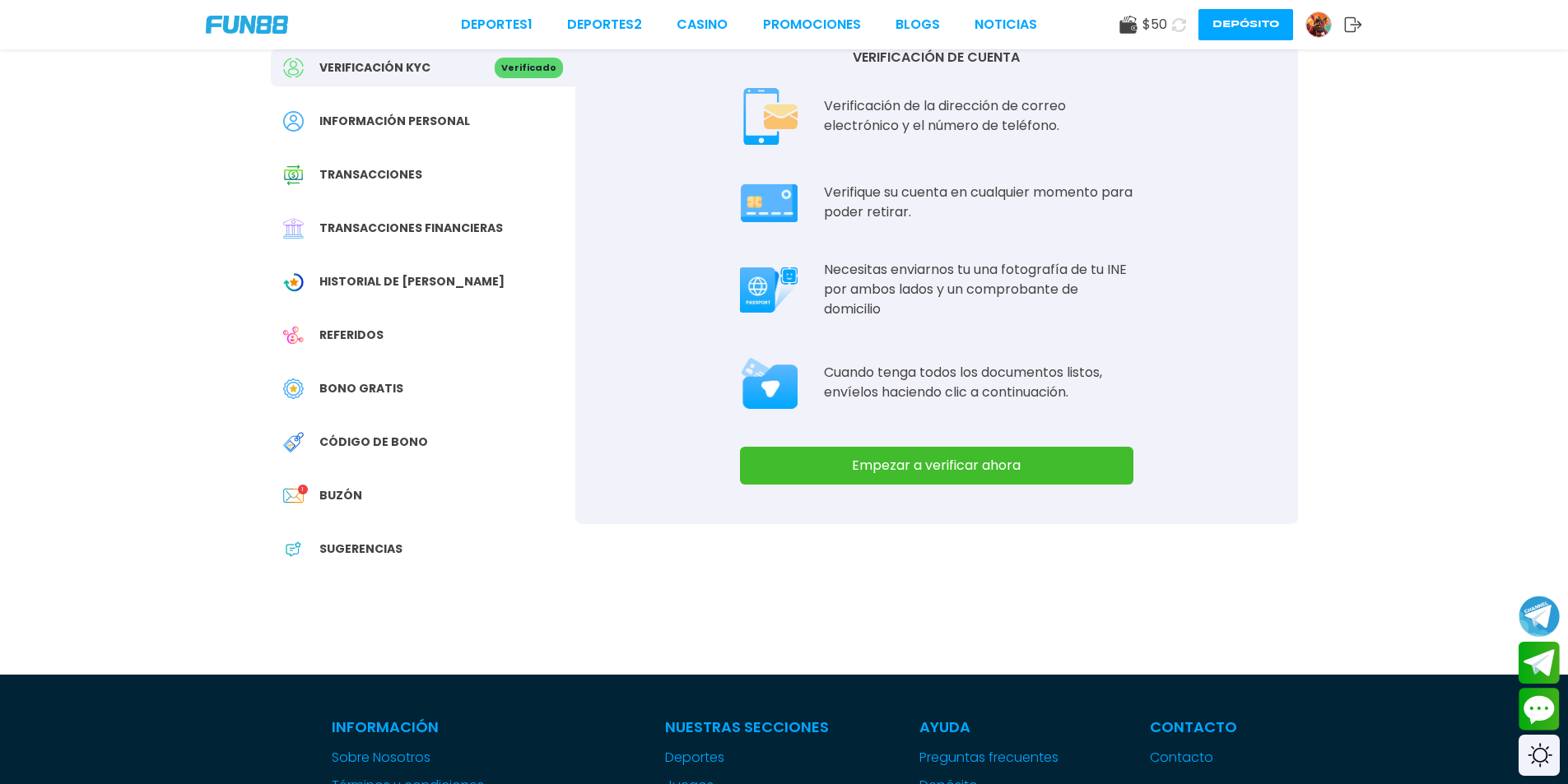
click at [404, 559] on div "Sugerencias" at bounding box center [423, 550] width 304 height 37
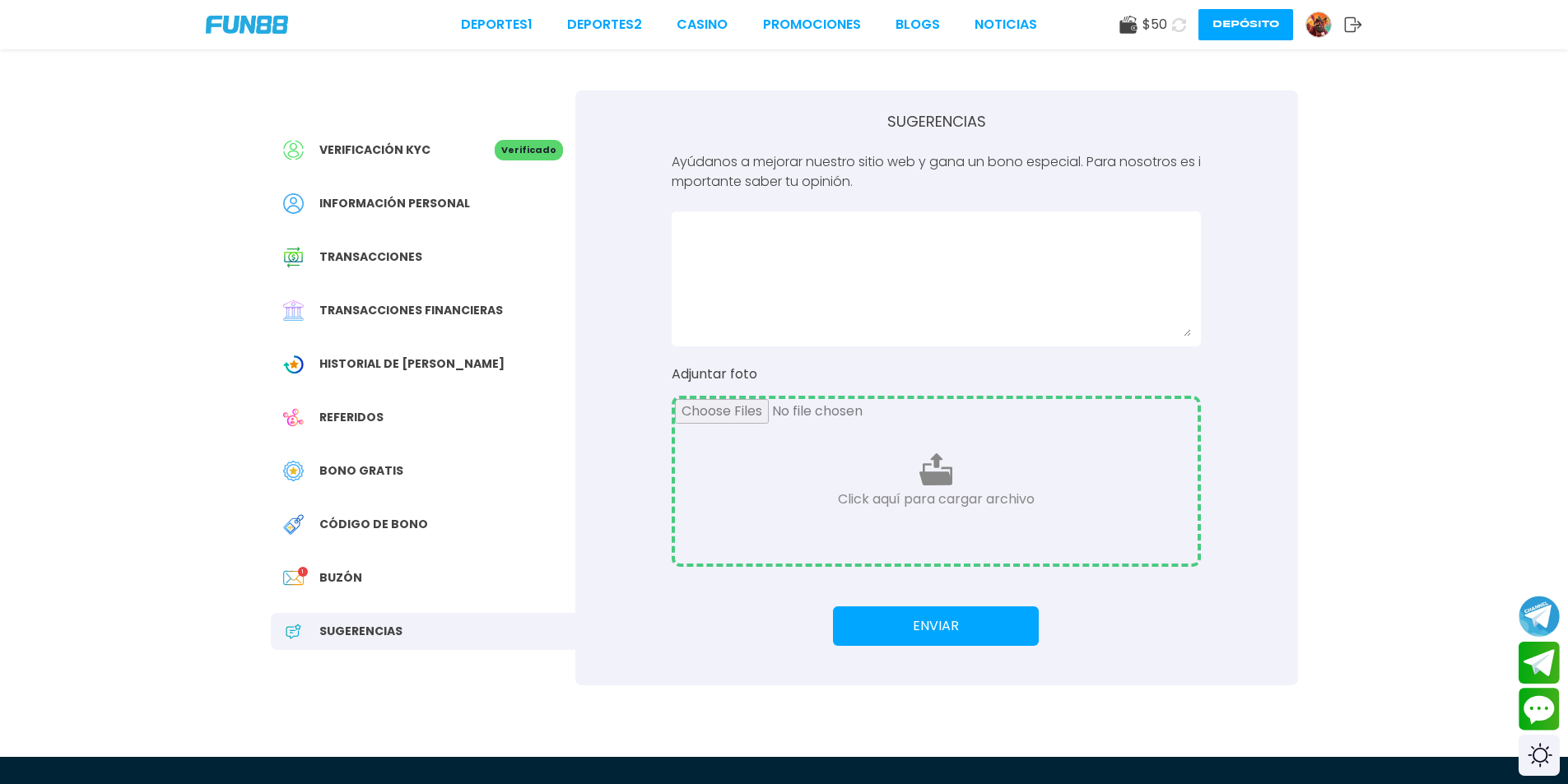
click at [329, 580] on span "Buzón" at bounding box center [340, 578] width 43 height 18
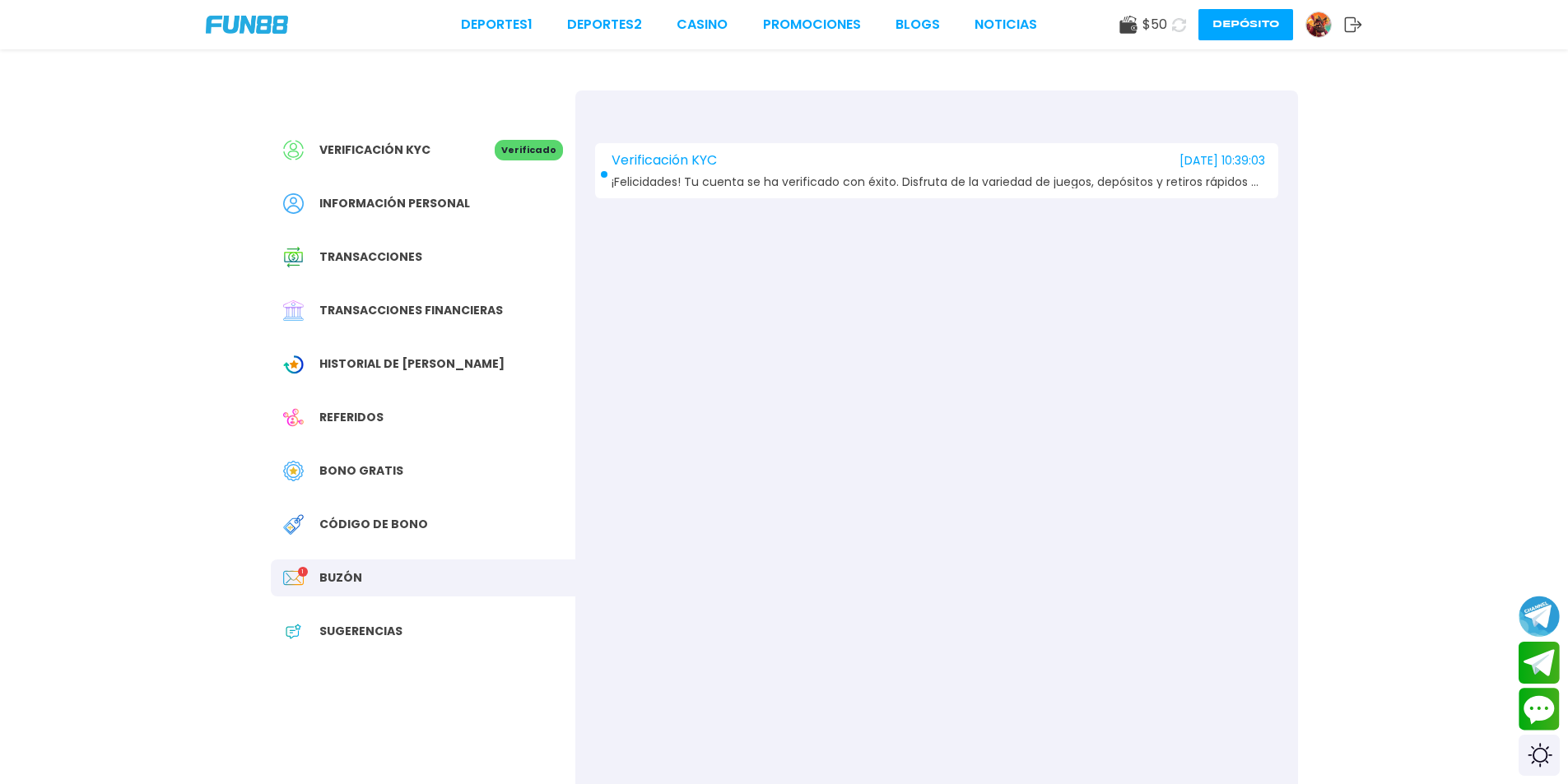
click at [852, 186] on span "¡Felicidades! Tu cuenta se ha verificado con éxito. Disfruta de la variedad de …" at bounding box center [938, 182] width 654 height 12
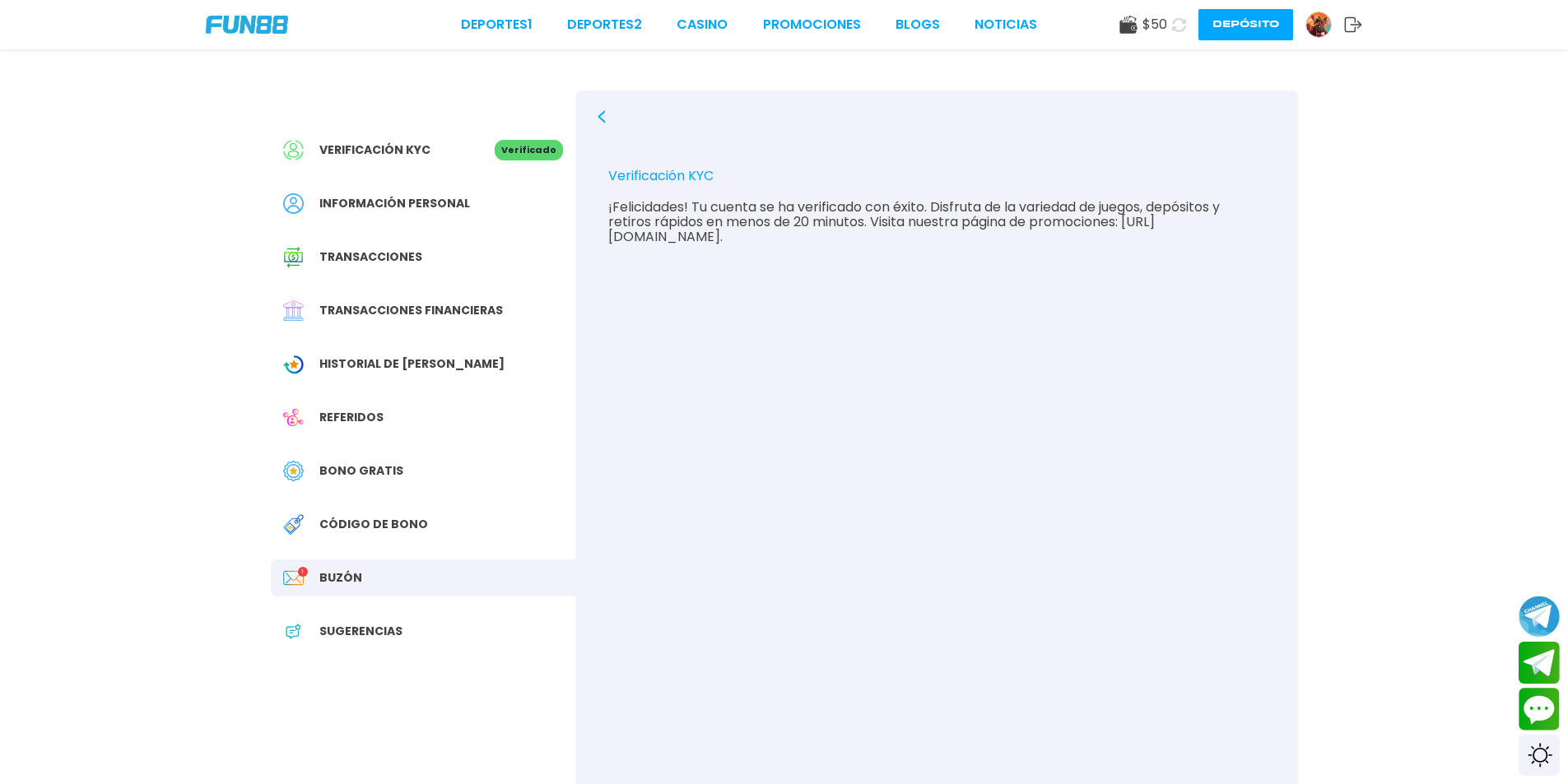
click at [1143, 31] on span "$ 50" at bounding box center [1155, 24] width 24 height 20
click at [727, 37] on div "Deportes 1 Deportes 2 CASINO Promociones BLOGS NOTICIAS $ 50 Depósito" at bounding box center [784, 24] width 1568 height 49
click at [423, 354] on div "Historial de [PERSON_NAME]" at bounding box center [423, 364] width 304 height 37
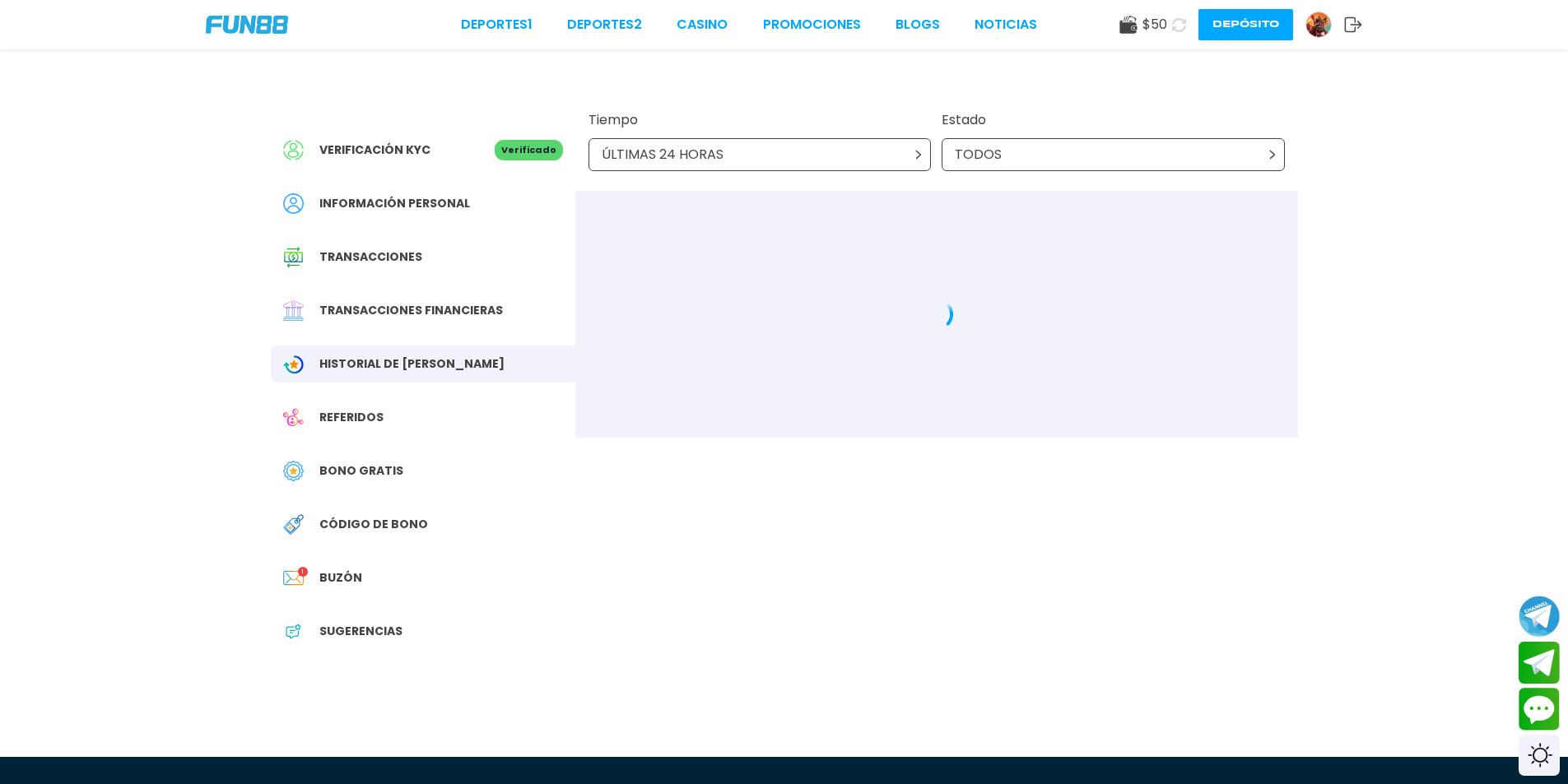
click at [412, 457] on div "Bono Gratis" at bounding box center [423, 471] width 304 height 37
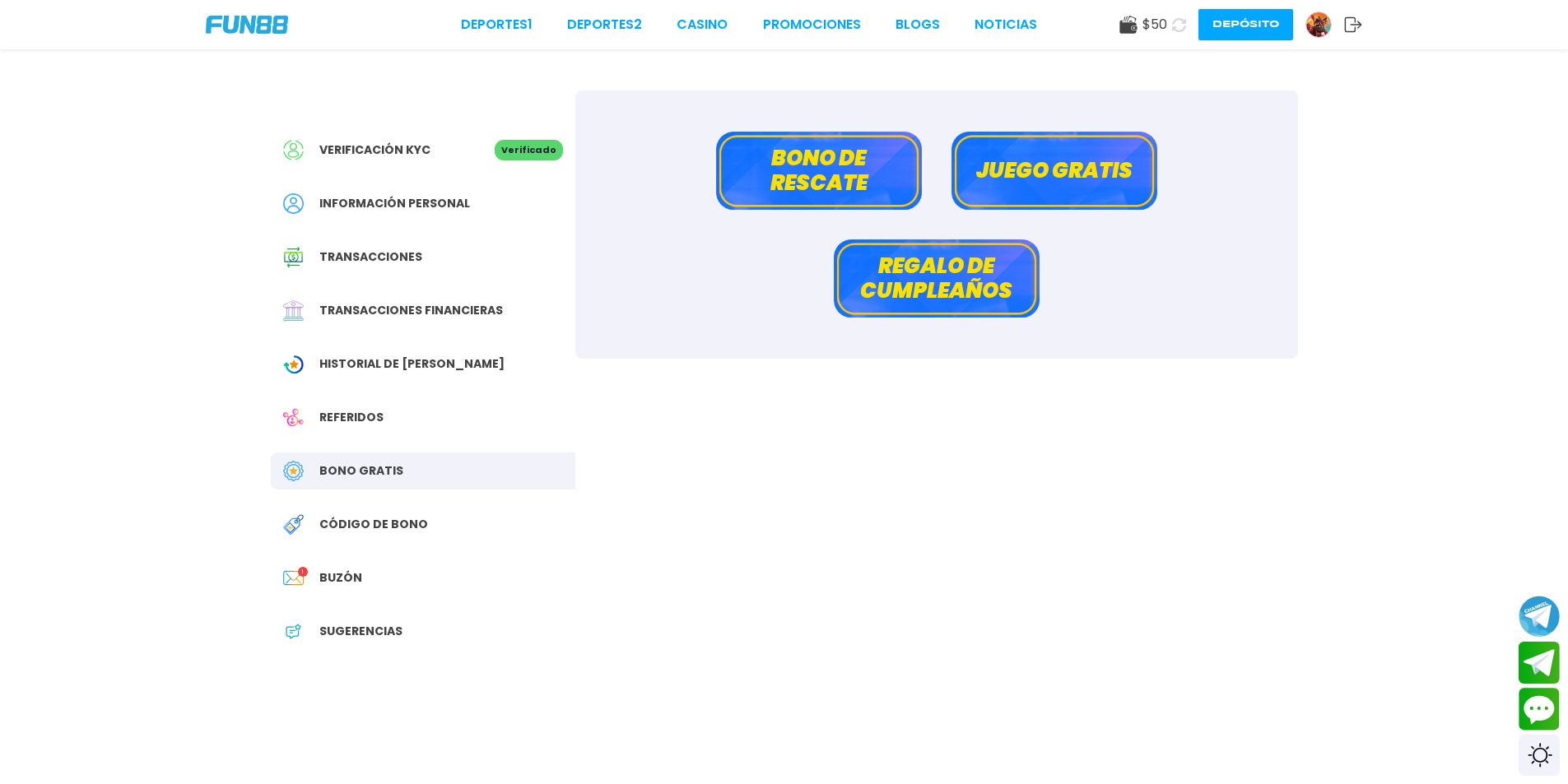
click at [1044, 178] on button "Juego gratis" at bounding box center [1054, 170] width 206 height 78
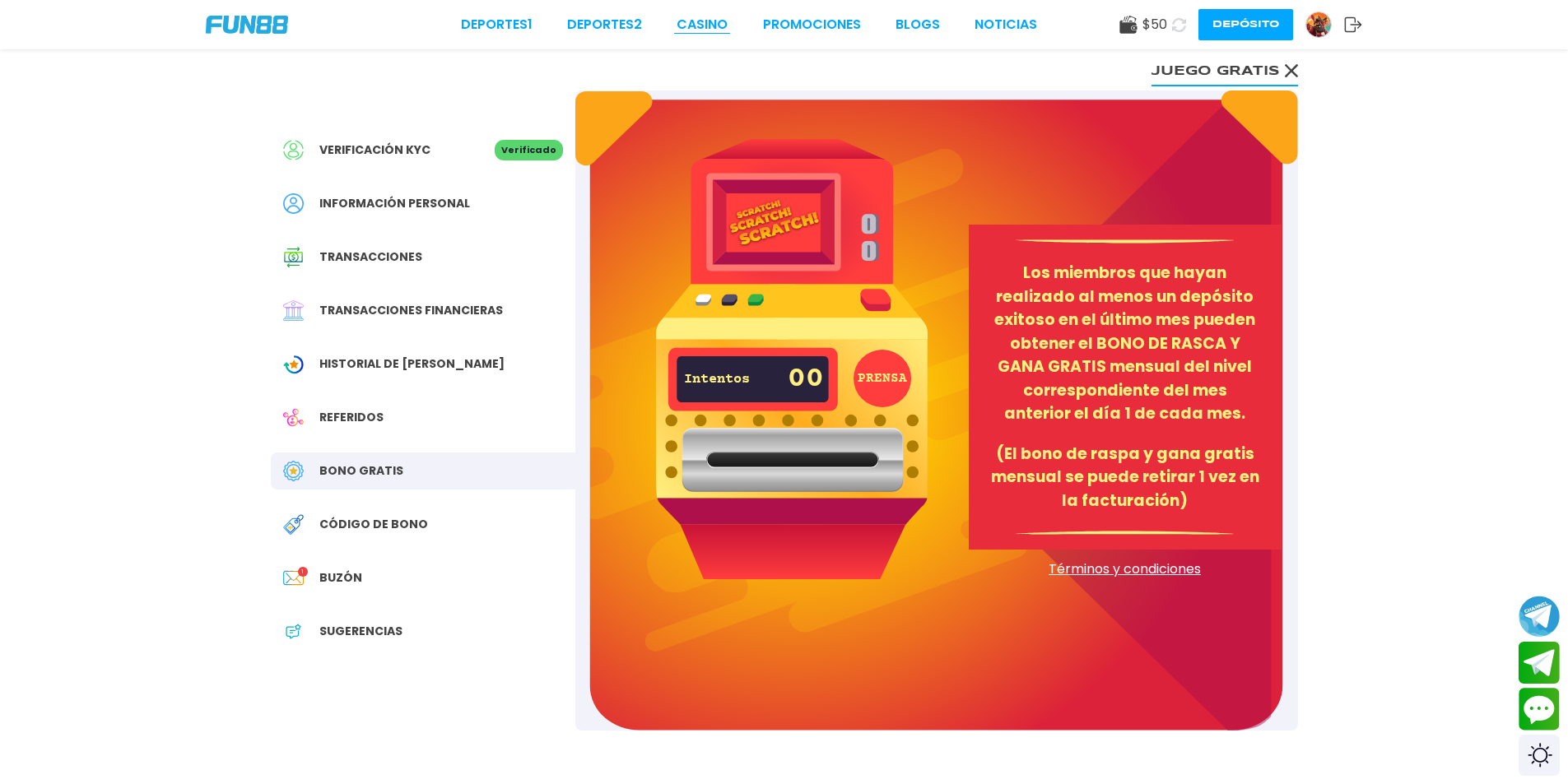
click at [704, 32] on link "CASINO" at bounding box center [702, 24] width 51 height 20
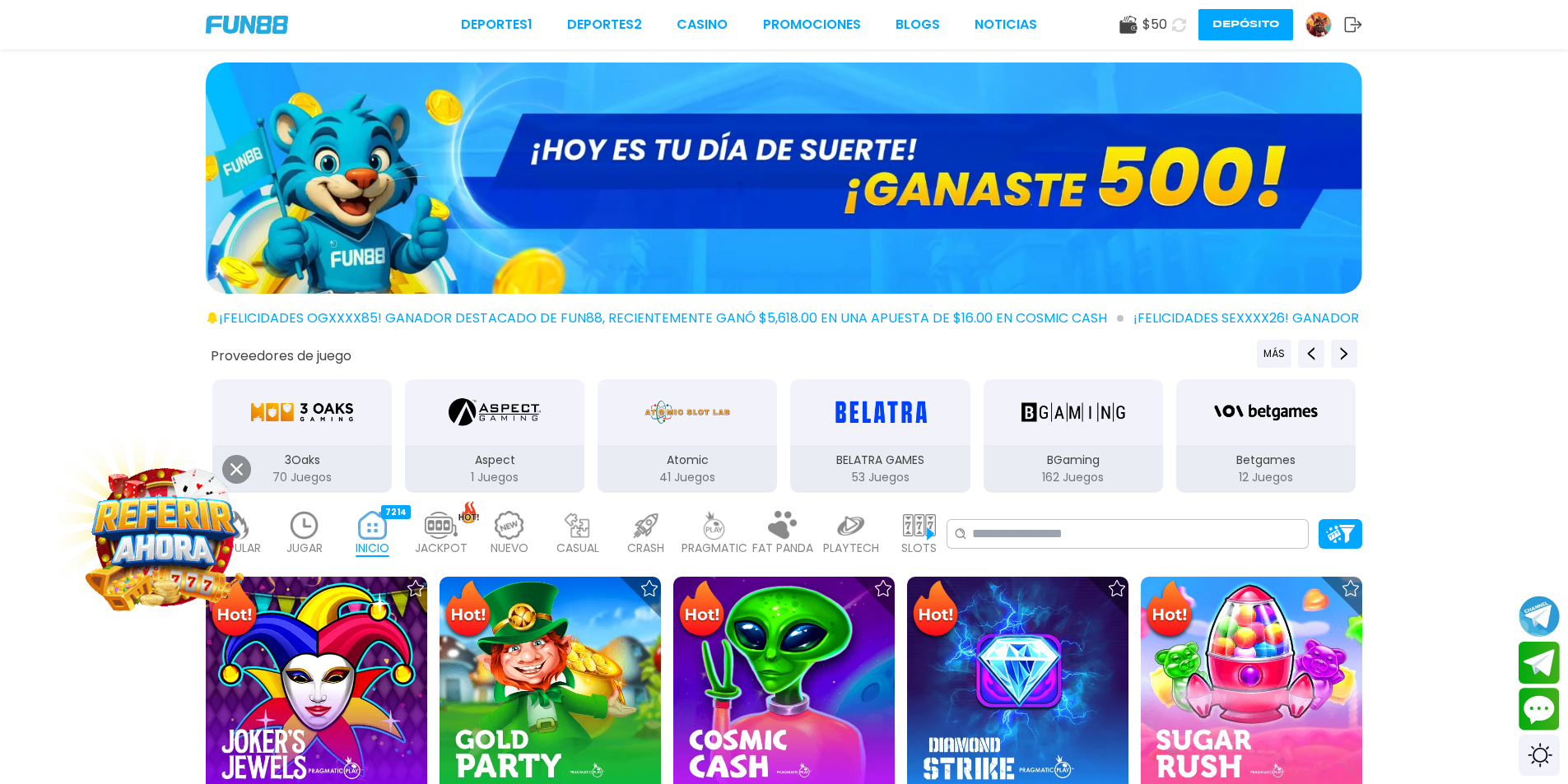
click at [824, 168] on img at bounding box center [784, 178] width 1157 height 231
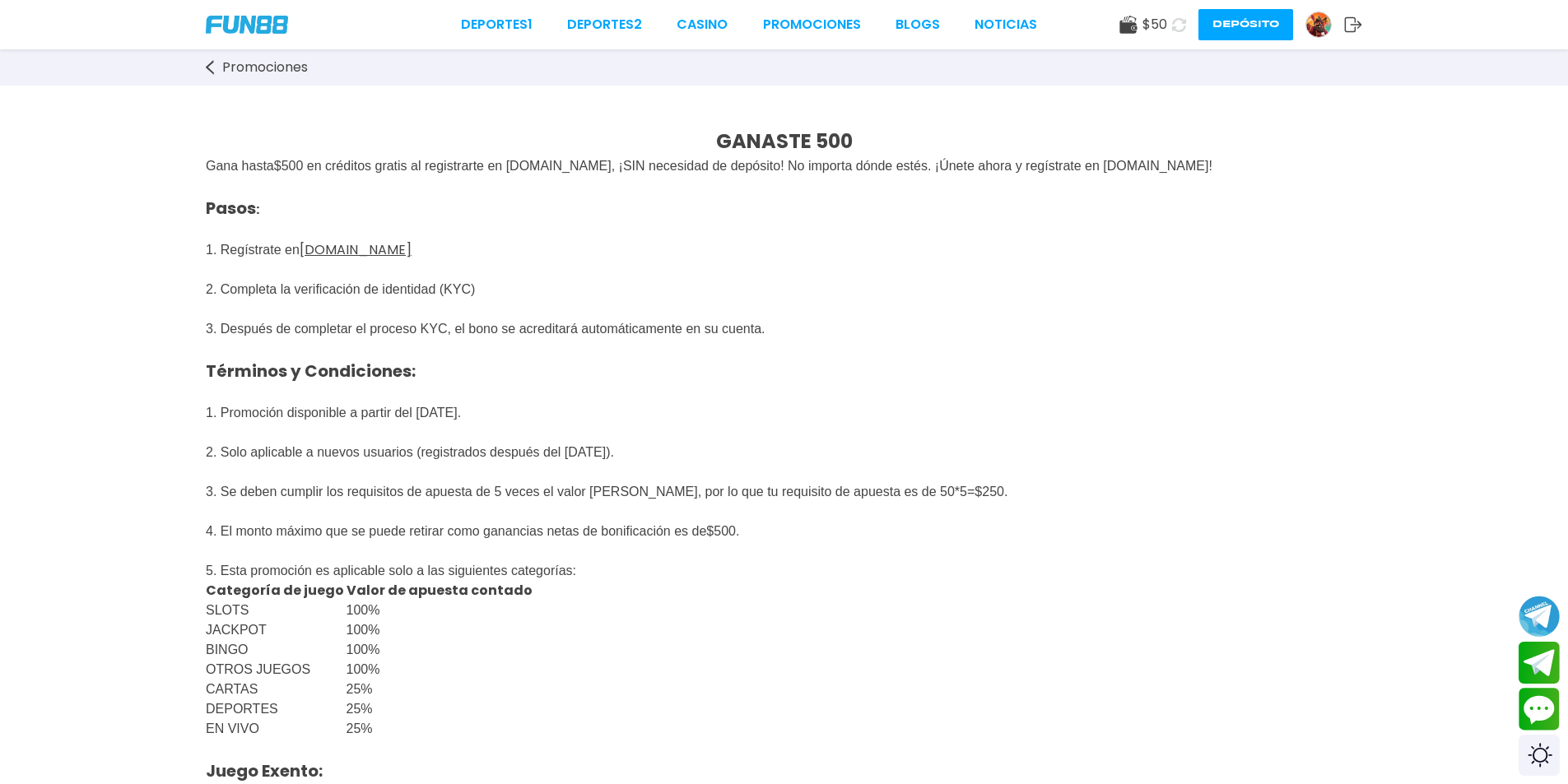
click at [1154, 21] on span "$ 50" at bounding box center [1155, 24] width 24 height 20
click at [1172, 24] on icon at bounding box center [1179, 25] width 14 height 14
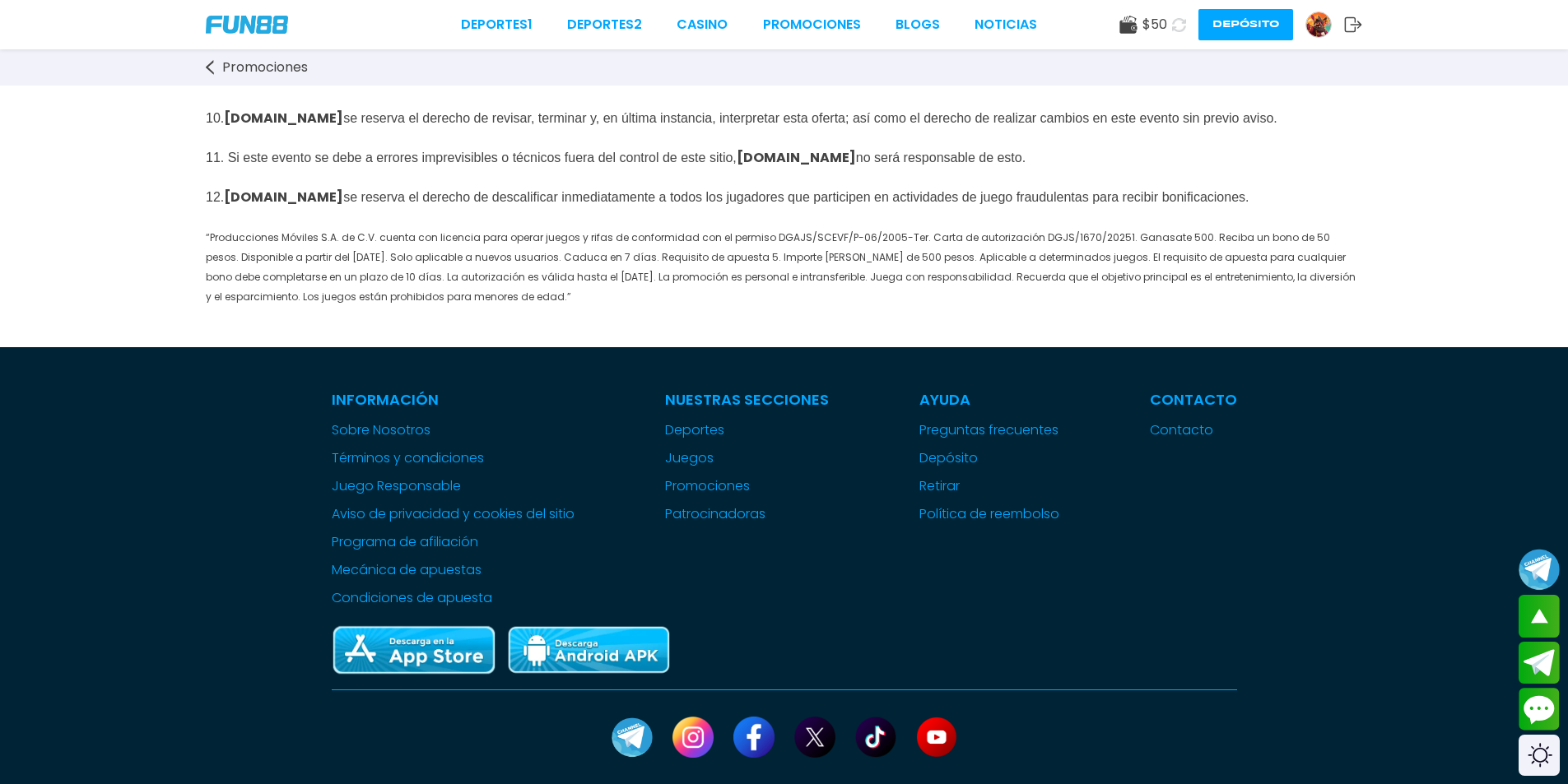
scroll to position [906, 0]
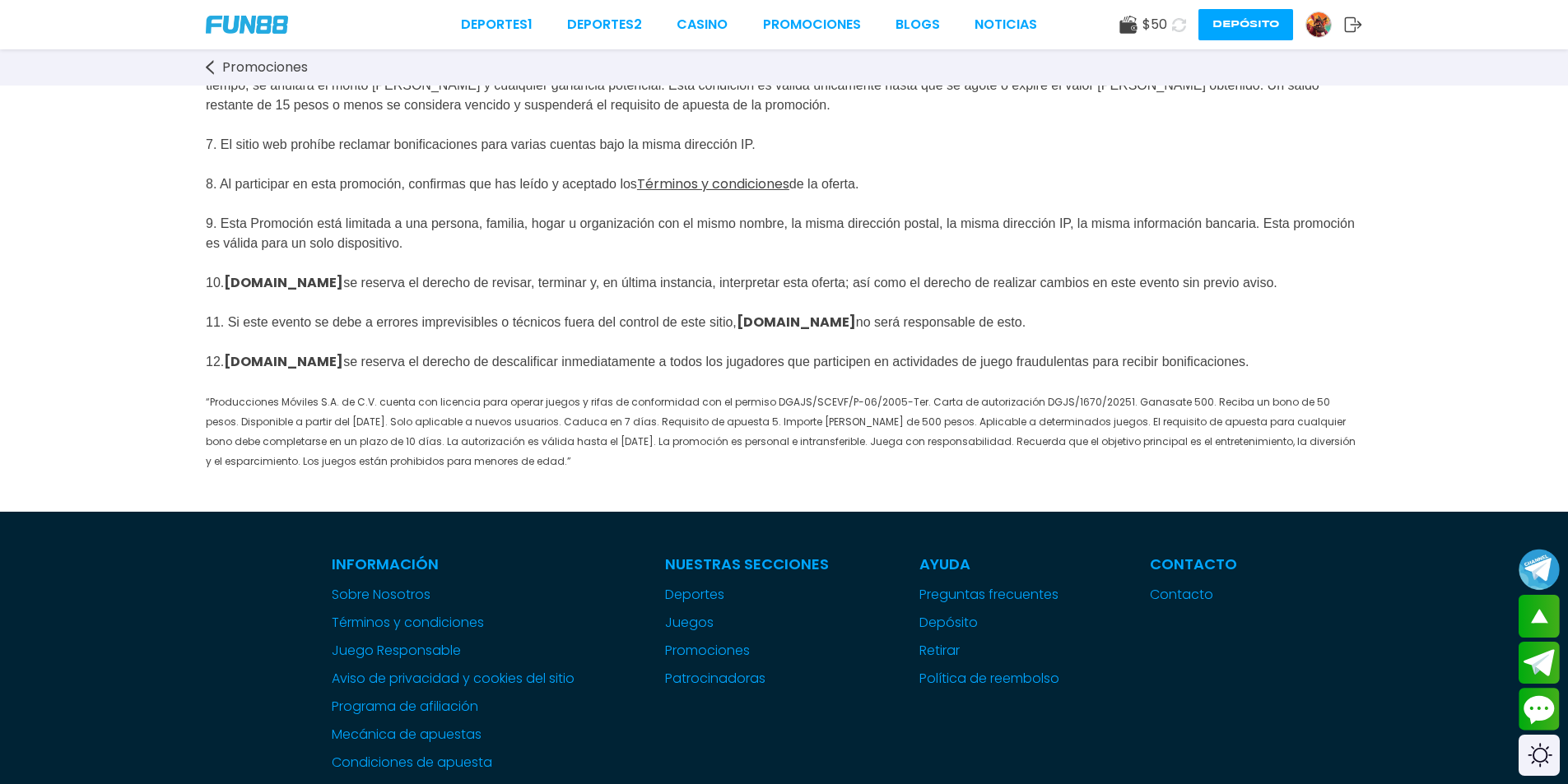
click at [1320, 31] on img at bounding box center [1319, 24] width 24 height 24
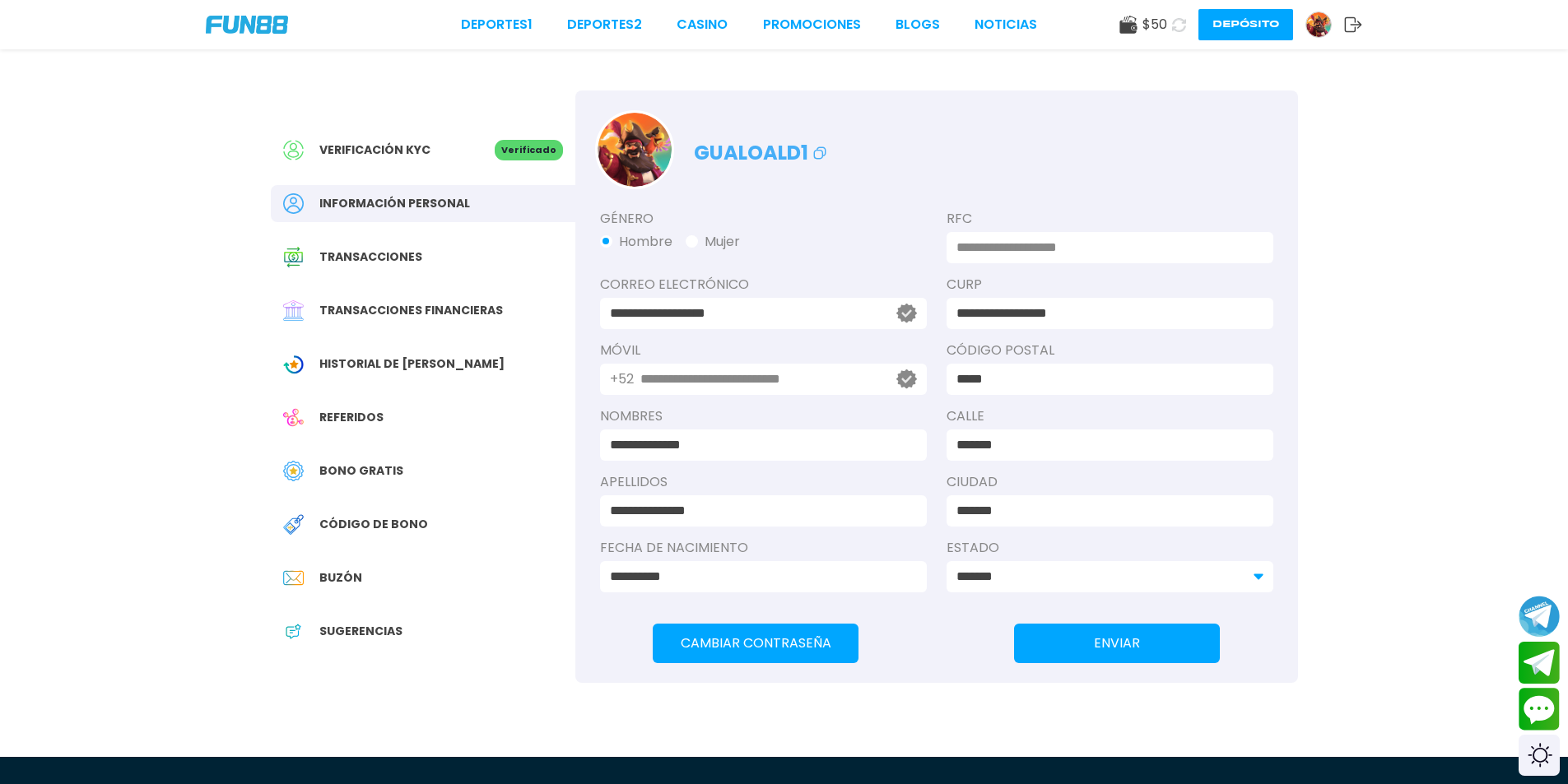
click at [457, 283] on div "Verificación KYC Verificado Información personal Transacciones Transacciones fi…" at bounding box center [423, 398] width 304 height 617
click at [464, 307] on span "Transacciones financieras" at bounding box center [411, 311] width 184 height 18
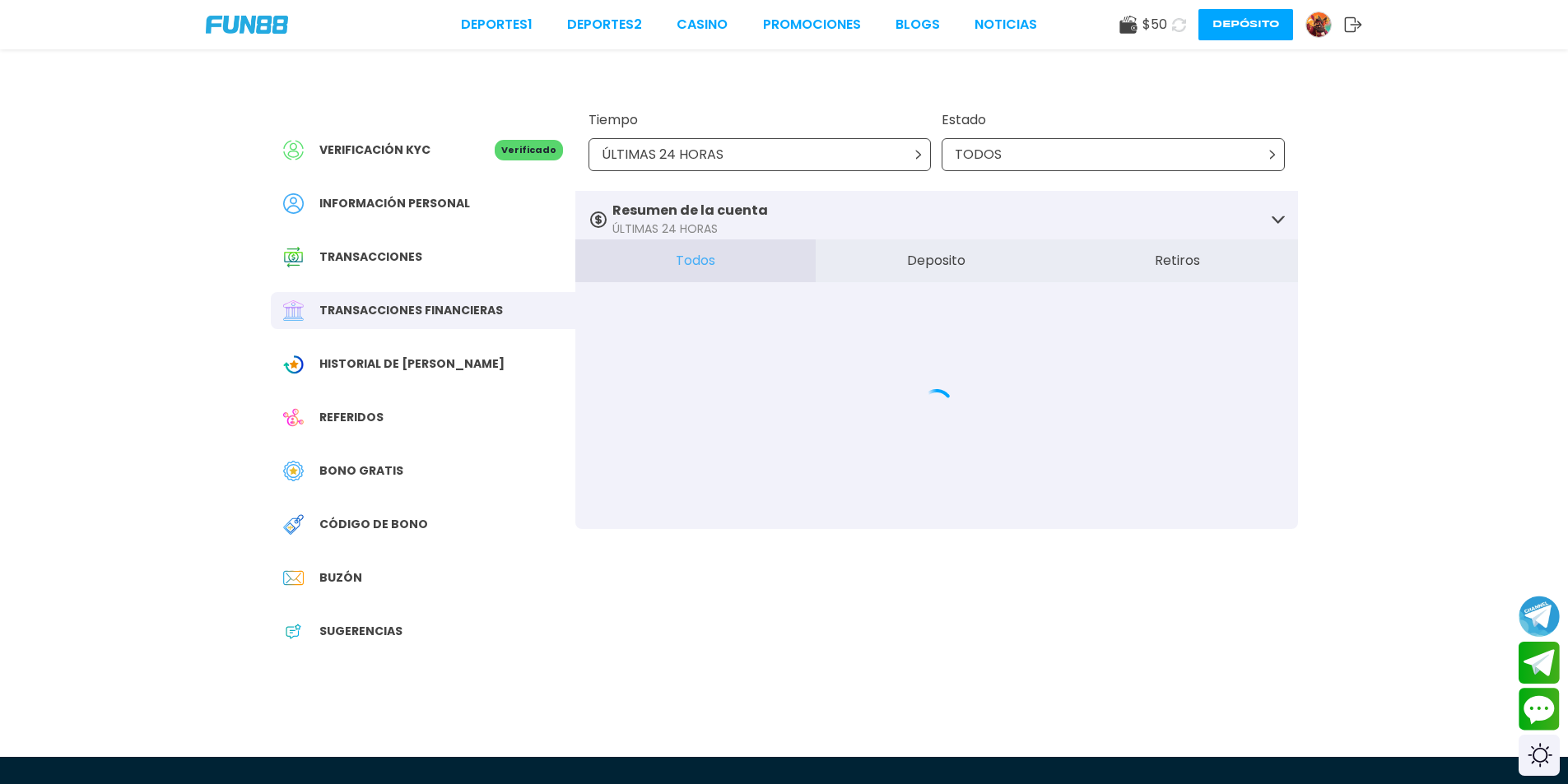
click at [462, 370] on div "Historial de [PERSON_NAME]" at bounding box center [423, 364] width 304 height 37
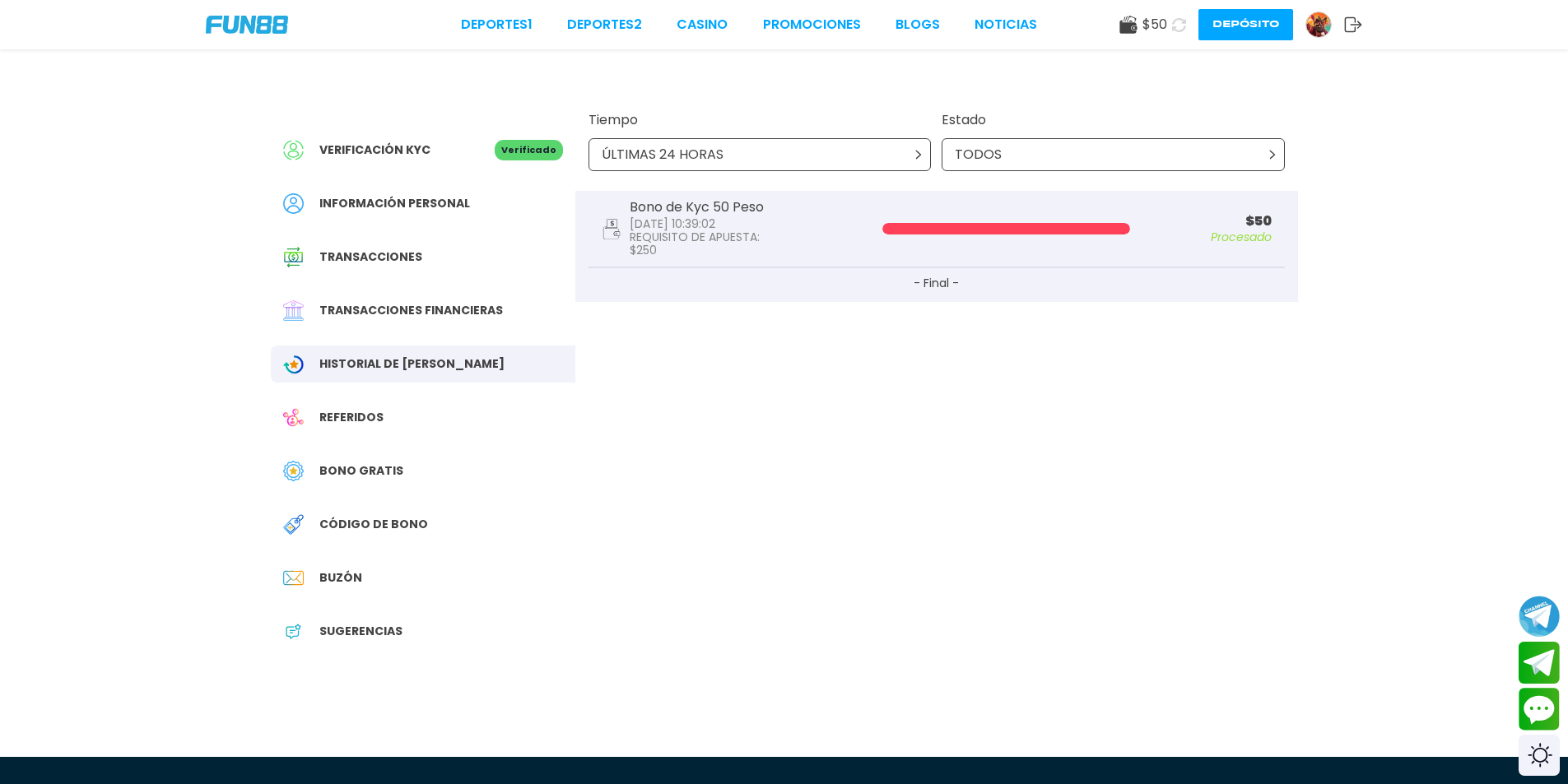
click at [354, 524] on span "Código de bono" at bounding box center [374, 525] width 108 height 18
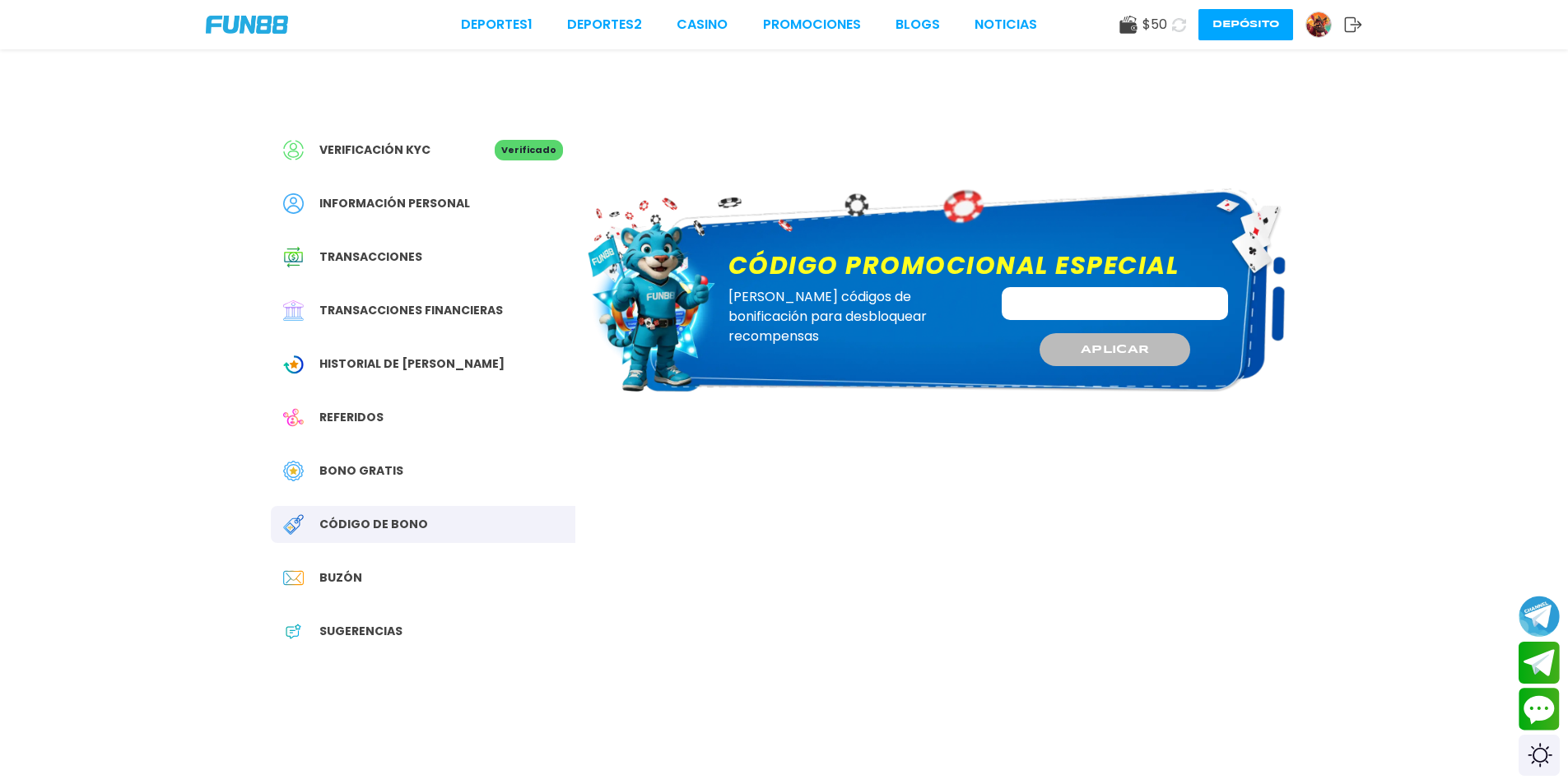
click at [376, 561] on div "Buzón" at bounding box center [423, 578] width 304 height 37
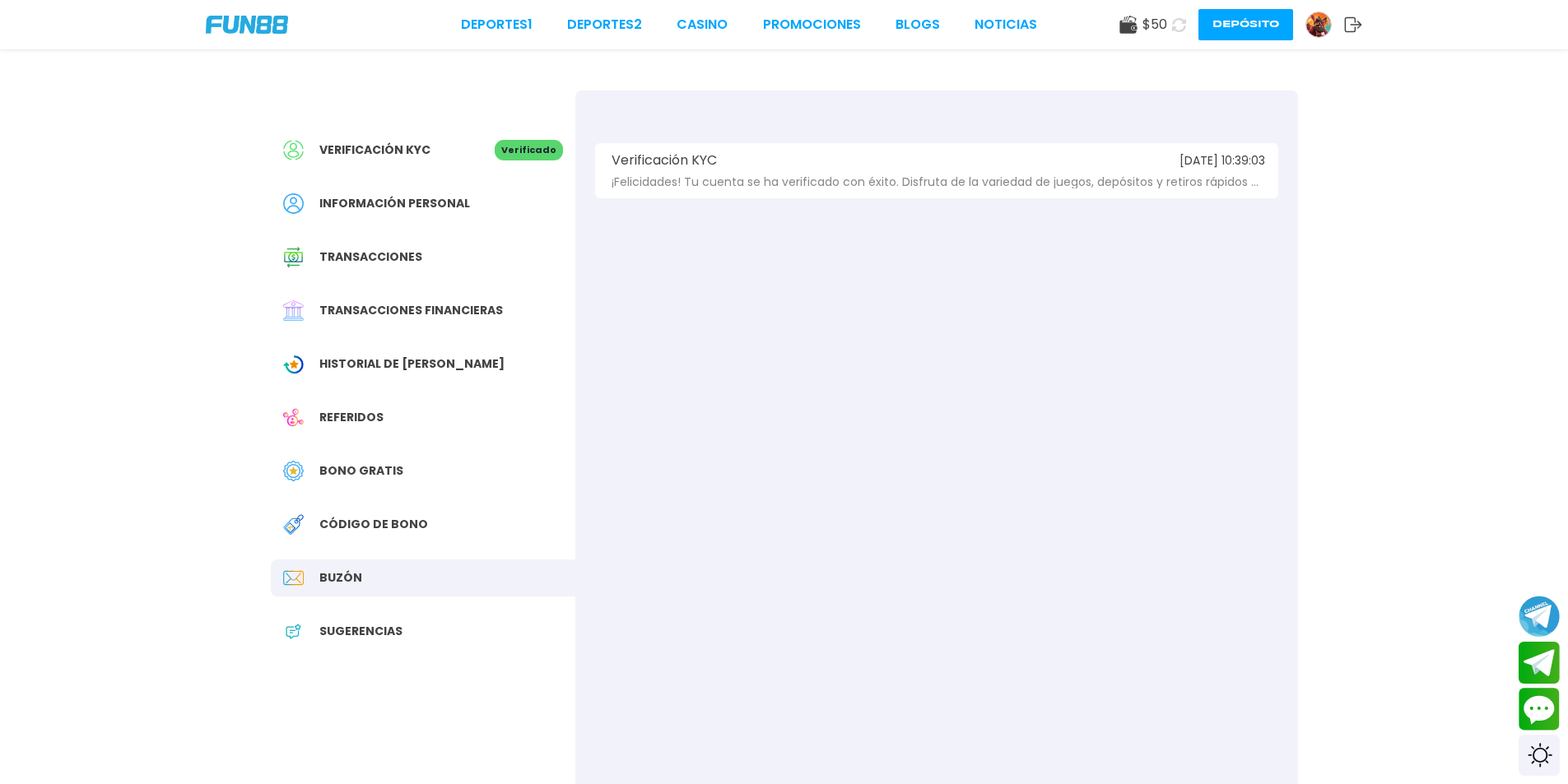
click at [667, 20] on div "Deportes 1 Deportes 2 CASINO Promociones BLOGS NOTICIAS" at bounding box center [749, 24] width 576 height 20
click at [794, 16] on link "Promociones" at bounding box center [812, 24] width 98 height 20
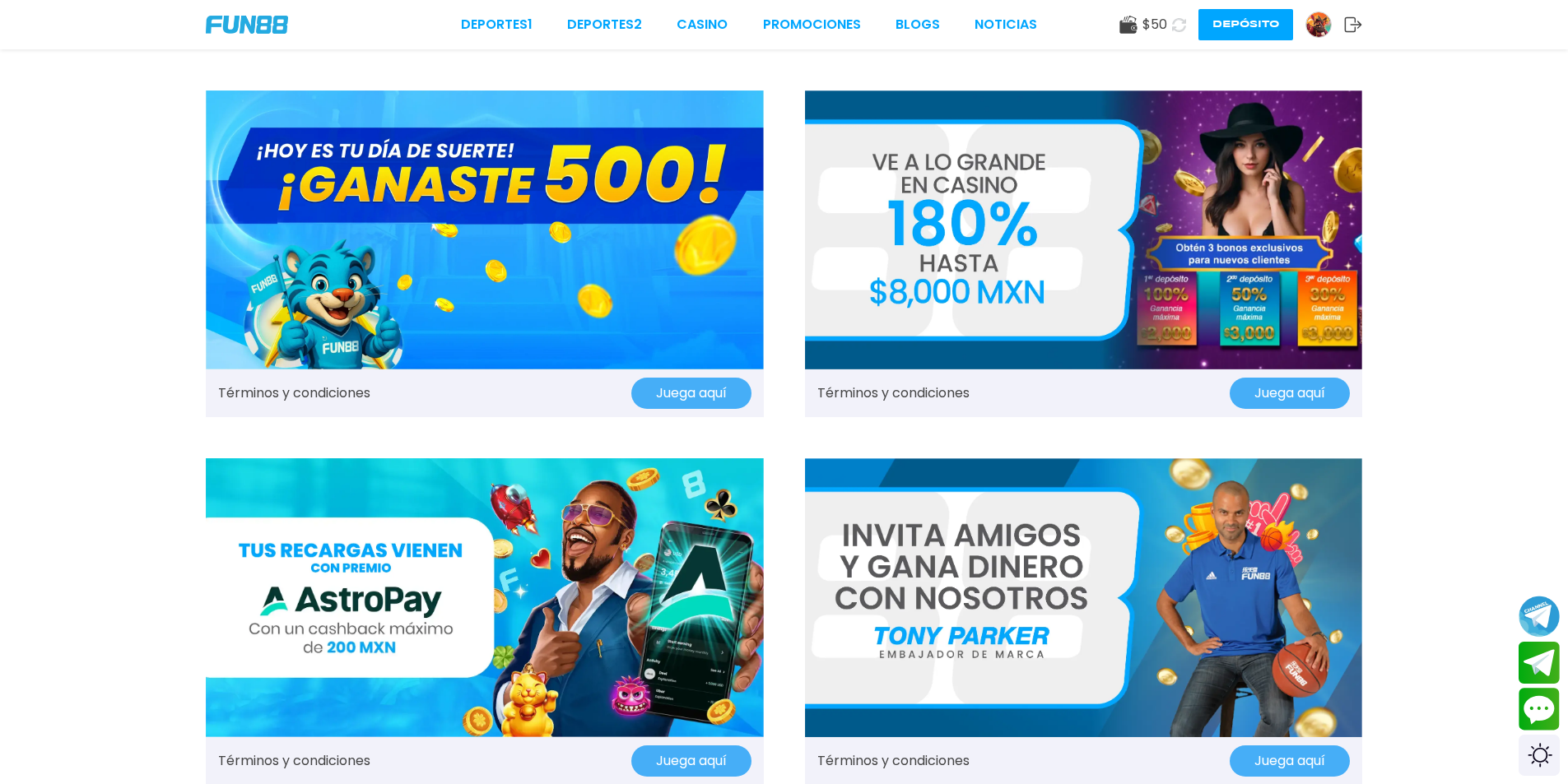
click at [690, 405] on button "Juega aquí" at bounding box center [690, 394] width 120 height 32
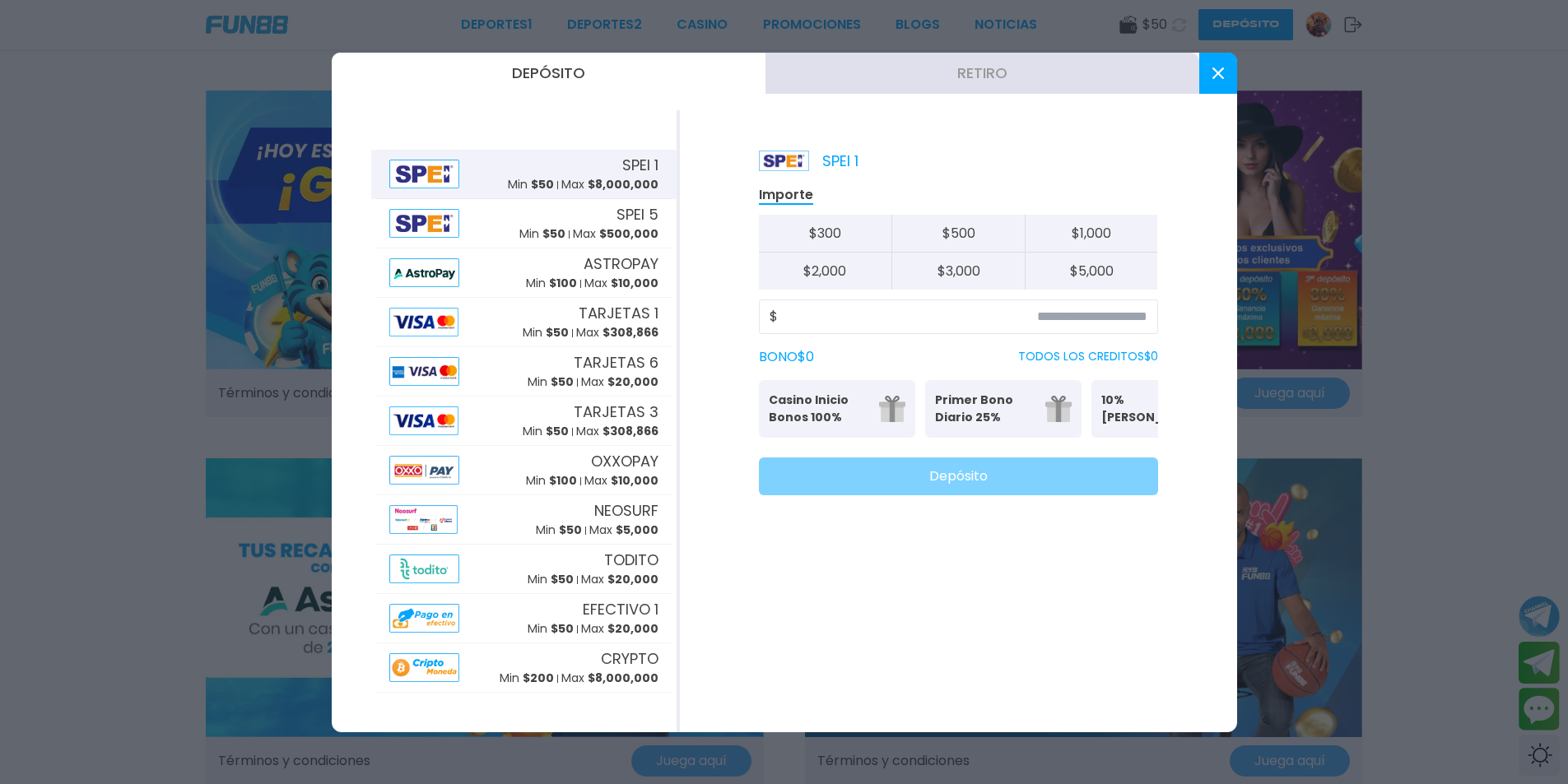
click at [1206, 63] on button at bounding box center [1217, 73] width 38 height 41
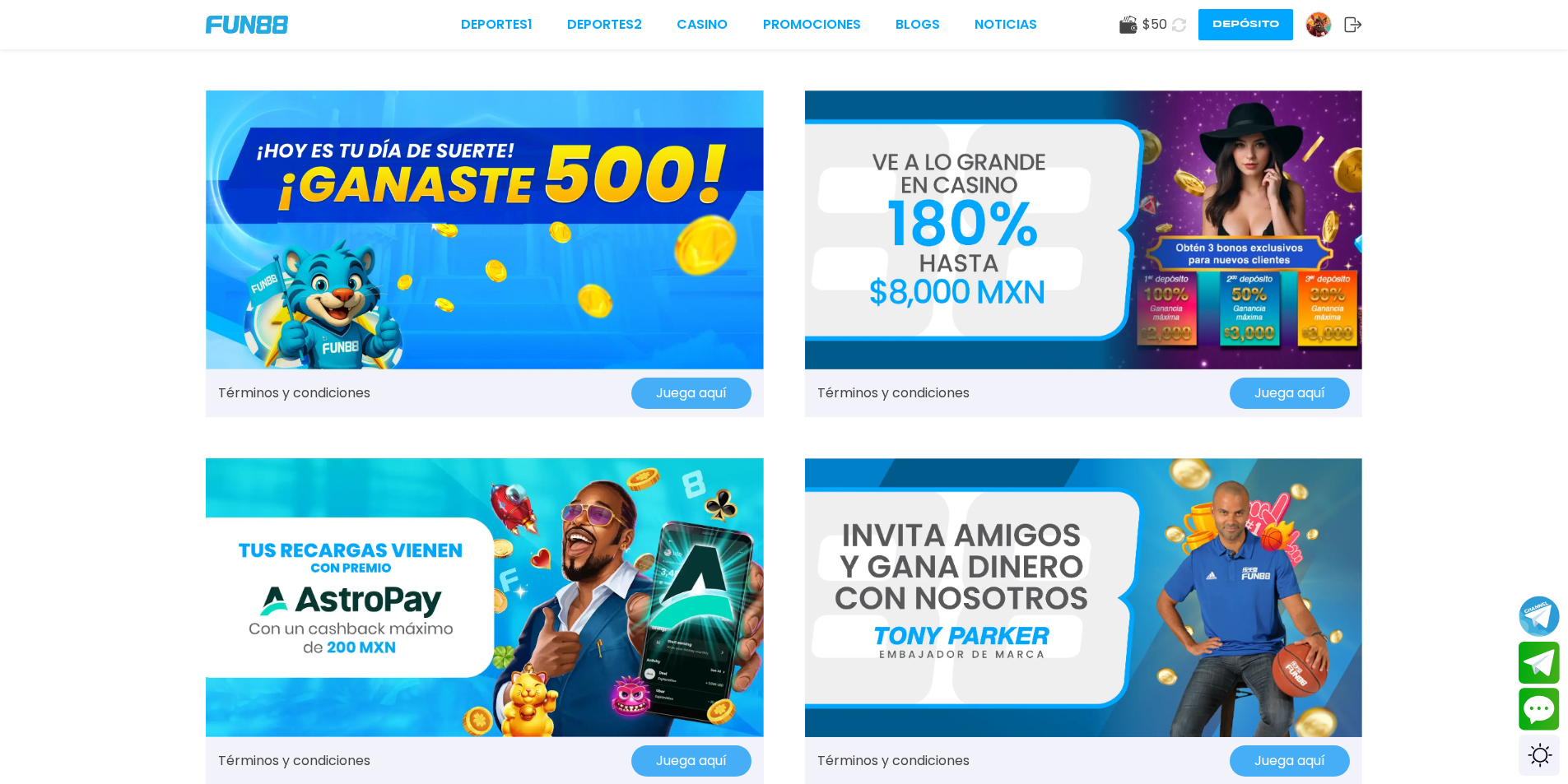
click at [663, 402] on button "Juega aquí" at bounding box center [690, 394] width 120 height 32
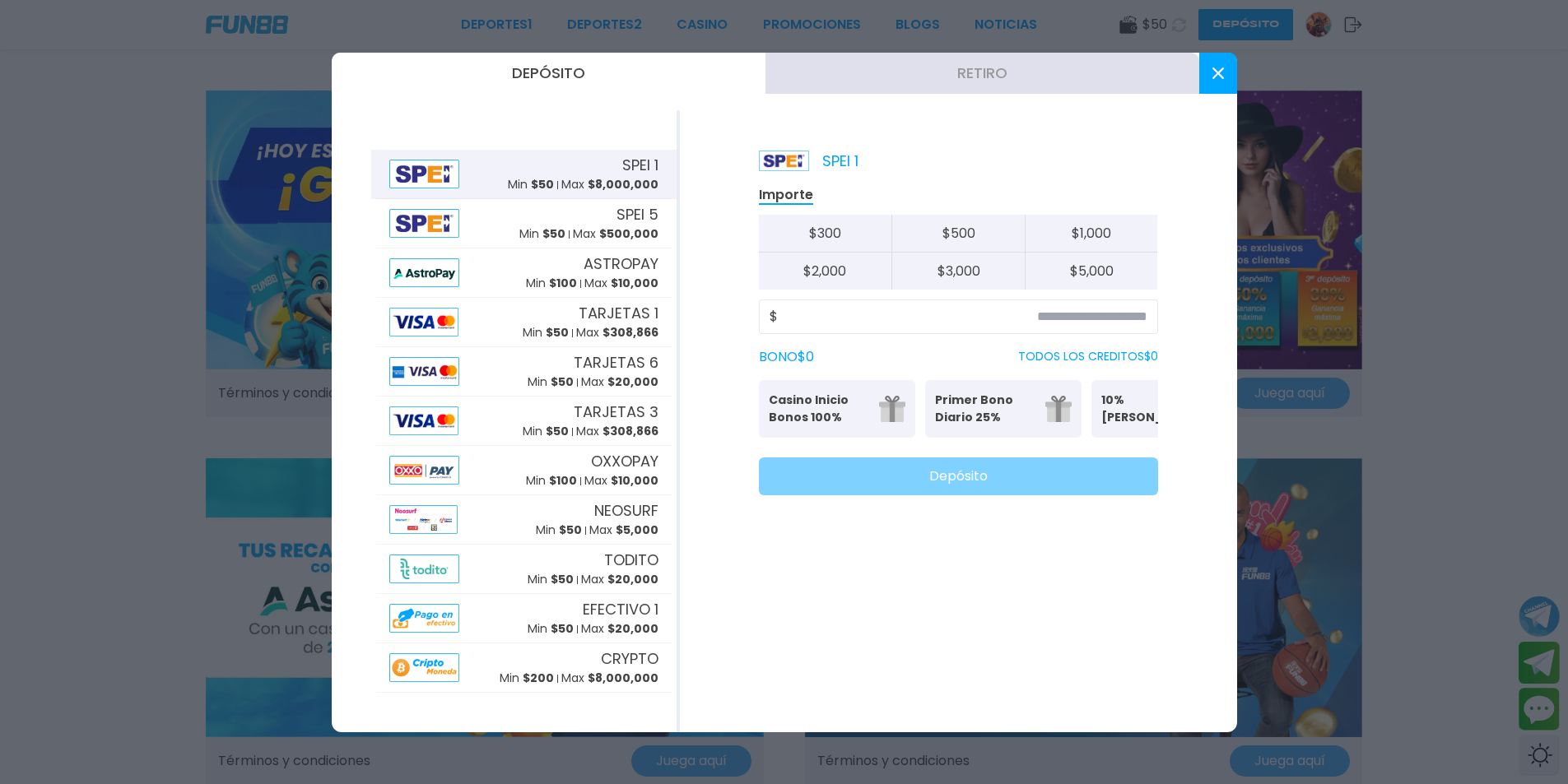
click at [1209, 76] on button at bounding box center [1217, 73] width 38 height 41
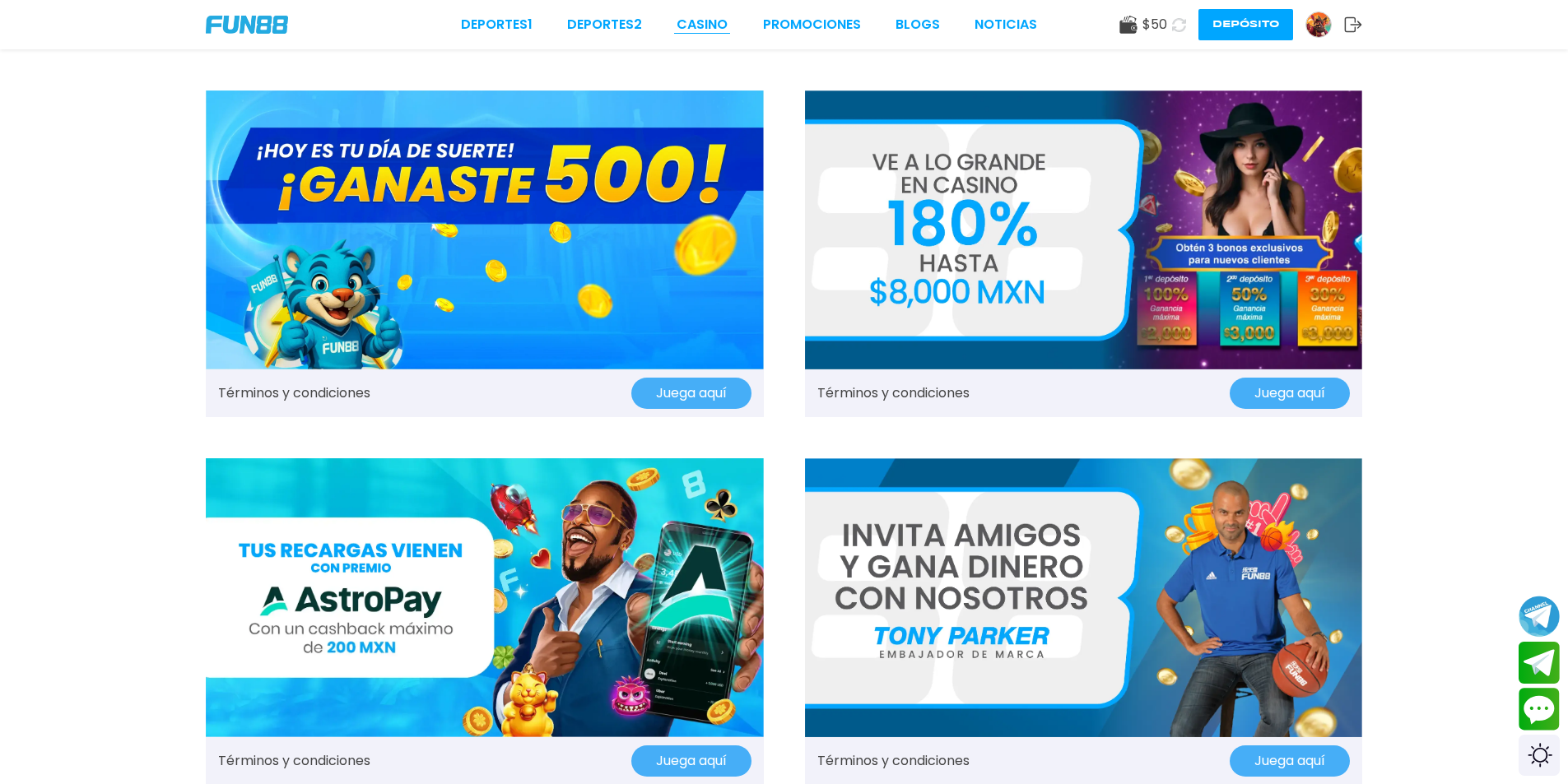
click at [698, 16] on link "CASINO" at bounding box center [702, 24] width 51 height 20
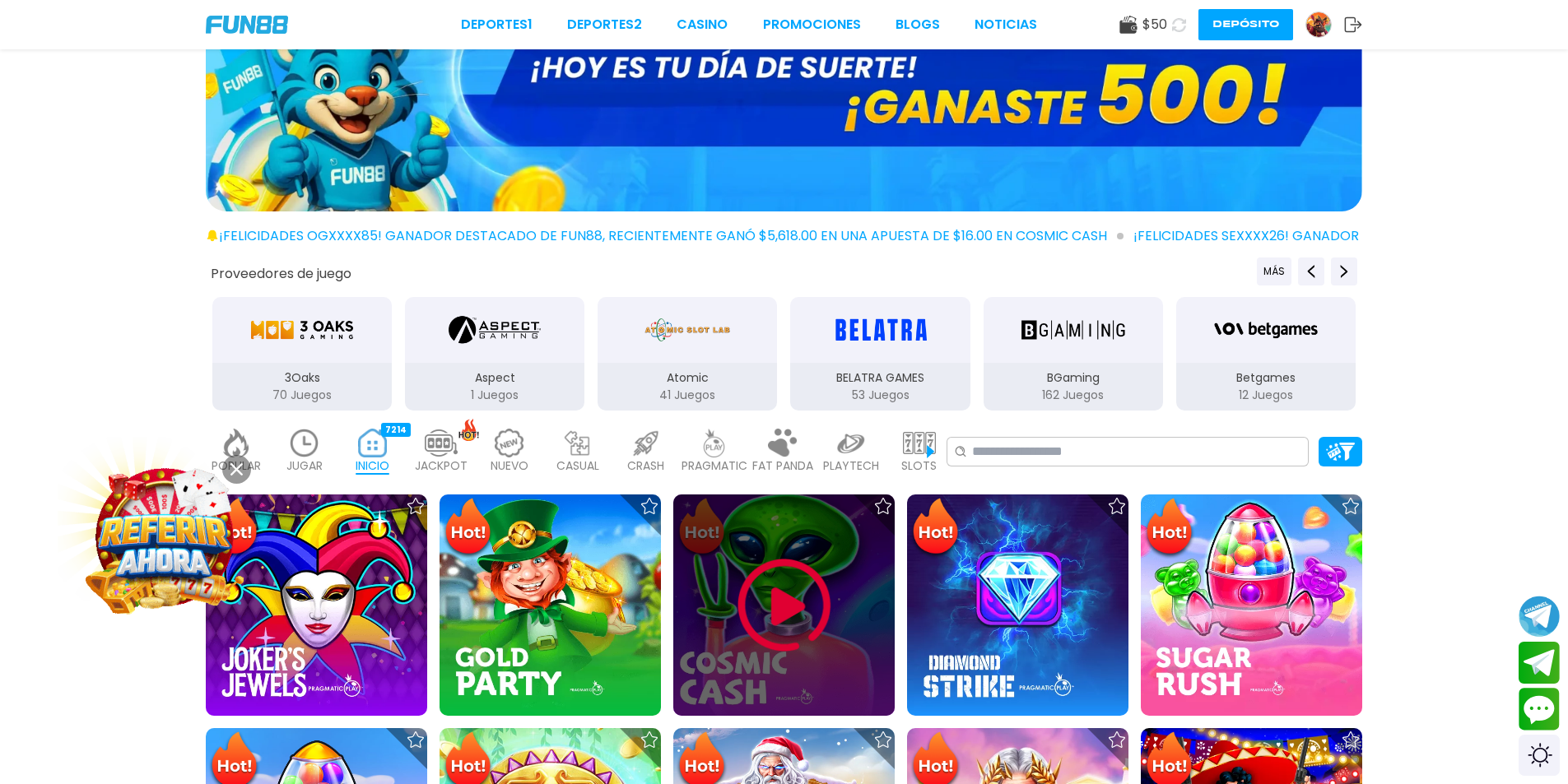
scroll to position [164, 0]
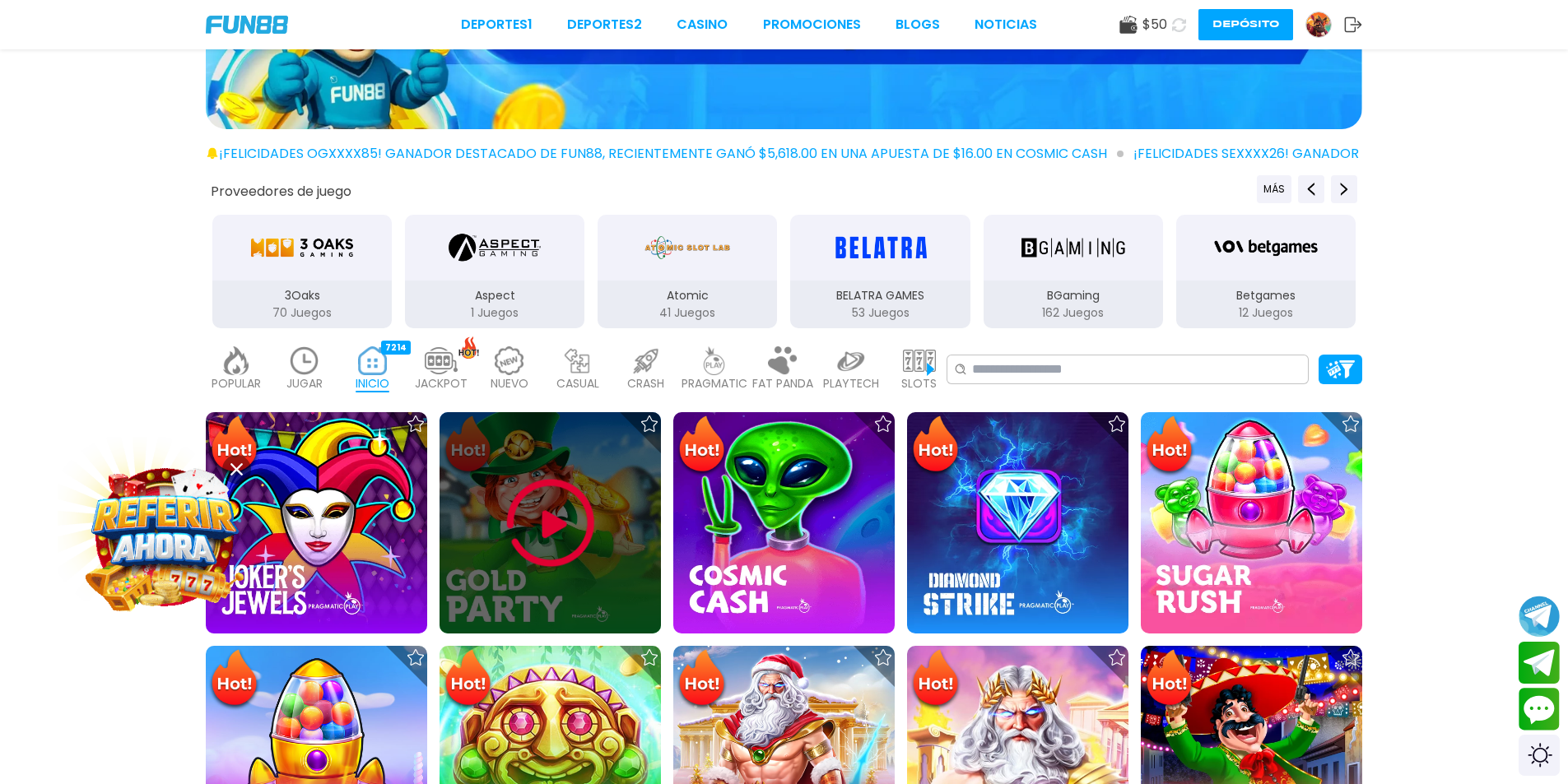
click at [584, 482] on img at bounding box center [550, 523] width 99 height 99
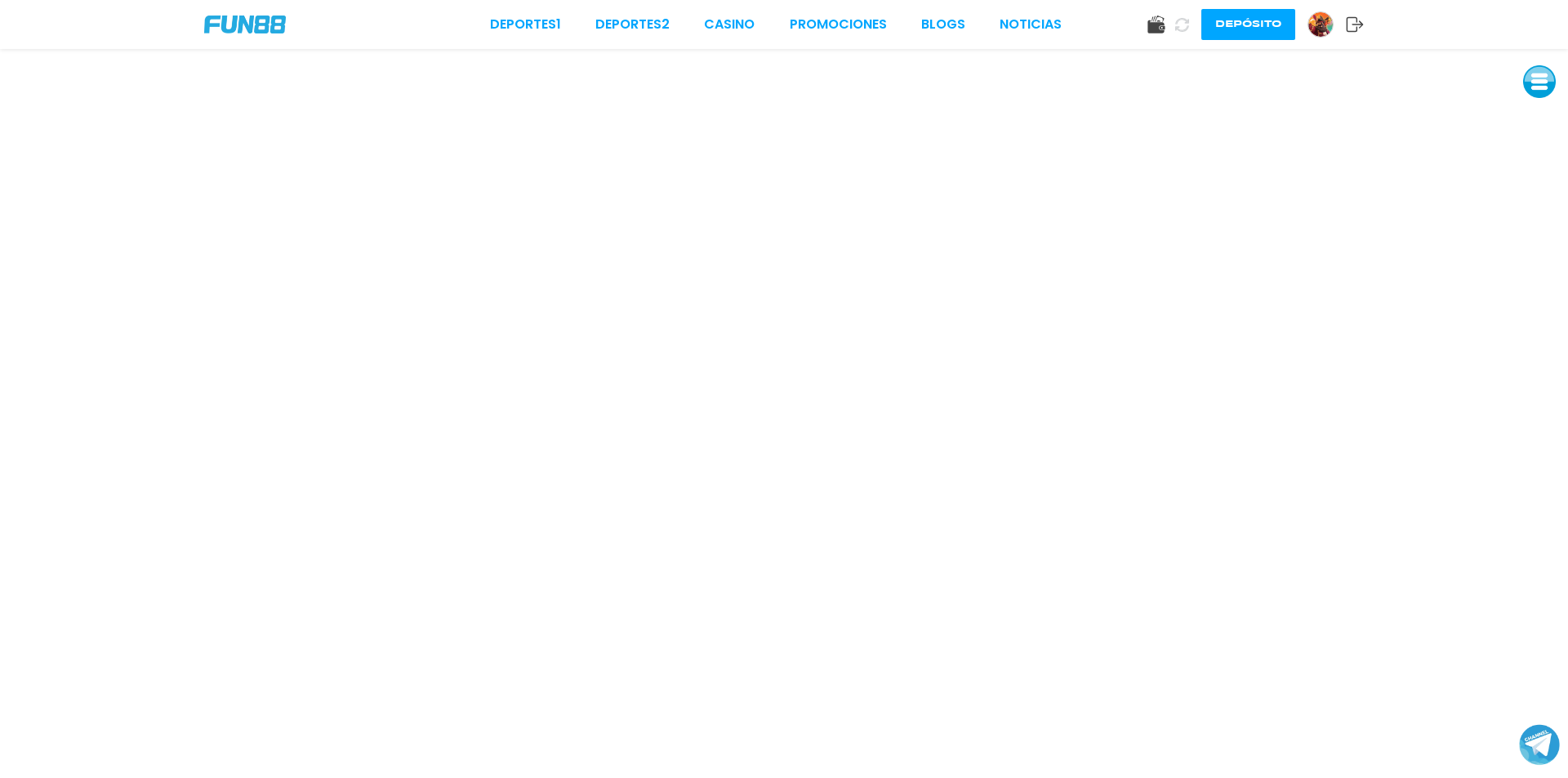
click at [1543, 88] on button at bounding box center [1539, 82] width 33 height 33
click at [1321, 18] on img at bounding box center [1321, 24] width 24 height 24
